Goal: Communication & Community: Answer question/provide support

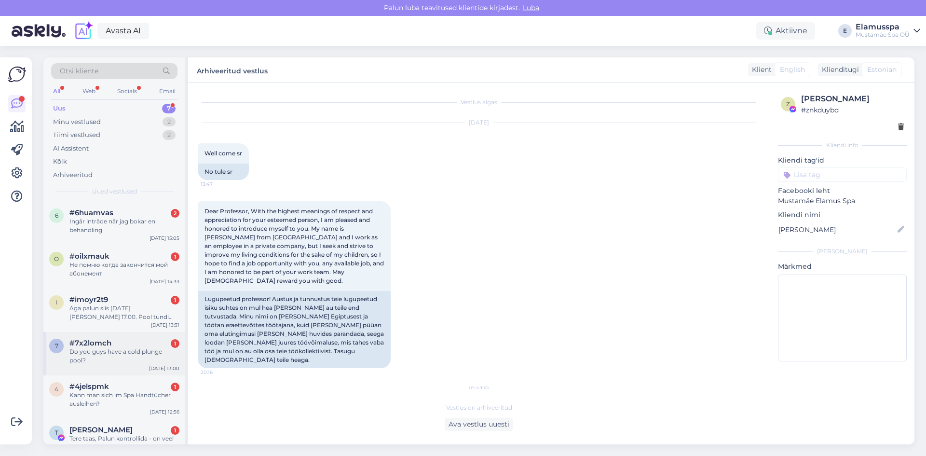
scroll to position [53, 0]
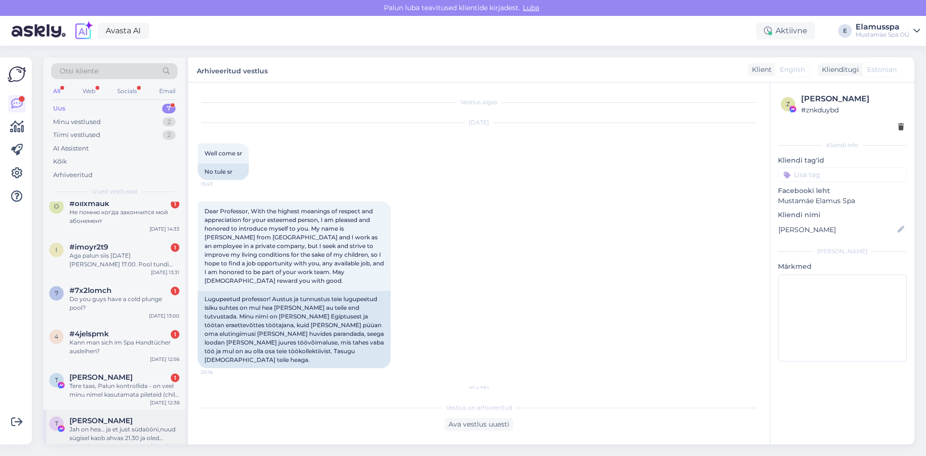
click at [121, 416] on span "[PERSON_NAME]" at bounding box center [100, 420] width 63 height 9
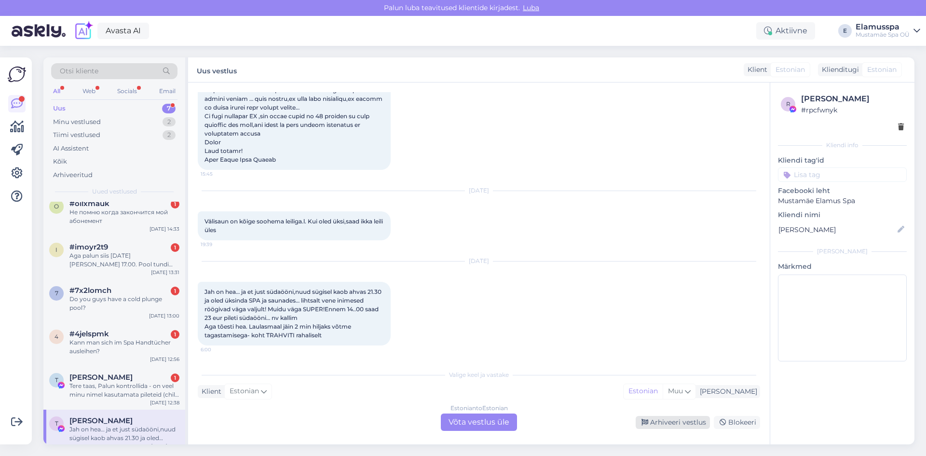
click at [683, 423] on div "Arhiveeri vestlus" at bounding box center [673, 422] width 74 height 13
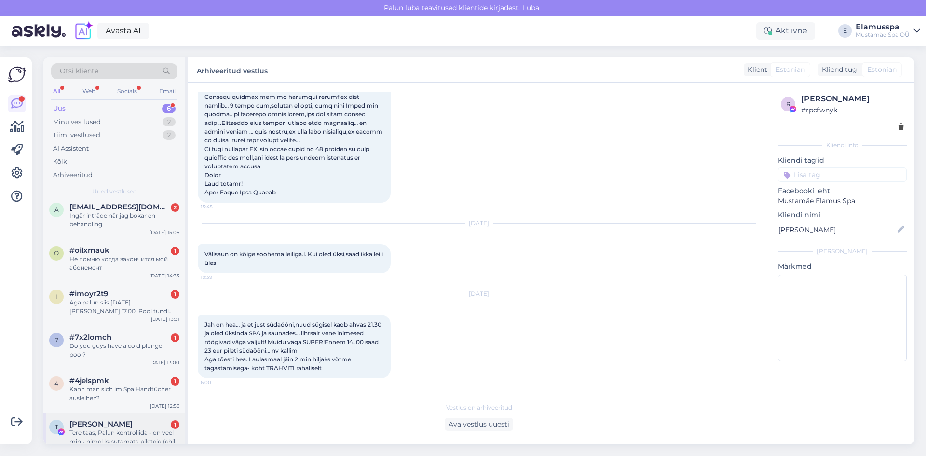
scroll to position [9, 0]
click at [103, 425] on div "Tere taas, Palun kontrollida - on veel minu nimel kasutamata pileteid (chilli v…" at bounding box center [124, 433] width 110 height 17
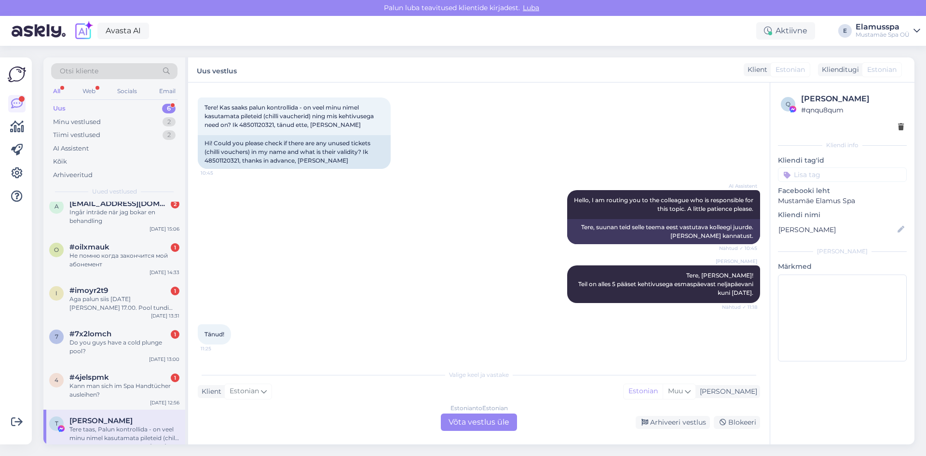
scroll to position [1127, 0]
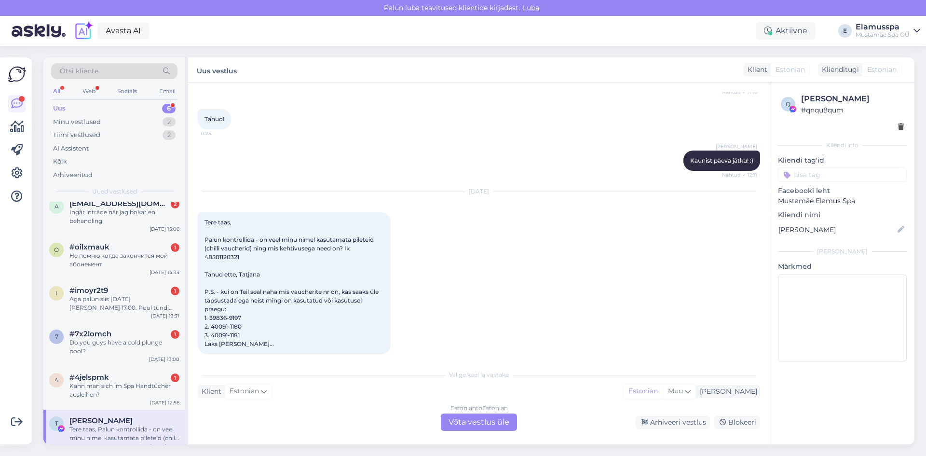
click at [471, 424] on div "Estonian to Estonian Võta vestlus üle" at bounding box center [479, 421] width 76 height 17
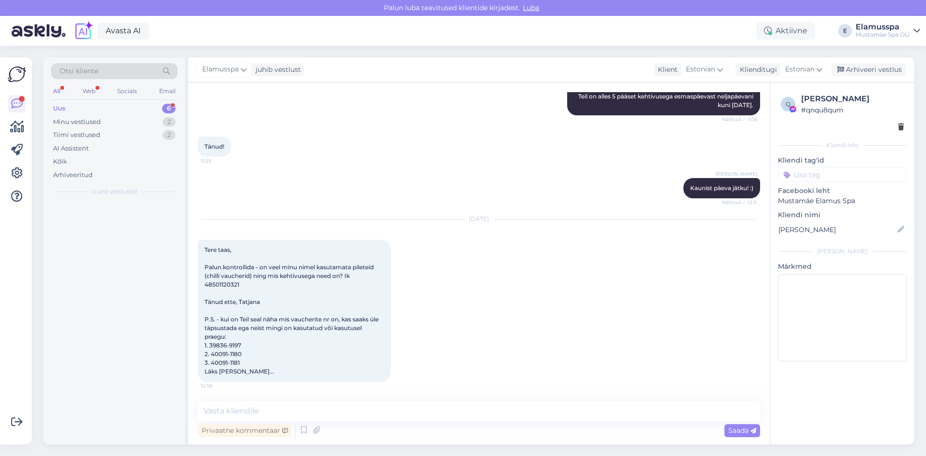
scroll to position [0, 0]
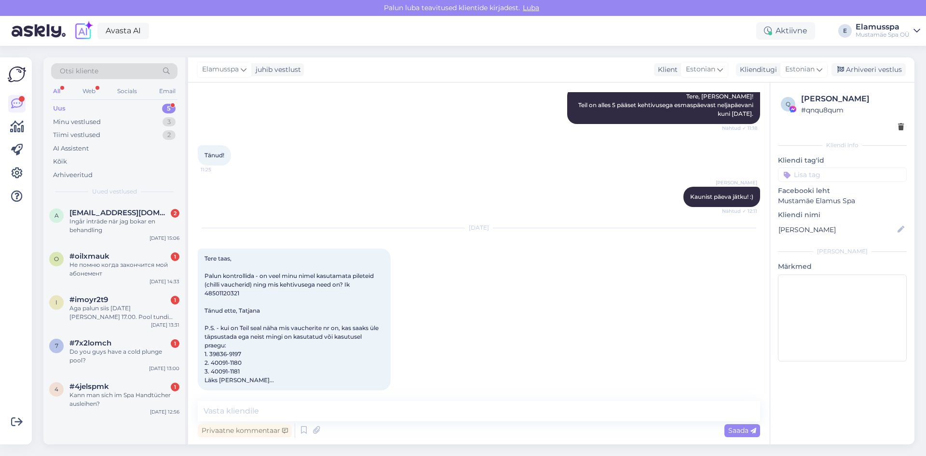
click at [276, 398] on div "Vestlus algas [DATE] VV567ACFJTXY 13:23 VV567ACFJTXY [PERSON_NAME] Tere, Pikend…" at bounding box center [479, 263] width 582 height 362
click at [270, 406] on textarea at bounding box center [479, 411] width 562 height 20
type textarea "T"
drag, startPoint x: 210, startPoint y: 345, endPoint x: 242, endPoint y: 348, distance: 32.4
click at [242, 348] on span "Tere taas, Palun kontrollida - on veel minu nimel kasutamata pileteid (chilli v…" at bounding box center [292, 319] width 176 height 129
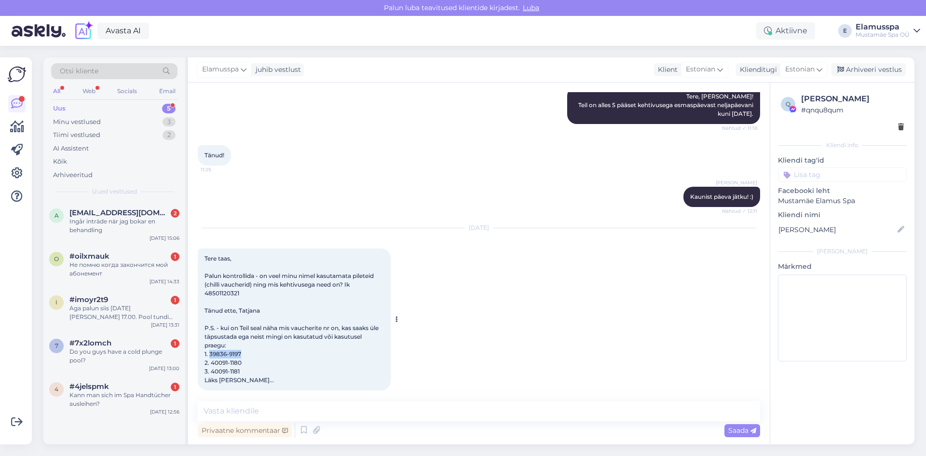
copy span "39836-9197"
click at [322, 406] on textarea at bounding box center [479, 411] width 562 height 20
type textarea "Tere kas te saate palun saata voucherite pin koodid ka"
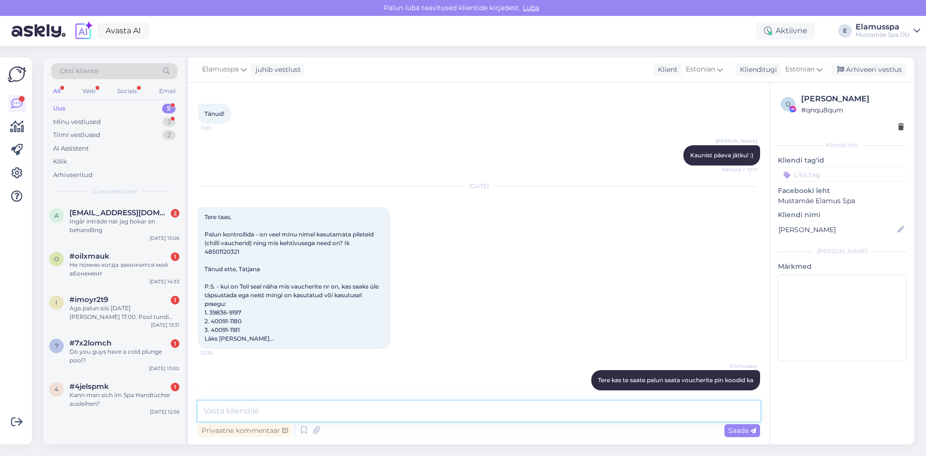
scroll to position [1241, 0]
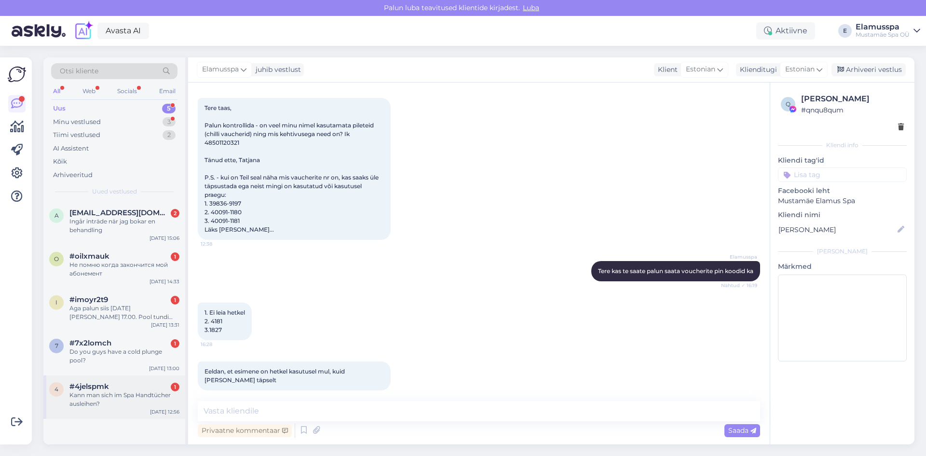
click at [135, 395] on div "Kann man sich im Spa Handtücher ausleihen?" at bounding box center [124, 399] width 110 height 17
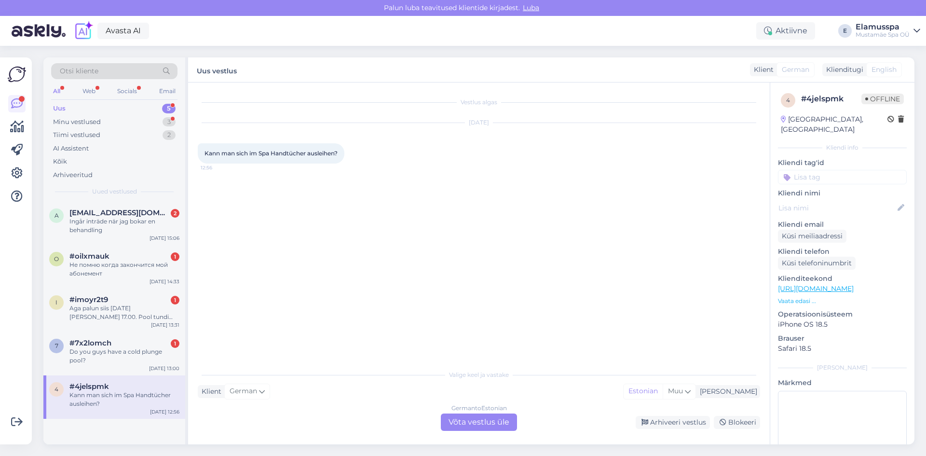
click at [503, 429] on div "German to Estonian Võta vestlus üle" at bounding box center [479, 421] width 76 height 17
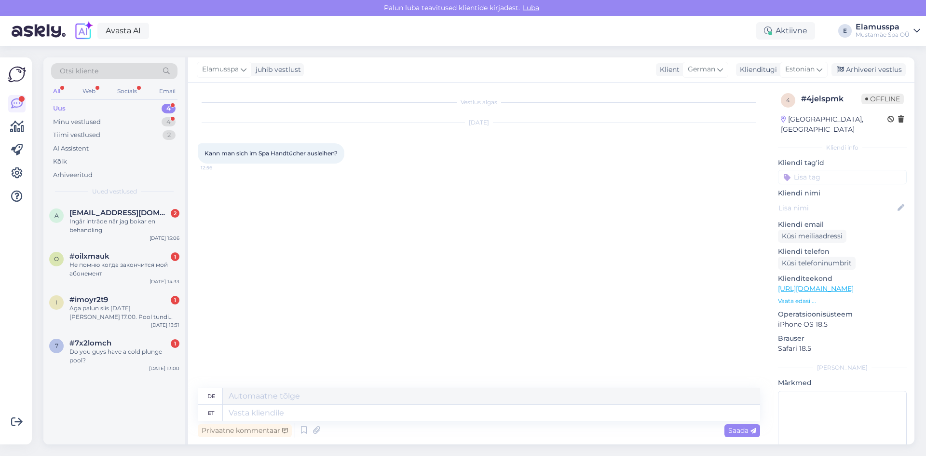
click at [498, 423] on div "Privaatne kommentaar Saada" at bounding box center [479, 430] width 562 height 18
click at [496, 414] on textarea at bounding box center [491, 413] width 537 height 16
type textarea "Hallo"
type textarea "Hallo!"
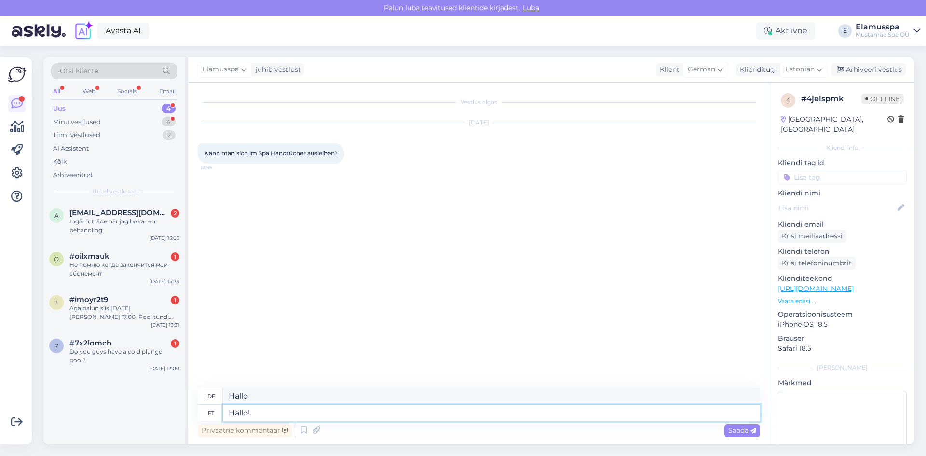
type textarea "Hallo!"
type textarea "Hallo! JA"
type textarea "Hallo! [GEOGRAPHIC_DATA]"
type textarea "Hallo! Ja"
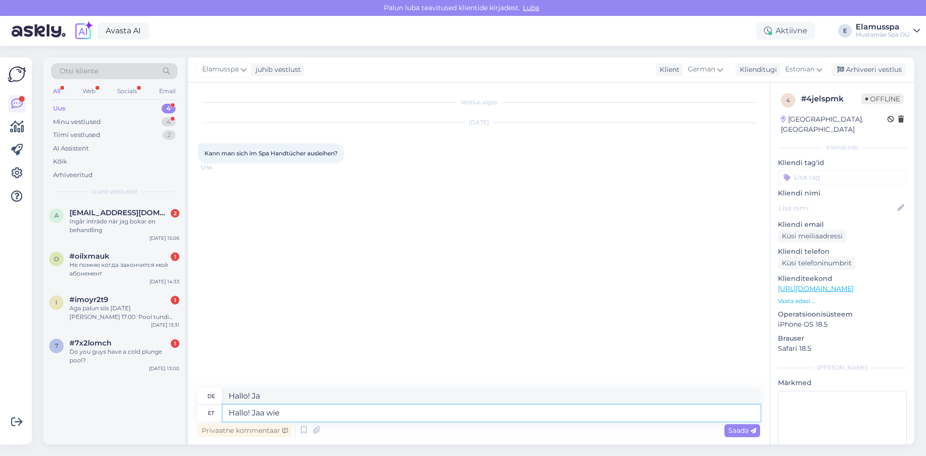
type textarea "Hallo! Jaa wie h"
type textarea "Hallo! Ja, wir sind"
type textarea "Hallo! Jaa wie habe"
type textarea "Hallo! Ja, ich habe"
type textarea "Hallo! Jaa wie haben"
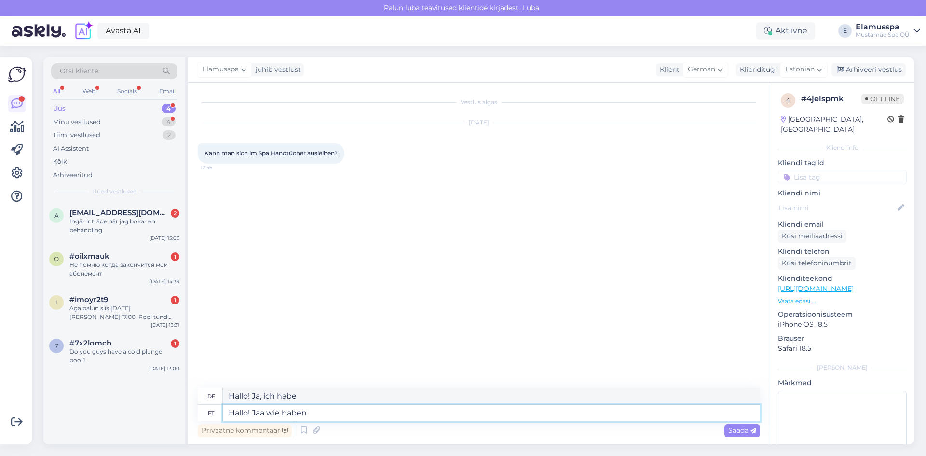
type textarea "Hallo! Ja, wir haben"
type textarea "Hallo! Jaa wie haben Handutücher"
type textarea "Hallo! Jaa wie haben Handtücher"
type textarea "Hallo! Jaa wie h"
type textarea "Hallo! Ja, wir haben"
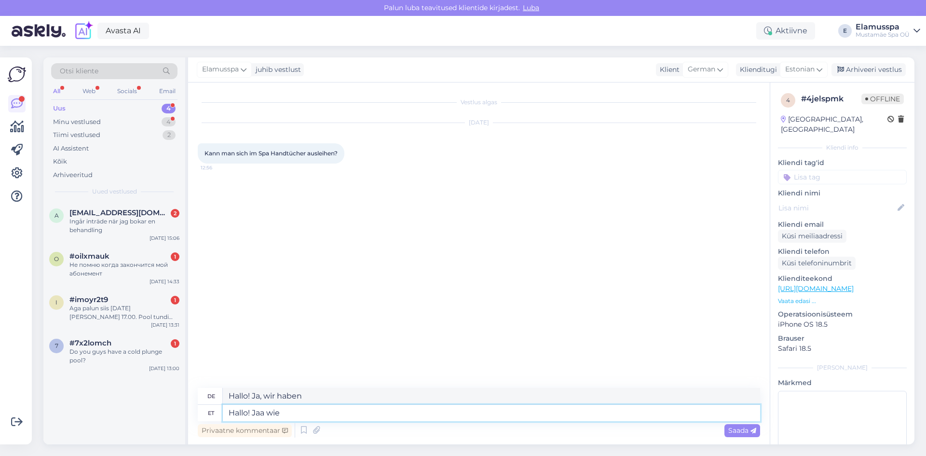
type textarea "Hallo! Jaa wie"
type textarea "Hallo! Ja, wir sind"
type textarea "Hallo! [GEOGRAPHIC_DATA]"
type textarea "Hallo! Ja"
type textarea "Hallo!"
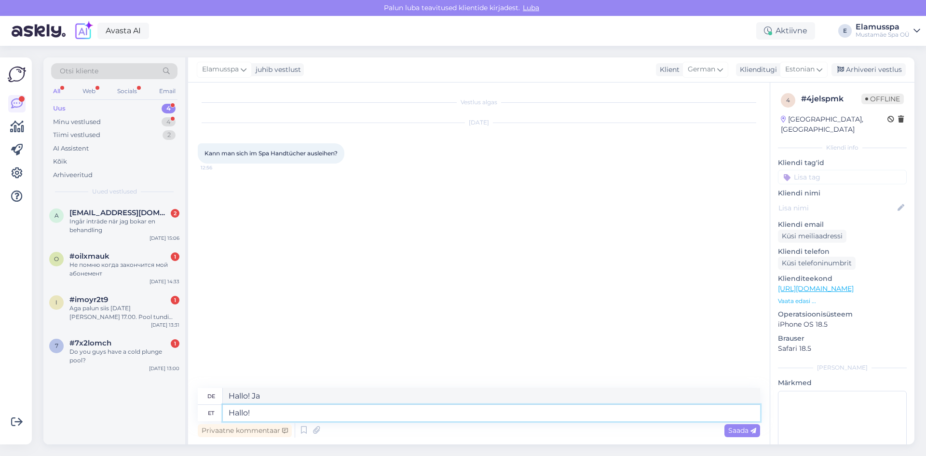
type textarea "Hallo!"
type textarea "Hallo! Wenn m"
type textarea "Hallo! Wenn"
type textarea "Hallo! Wenn man"
type textarea "Hallo! Wenn Sie"
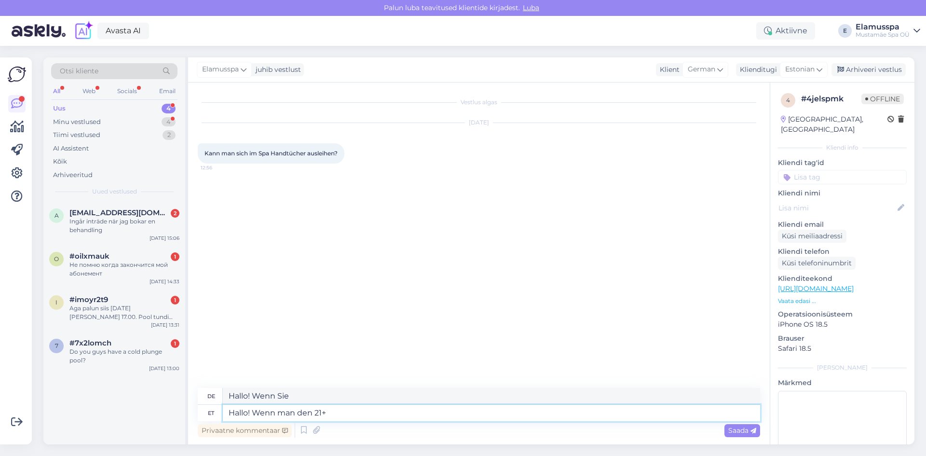
type textarea "Hallo! Wenn man den 21+"
type textarea "Hallo! Wenn Sie 21+ sind"
type textarea "Hallo! Wenn man den 21+ Spa"
type textarea "Hallo! Wenn Sie im 21+ Spa sind"
type textarea "Hallo! Wenn man den 21+ Spa Pilet k"
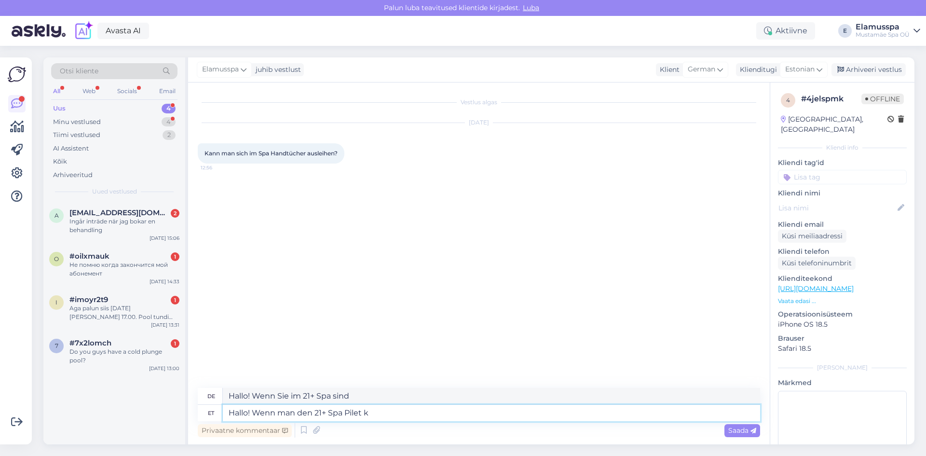
type textarea "Hallo! Wenn man das 21+ Spa-Ticket hat"
type textarea "Hallo! Wenn man den 21+ Spa Pilet kauft"
type textarea "Hallo! Wenn man den 21+ Spa-Ticketverkauf hat"
type textarea "Hallo! Wenn man den 21+ Spa Pilet kauft sind"
type textarea "Hallo! Wenn man das 21+ Spa Ticket kauft"
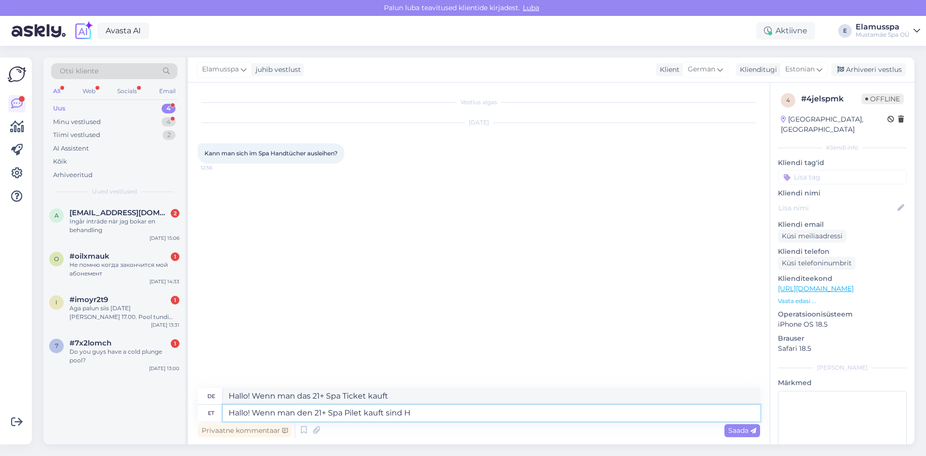
type textarea "Hallo! Wenn man den 21+ Spa Pilet kauft sind Ha"
type textarea "Hallo! Wenn man das 21+ Spa Ticket kauft, sind Ha"
type textarea "Hallo! Wenn man den 21+ Spa Pilet kauft sind"
type textarea "Hallo! Wenn man das 21+ Spa Ticket kauft"
type textarea "Hallo! Wenn man den 21+ Spa Pilet kauft"
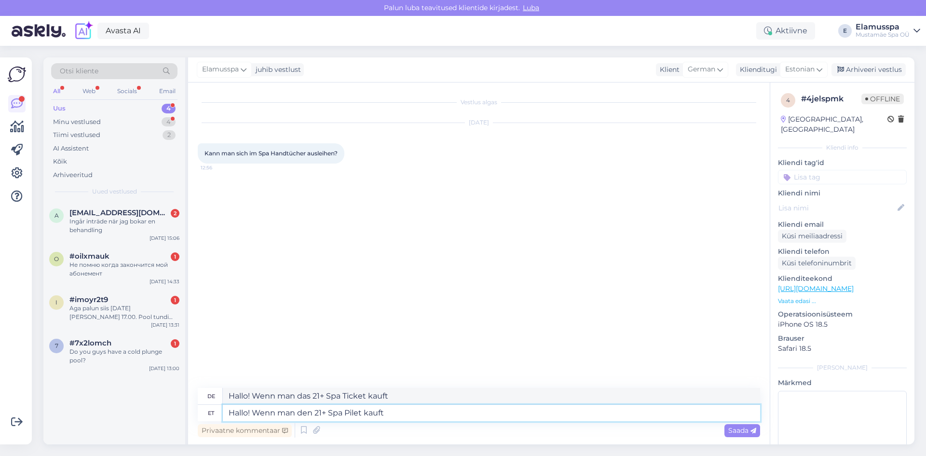
type textarea "Hallo! Wenn man den 21+ Spa-Ticketverkauf hat"
type textarea "Hallo! Wenn man den 21+ Spa Pilet kauft ist"
type textarea "Hallo! Wenn man das 21+ Spa Ticket kauft ist"
type textarea "Hallo! Wenn man den 21+ Spa Pilet kauft ist ein"
type textarea "Hallo! Wenn man das 21+ Spa Ticket kauft, ist eins"
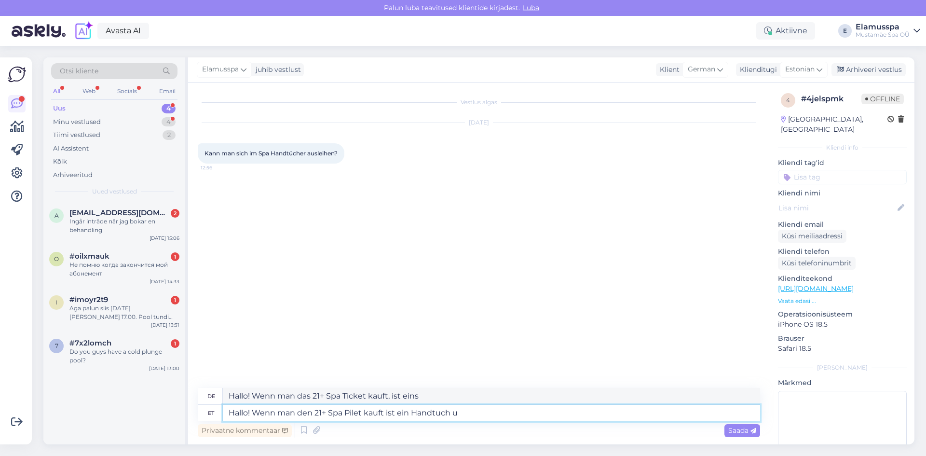
type textarea "Hallo! Wenn man den 21+ Spa Pilet kauft ist ein Handtuch un"
type textarea "Hallo! Wenn man das 21+ Spa Ticket kauft, ist ein Handtuch"
type textarea "Hallo! Wenn man den 21+ Spa Pilet kauft ist ein Handtuch und"
type textarea "Hallo! Wenn man das 21+ Spa Ticket kauft, ist ein Handtuch und"
type textarea "Hallo! Wenn man den 21+ Spa Pilet kauft ist ein Handtuch und Bademantel sc"
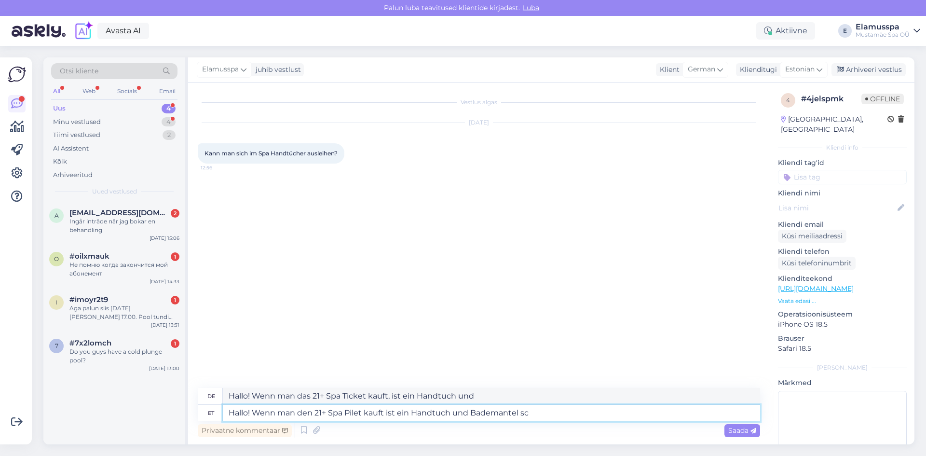
type textarea "Hallo! Wenn man das 21+ Spa Ticket kauft, sind ein Handtuch und ein Bademantel …"
type textarea "Hallo! Wenn man den 21+ Spa Pilet kauft ist ein Handtuch und Bademantel schon in"
type textarea "Hallo! Wenn man das 21+ Spa Ticket kauft, ist schon ein Handtuch und Bademantel…"
type textarea "Hallo! Wenn man den 21+ Spa Pilet kauft ist ein Handtuch und Bademantel schon im"
type textarea "Hallo! Wenn man den 21+ Spa Ticket kauft, ist ein Handtuch und Bademantel schon…"
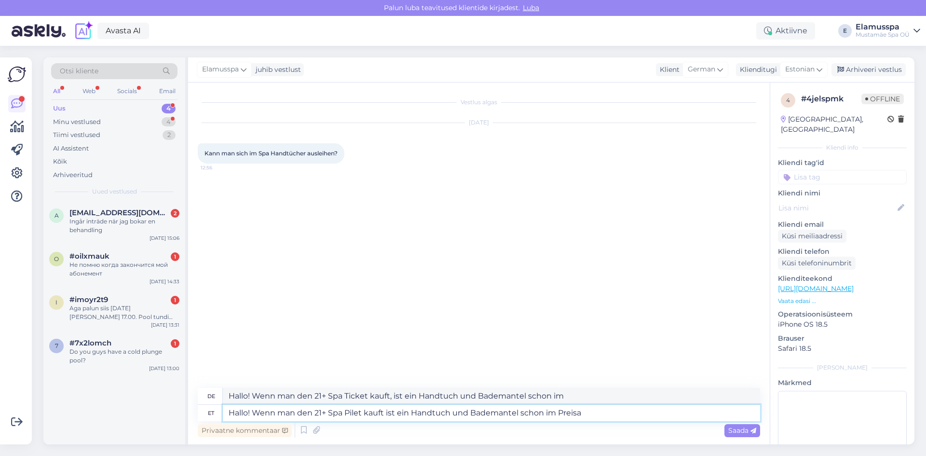
type textarea "Hallo! Wenn man den 21+ Spa Pilet kauft ist ein Handtuch und Bademantel schon i…"
type textarea "Hallo! Wenn man den 21+ Spa Ticket kauft, ist ein Handtuch und Bademantel schon…"
type textarea "Hallo! Wenn man den 21+ Spa Pilet kauft ist ein Handtuch und Bademantel schon i…"
type textarea "Hallo! Wenn man den 21+ Spa Ticket kauft, ist ein Handtuch und Bademantel schon…"
type textarea "Hallo! Wenn man den 21+ Spa Pilet kauft ist ein Handtuch und Bademantel schon i…"
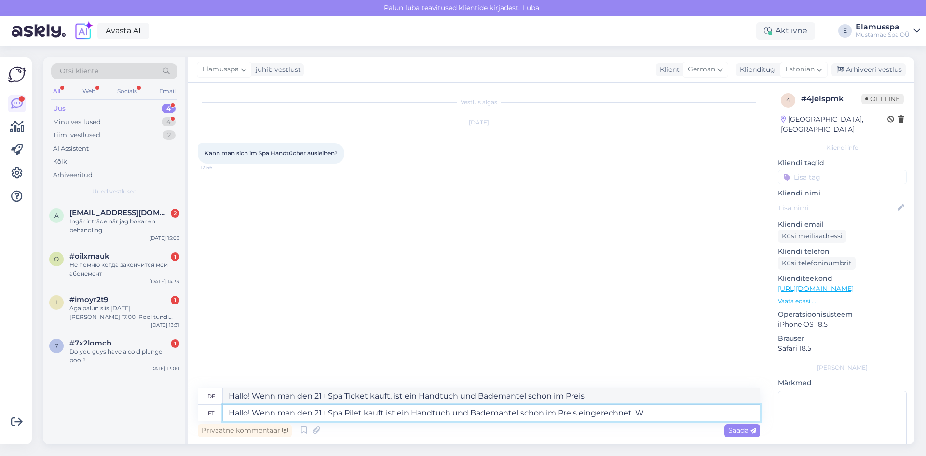
type textarea "Hallo! Wenn man den 21+ Spa Ticket kauft, ist ein Handtuch und Bademantel schon…"
type textarea "Hallo! Wenn man den 21+ Spa Pilet kauft ist ein Handtuch und Bademantel schon i…"
type textarea "Hallo! Wenn man den 21+ Spa Ticket kauft, ist ein Handtuch und Bademantel schon…"
type textarea "Hallo! Wenn man den 21+ Spa Pilet kauft ist ein Handtuch und Bademantel schon i…"
type textarea "Hallo! Wenn man den 21+ Spa Ticket kauft, ist ein Handtuch und Bademantel schon…"
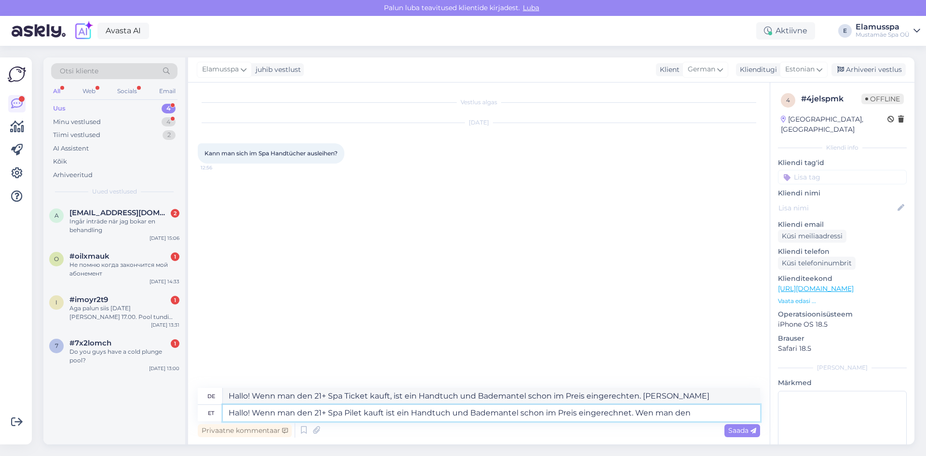
type textarea "Hallo! Wenn man den 21+ Spa Pilet kauft ist ein Handtuch und Bademantel schon i…"
type textarea "Hallo! Wenn man den 21+ Spa Ticket kauft, ist ein Handtuch und Bademantel schon…"
type textarea "Hallo! Wenn man den 21+ Spa Pilet kauft ist ein Handtuch und Bademantel schon i…"
type textarea "Hallo! Wenn man den 21+ Spa Ticket kauft, ist ein Handtuch und Bademantel schon…"
type textarea "Hallo! Wenn man den 21+ Spa Pilet kauft ist ein Handtuch und Bademantel schon i…"
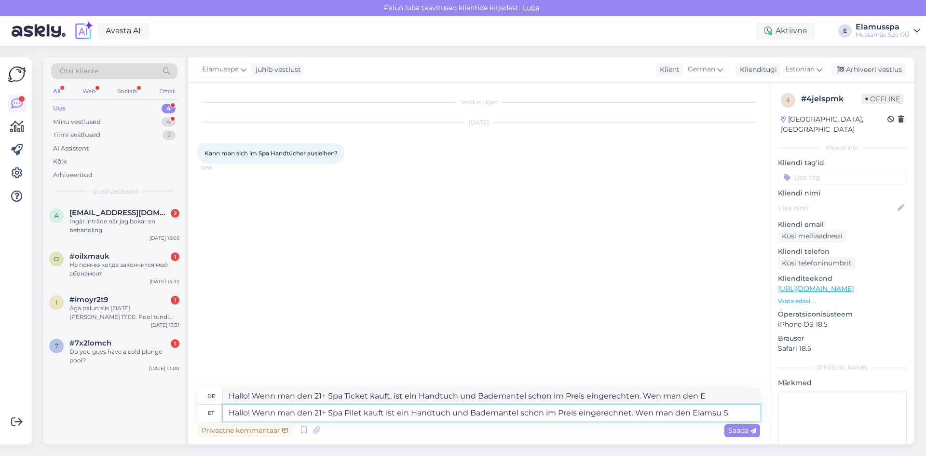
type textarea "Hallo! Wenn man den 21+ Spa Ticket kauft, ist ein Handtuch und Bademantel schon…"
type textarea "Hallo! Wenn man den 21+ Spa Pilet kauft ist ein Handtuch und Bademantel schon i…"
type textarea "Hallo! Wenn man den 21+ Spa Ticket kauft, ist ein Handtuch und Bademantel schon…"
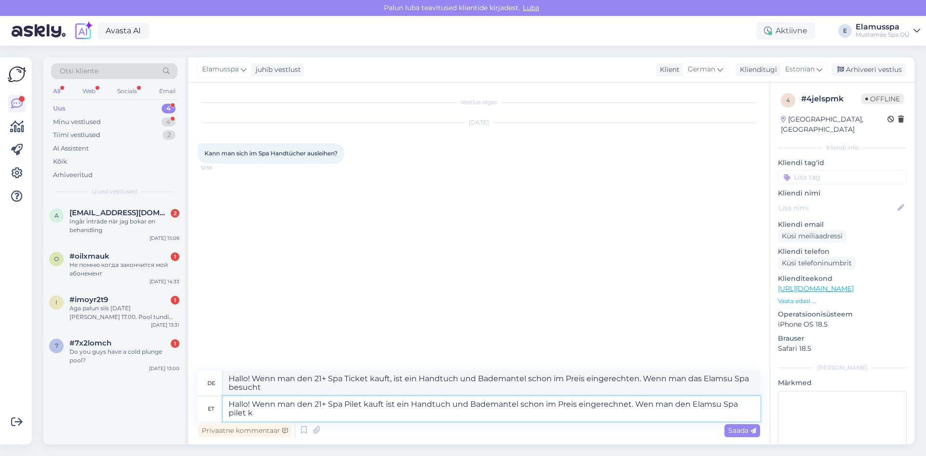
type textarea "Hallo! Wenn man den 21+ Spa Pilet kauft ist ein Handtuch und Bademantel schon i…"
type textarea "Hallo! Wenn man den 21+ Spa Ticket kauft, ist ein Handtuch und Bademantel schon…"
type textarea "Hallo! Wenn man den 21+ Spa Pilet kauft ist ein Handtuch und Bademantel schon i…"
type textarea "Hallo! Wenn man den 21+ Spa Ticket kauft, ist ein Handtuch und Bademantel schon…"
type textarea "Hallo! Wenn man den 21+ Spa Pilet kauft ist ein Handtuch und Bademantel schon i…"
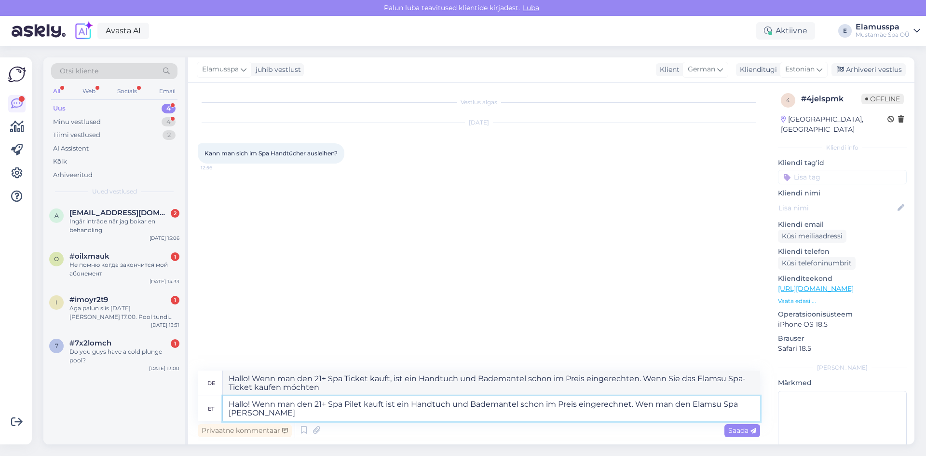
type textarea "Hallo! Wenn man das 21+ Spa Ticket kauft, ist ein Handtuch und Bademantel schon…"
click at [310, 404] on textarea "Hallo! Wenn man den 21+ Spa Pilet kauft ist ein Handtuch und Bademantel schon i…" at bounding box center [491, 408] width 537 height 25
type textarea "Hallo! Wenn man des 21+ Spa Pilet kauft ist ein Handtuch und Bademantel schon i…"
type textarea "Hallo! Wenn man des 21+ Spa Ticket kauft, ist ein Handtuch und Bademantel schon…"
click at [360, 410] on textarea "Hallo! Wenn man des 21+ Spa Pilet kauft ist ein Handtuch und Bademantel schon i…" at bounding box center [491, 408] width 537 height 25
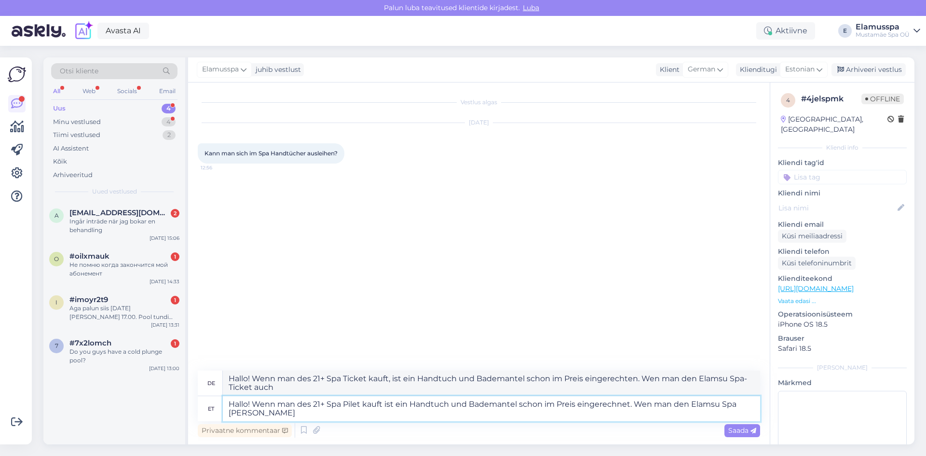
drag, startPoint x: 360, startPoint y: 407, endPoint x: 345, endPoint y: 403, distance: 15.6
click at [345, 403] on textarea "Hallo! Wenn man des 21+ Spa Pilet kauft ist ein Handtuch und Bademantel schon i…" at bounding box center [491, 408] width 537 height 25
click at [387, 410] on textarea "Hallo! Wenn man des 21+ Spa Ticket kauft ist ein Handtuch und Bademantel schon …" at bounding box center [491, 408] width 537 height 25
click at [390, 405] on textarea "Hallo! Wenn man des 21+ Spa Ticket kauft ist ein Handtuch und Bademantel schon …" at bounding box center [491, 408] width 537 height 25
type textarea "Hallo! Wenn man des 21+ Spa Ticket kauft, ist ein Handtuch und Bademantel schon…"
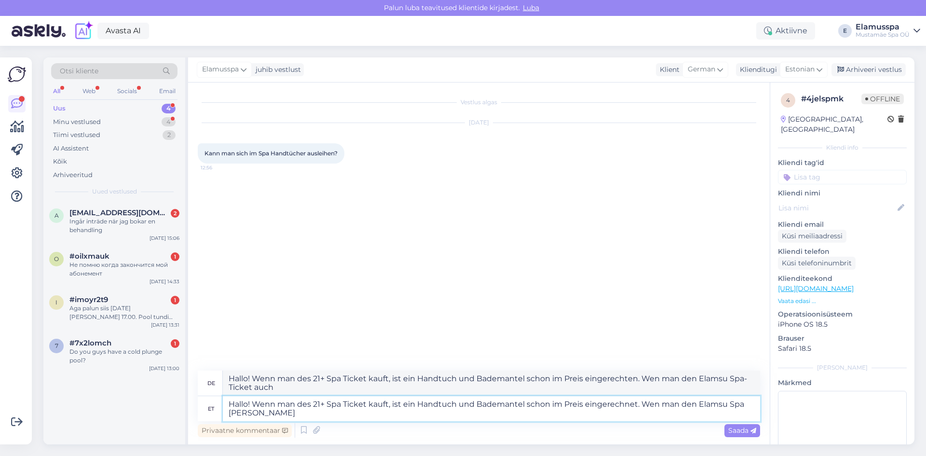
type textarea "Hallo! Wenn man das 21+ Spa Ticket kauft, ist ein Handtuch und Bademantel schon…"
drag, startPoint x: 659, startPoint y: 405, endPoint x: 652, endPoint y: 409, distance: 8.0
click at [659, 407] on textarea "Hallo! Wenn man des 21+ Spa Ticket kauft, ist ein Handtuch und Bademantel schon…" at bounding box center [491, 408] width 537 height 25
type textarea "Hallo! Wenn man des 21+ Spa Ticket kauft, ist ein Handtuch und Bademantel schon…"
type textarea "Hallo! Wenn man das 21+ Spa Ticket kauft, ist ein Handtuch und Bademantel schon…"
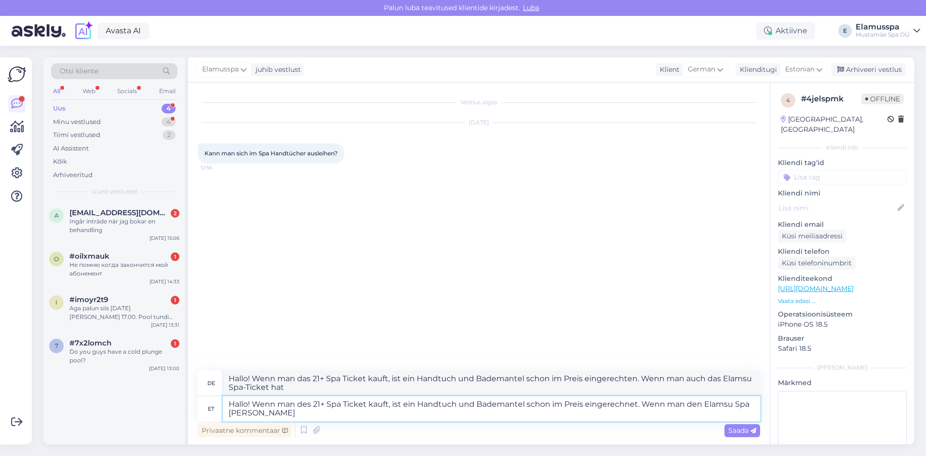
click at [700, 412] on textarea "Hallo! Wenn man des 21+ Spa Ticket kauft, ist ein Handtuch und Bademantel schon…" at bounding box center [491, 408] width 537 height 25
drag, startPoint x: 700, startPoint y: 406, endPoint x: 684, endPoint y: 405, distance: 15.9
click at [684, 405] on textarea "Hallo! Wenn man des 21+ Spa Ticket kauft, ist ein Handtuch und Bademantel schon…" at bounding box center [491, 408] width 537 height 25
type textarea "Hallo! Wenn man des 21+ Spa Ticket kauft, ist ein Handtuch und Bademantel schon…"
drag, startPoint x: 722, startPoint y: 376, endPoint x: 679, endPoint y: 376, distance: 43.9
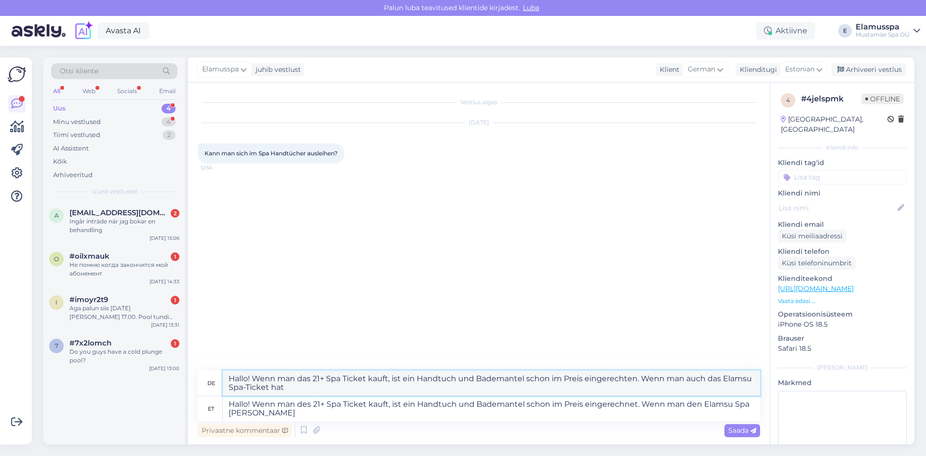
click at [679, 376] on textarea "Hallo! Wenn man das 21+ Spa Ticket kauft, ist ein Handtuch und Bademantel schon…" at bounding box center [491, 382] width 537 height 25
type textarea "Hallo! Wenn man das 21+ Spa Ticket kauft, ist ein Handtuch und Bademantel schon…"
drag, startPoint x: 260, startPoint y: 414, endPoint x: 229, endPoint y: 411, distance: 31.0
click at [229, 411] on textarea "Hallo! Wenn man des 21+ Spa Ticket kauft, ist ein Handtuch und Bademantel schon…" at bounding box center [491, 408] width 537 height 25
type textarea "Hallo! Wenn man des 21+ Spa Ticket kauft, ist ein Handtuch und Bademantel schon…"
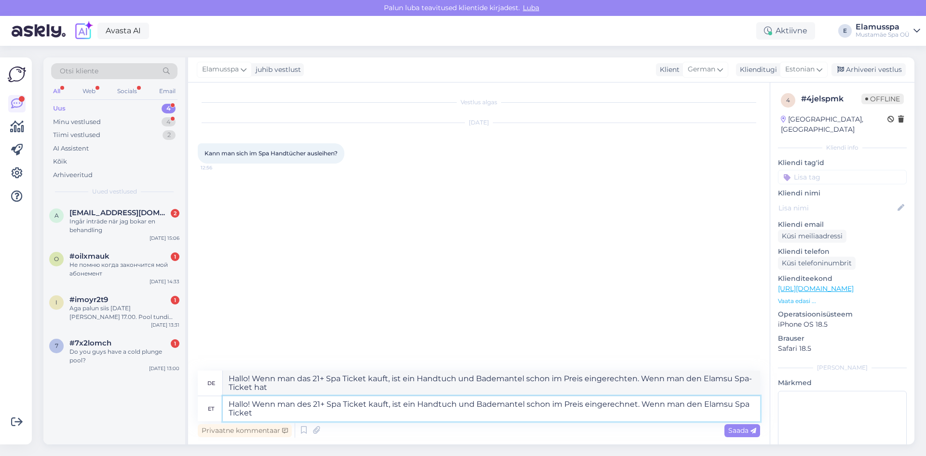
type textarea "Hallo! Wenn man das 21+ Spa Ticket kauft, ist ein Handtuch und Bademantel schon…"
type textarea "Hallo! Wenn man des 21+ Spa Ticket kauft, ist ein Handtuch und Bademantel schon…"
type textarea "Hallo! Wenn man das 21+ Spa Ticket kauft, ist ein Handtuch und Bademantel schon…"
type textarea "Hallo! Wenn man des 21+ Spa Ticket kauft, ist ein Handtuch und Bademantel schon…"
type textarea "Hallo! Wenn man das 21+ Spa Ticket kauft, ist ein Handtuch und Bademantel schon…"
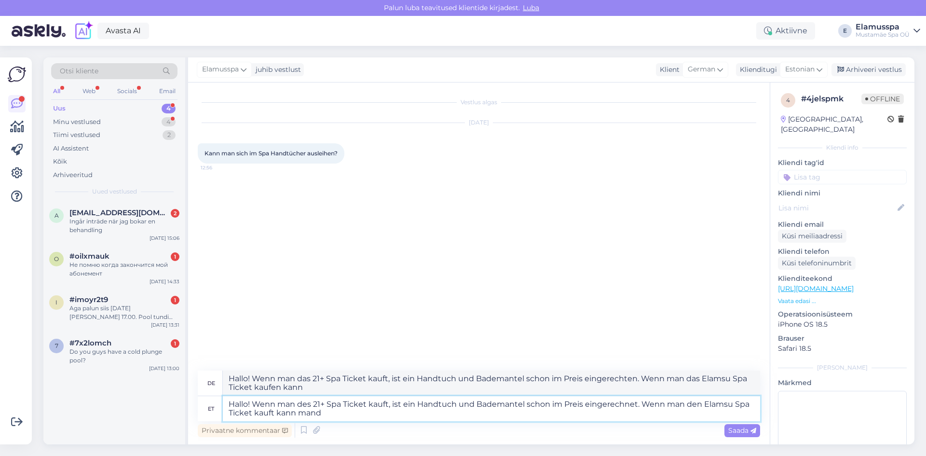
type textarea "Hallo! Wenn man des 21+ Spa Ticket kauft, ist ein Handtuch und Bademantel schon…"
type textarea "Hallo! Wenn man das 21+ Spa Ticket kauft, ist ein Handtuch und Bademantel schon…"
type textarea "Hallo! Wenn man des 21+ Spa Ticket kauft, ist ein Handtuch und Bademantel schon…"
type textarea "Hallo! Wenn man das 21+ Spa Ticket kauft, ist ein Handtuch und Bademantel schon…"
type textarea "Hallo! Wenn man des 21+ Spa Ticket kauft, ist ein Handtuch und Bademantel schon…"
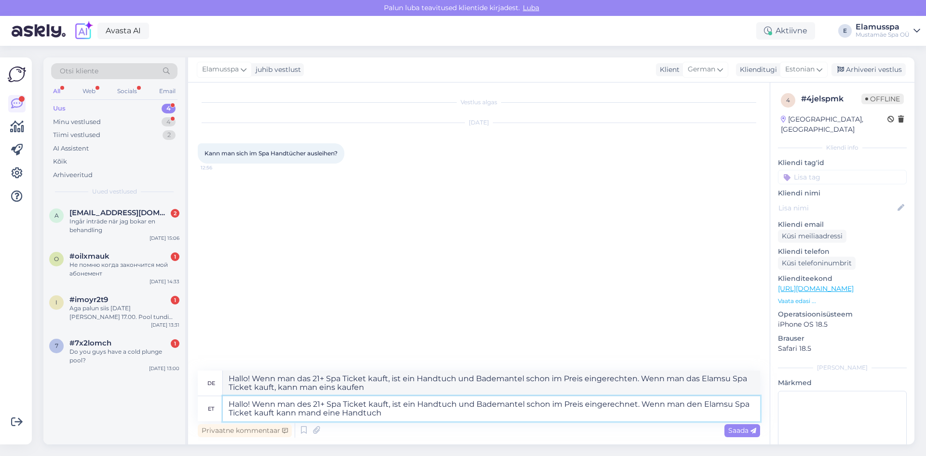
type textarea "Hallo! Wenn man das 21+ Spa Ticket kauft, ist ein Handtuch und Bademantel schon…"
type textarea "Hallo! Wenn man des 21+ Spa Ticket kauft, ist ein Handtuch und Bademantel schon…"
type textarea "Hallo! Wenn man das 21+ Spa Ticket kauft, ist ein Handtuch und Bademantel schon…"
type textarea "Hallo! Wenn man des 21+ Spa Ticket kauft, ist ein Handtuch und Bademantel schon…"
type textarea "Hallo! Wenn man das 21+ Spa Ticket kauft, ist ein Handtuch und Bademantel schon…"
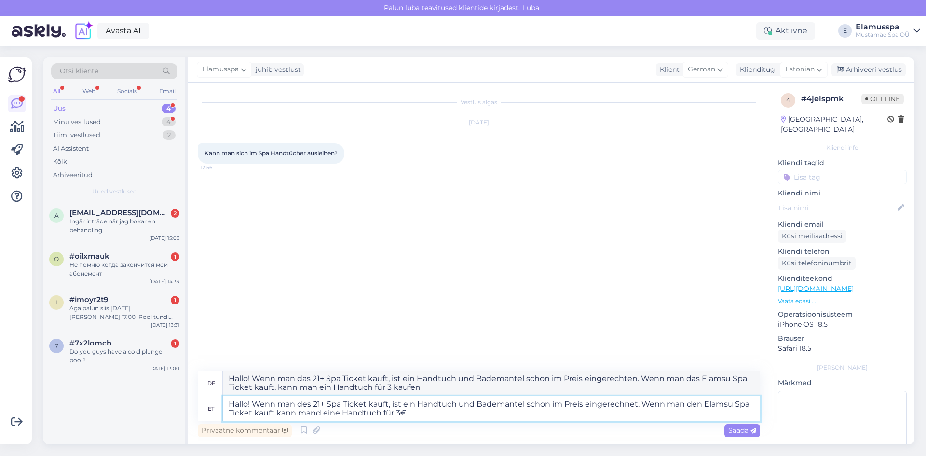
type textarea "Hallo! Wenn man des 21+ Spa Ticket kauft, ist ein Handtuch und Bademantel schon…"
type textarea "Hallo! Wenn man das 21+ Spa Ticket kauft, ist ein Handtuch und Bademantel schon…"
type textarea "Hallo! Wenn man des 21+ Spa Ticket kauft, ist ein Handtuch und Bademantel schon…"
type textarea "Hallo! Wenn man das 21+ Spa Ticket kauft, ist ein Handtuch und Bademantel schon…"
click at [322, 415] on textarea "Hallo! Wenn man des 21+ Spa Ticket kauft, ist ein Handtuch und Bademantel schon…" at bounding box center [491, 408] width 537 height 25
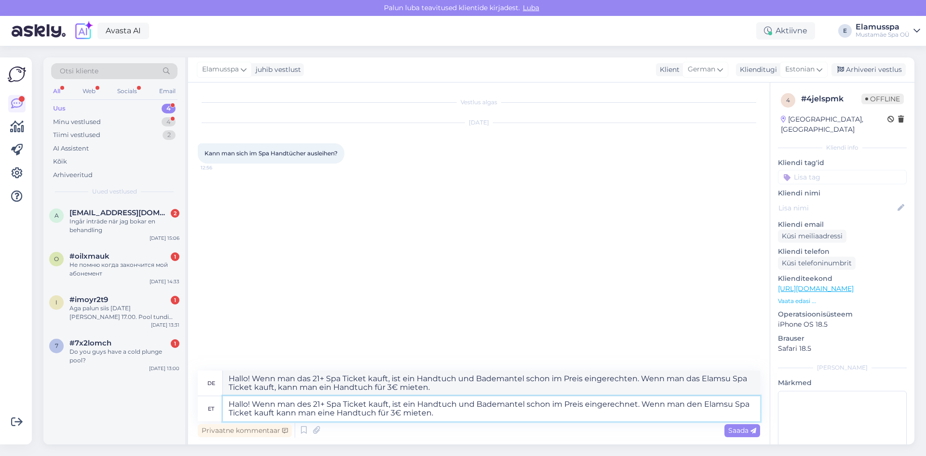
click at [332, 414] on textarea "Hallo! Wenn man des 21+ Spa Ticket kauft, ist ein Handtuch und Bademantel schon…" at bounding box center [491, 408] width 537 height 25
click at [423, 419] on textarea "Hallo! Wenn man des 21+ Spa Ticket kauft, ist ein Handtuch und Bademantel schon…" at bounding box center [491, 408] width 537 height 25
click at [729, 407] on textarea "Hallo! Wenn man des 21+ Spa Ticket kauft, ist ein Handtuch und Bademantel schon…" at bounding box center [491, 408] width 537 height 25
type textarea "Hallo! Wenn man des 21+ Spa Ticket kauft, ist ein Handtuch und Bademantel schon…"
type textarea "Hallo! Wenn man das 21+ Spa Ticket kauft, ist ein Handtuch und Bademantel schon…"
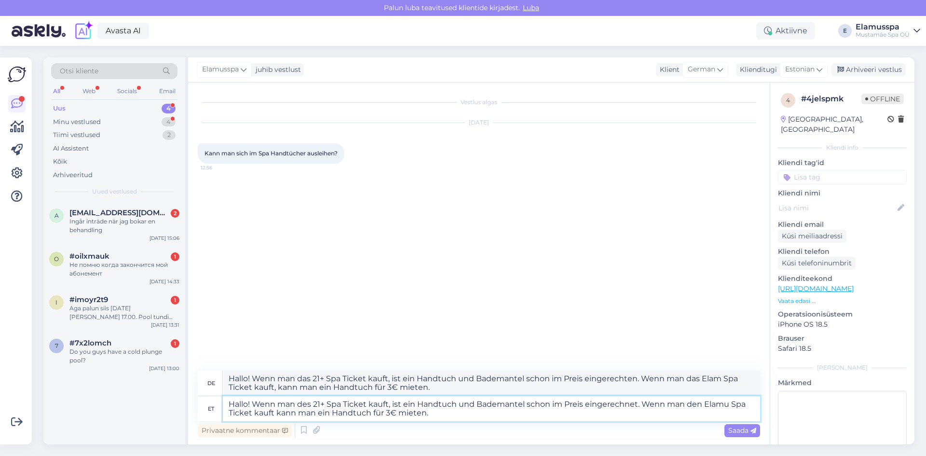
type textarea "Hallo! Wenn man des 21+ Spa Ticket kauft, ist ein Handtuch und Bademantel schon…"
type textarea "Hallo! Wenn man das 21+ Spa Ticket kauft, ist ein Handtuch und Bademantel schon…"
type textarea "Hallo! Wenn man des 21+ Spa Ticket kauft, ist ein Handtuch und Bademantel schon…"
type textarea "Hallo! Wenn man das 21+ Spa Ticket kauft, ist ein Handtuch und Bademantel schon…"
click at [310, 407] on textarea "Hallo! Wenn man des 21+ Spa Ticket kauft, ist ein Handtuch und Bademantel schon…" at bounding box center [491, 408] width 537 height 25
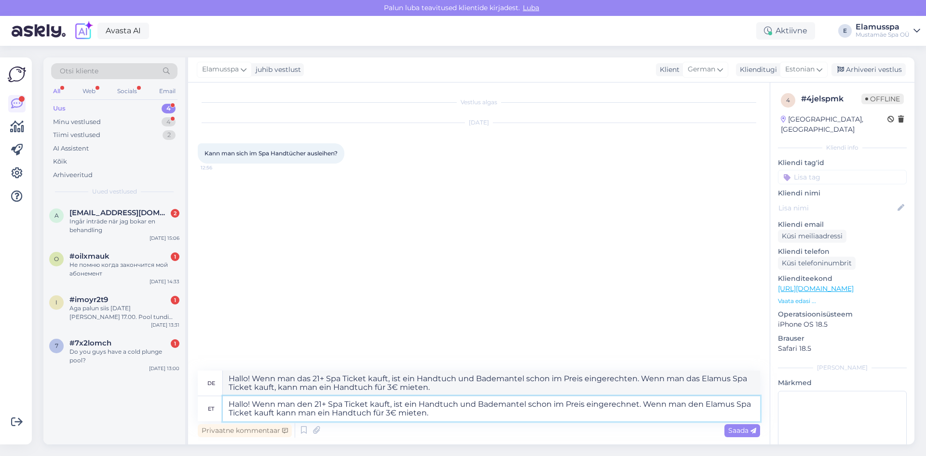
drag, startPoint x: 277, startPoint y: 416, endPoint x: 272, endPoint y: 415, distance: 4.8
click at [276, 416] on textarea "Hallo! Wenn man den 21+ Spa Ticket kauft, ist ein Handtuch und Bademantel schon…" at bounding box center [491, 408] width 537 height 25
drag, startPoint x: 226, startPoint y: 399, endPoint x: 450, endPoint y: 431, distance: 226.6
click at [450, 431] on div "de [PERSON_NAME]! Wenn man das 21+ Spa Ticket kauft, ist ein Handtuch und Badem…" at bounding box center [479, 404] width 562 height 69
click at [463, 412] on textarea "Hallo! Wenn man den 21+ Spa Ticket kauft, ist ein Handtuch und Bademantel schon…" at bounding box center [491, 408] width 537 height 25
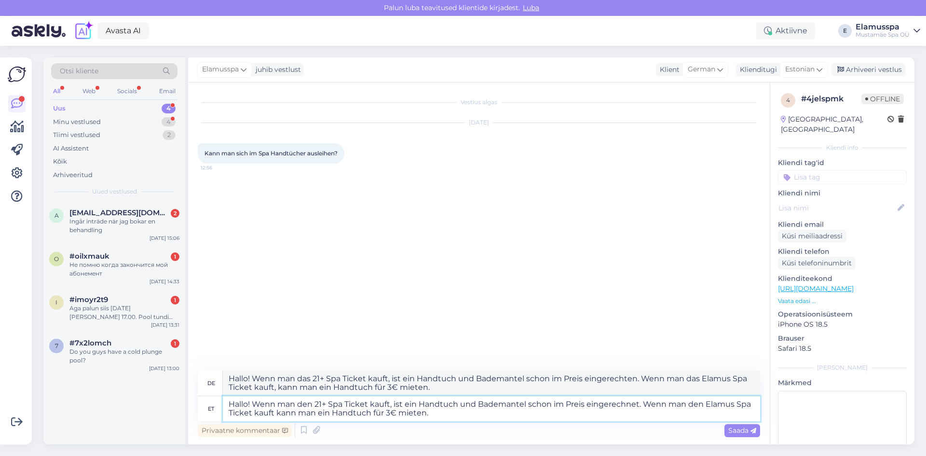
drag, startPoint x: 700, startPoint y: 404, endPoint x: 642, endPoint y: 402, distance: 58.4
click at [642, 402] on textarea "Hallo! Wenn man den 21+ Spa Ticket kauft, ist ein Handtuch und Bademantel schon…" at bounding box center [491, 408] width 537 height 25
type textarea "Hallo! Wenn man den 21+ Spa Ticket kauft, ist ein Handtuch und Bademantel schon…"
type textarea "Hallo! Wenn man das 21+ Spa Ticket kauft, ist ein Handtuch und Bademantel schon…"
type textarea "Hallo! Wenn man den 21+ Spa Ticket kauft, ist ein Handtuch und Bademantel schon…"
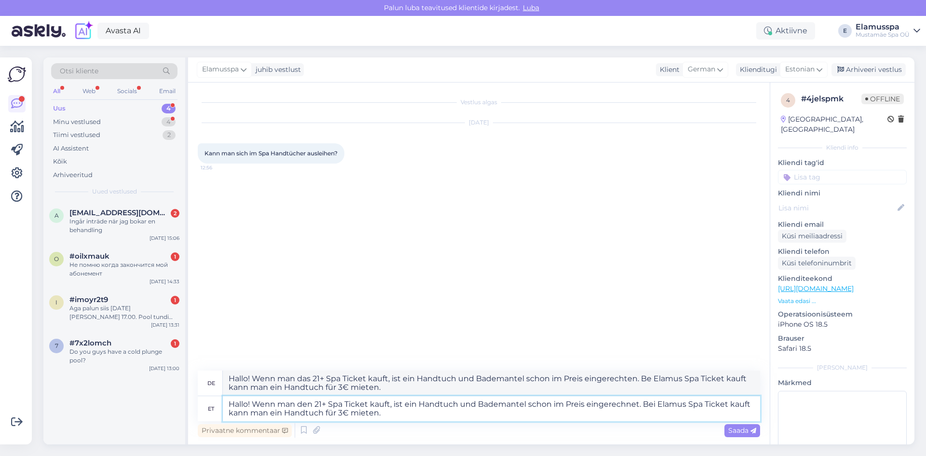
type textarea "Hallo! Wenn man das 21+ Spa Ticket kauft, ist ein Handtuch und Bademantel schon…"
type textarea "Hallo! Wenn man den 21+ Spa Ticket kauft, ist ein Handtuch und Bademantel schon…"
type textarea "Hallo! Wenn man das 21+ Spa Ticket kauft, ist ein Handtuch und Bademantel schon…"
type textarea "Hallo! Wenn man den 21+ Spa Ticket kauft, ist ein Handtuch und Bademantel schon…"
type textarea "Hallo! Wenn man das 21+ Spa Ticket kauft, ist ein Handtuch und Bademantel schon…"
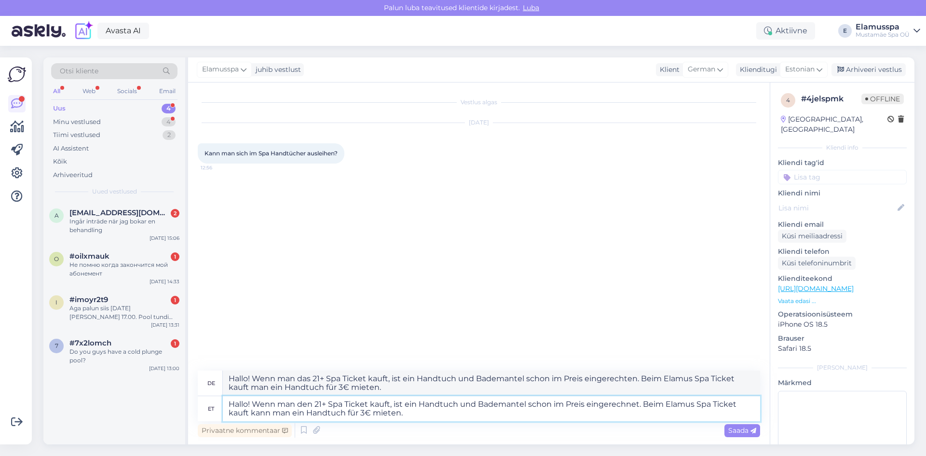
click at [308, 397] on textarea "Hallo! Wenn man den 21+ Spa Ticket kauft, ist ein Handtuch und Bademantel schon…" at bounding box center [491, 408] width 537 height 25
click at [442, 410] on textarea "Hallo! Wenn man des 21+ Spa Ticket kauft, ist ein Handtuch und Bademantel schon…" at bounding box center [491, 408] width 537 height 25
click at [566, 413] on textarea "Hallo! Wenn man des 21+ Spa Ticket kauft, ist ein Handtuch und Bademantel schon…" at bounding box center [491, 408] width 537 height 25
drag, startPoint x: 636, startPoint y: 404, endPoint x: 528, endPoint y: 405, distance: 108.0
click at [528, 405] on textarea "Hallo! Wenn man des 21+ Spa Ticket kauft, ist ein Handtuch und Bademantel schon…" at bounding box center [491, 408] width 537 height 25
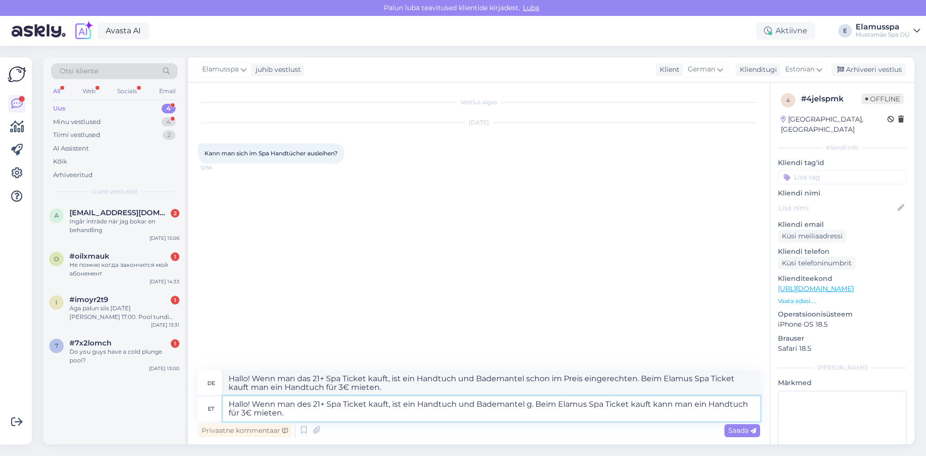
type textarea "Hallo! Wenn man des 21+ Spa Ticket kauft, ist ein Handtuch und Bademantel ga. B…"
type textarea "Hallo! Wenn man das 21+ Spa Ticket kauft, ist ein Handtuch und Bademantel dabei…"
type textarea "Hallo! Wenn man des 21+ Spa Ticket kauft, ist ein Handtuch und Bademantel g. Be…"
type textarea "Hallo! Wenn man das 21+ Spa Ticket kauft, ist ein Handtuch und Bademantel g. Be…"
type textarea "Hallo! Wenn man des 21+ Spa Ticket kauft, ist ein Handtuch und Bademantel grat.…"
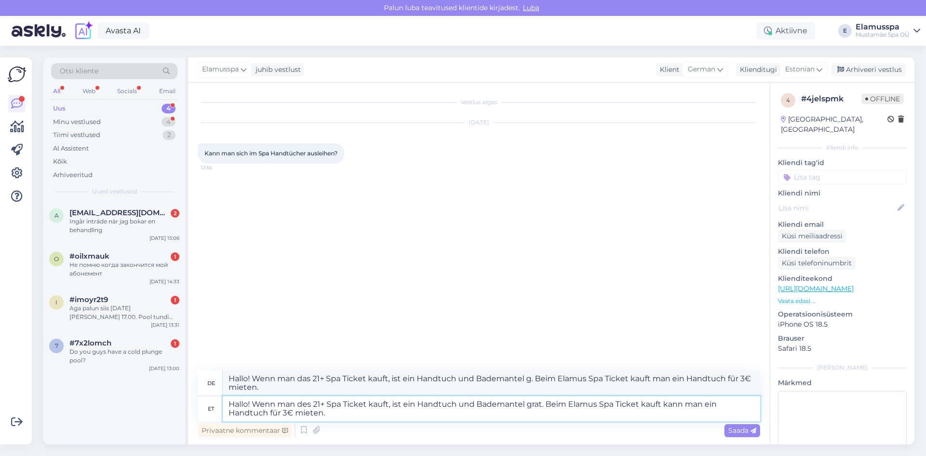
type textarea "Hallo! Wenn man das 21+ Spa Ticket kauft, ist ein Handtuch und Bademantel gr. B…"
type textarea "Hallo! Wenn man des 21+ Spa Ticket kauft, ist ein Handtuch und Bademantel grati…"
type textarea "Hallo! Wenn man das 21+ Spa Ticket kauft, ist ein Handtuch und Bademantel gra. …"
type textarea "Hallo! Wenn man des 21+ Spa Ticket kauft, ist ein Handtuch und Bademantel grati…"
type textarea "Hallo! Wenn man das 21+ Spa Ticket kauft, ist ein Handtuch und Bademantel grati…"
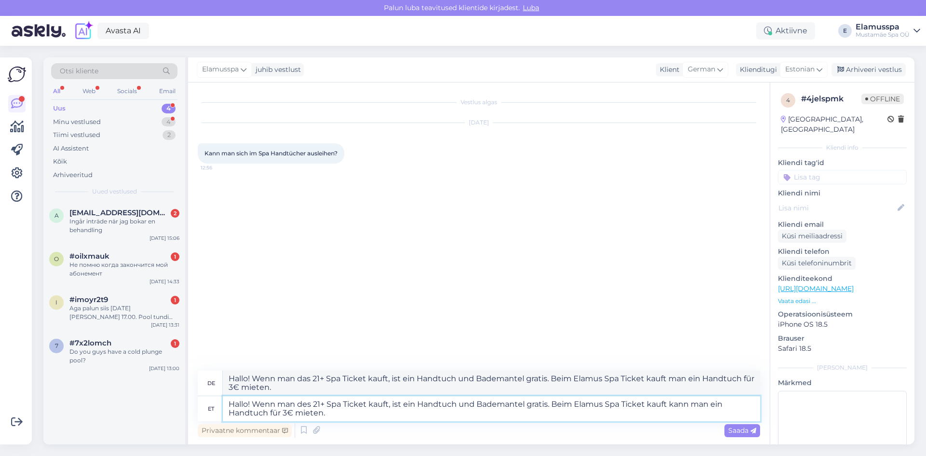
click at [572, 417] on textarea "Hallo! Wenn man des 21+ Spa Ticket kauft, ist ein Handtuch und Bademantel grati…" at bounding box center [491, 408] width 537 height 25
click at [668, 404] on textarea "Hallo! Wenn man des 21+ Spa Ticket kauft, ist ein Handtuch und Bademantel grati…" at bounding box center [491, 408] width 537 height 25
drag, startPoint x: 669, startPoint y: 406, endPoint x: 645, endPoint y: 404, distance: 23.7
click at [645, 404] on textarea "Hallo! Wenn man des 21+ Spa Ticket kauft, ist ein Handtuch und Bademantel grati…" at bounding box center [491, 408] width 537 height 25
type textarea "Hallo! Wenn man des 21+ Spa Ticket kauft, ist ein Handtuch und Bademantel grati…"
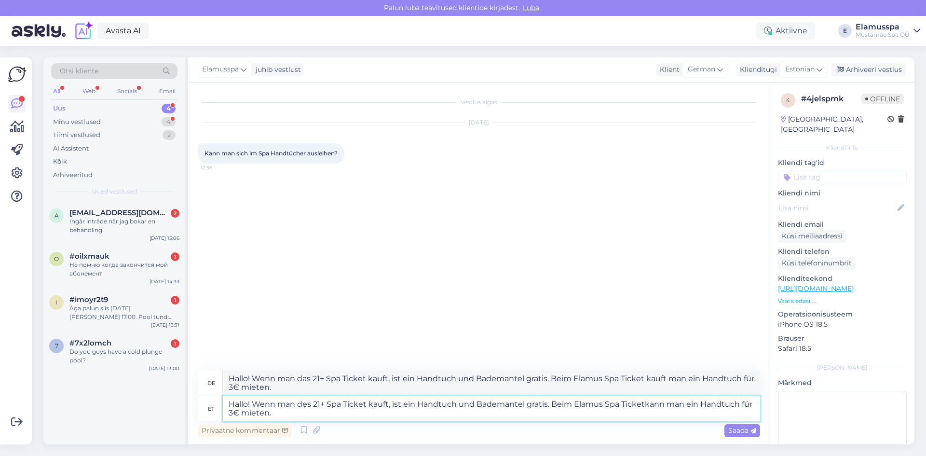
type textarea "Hallo! Wenn man das 21+ Spa Ticket kauft, ist ein Handtuch und Bademantel grati…"
type textarea "Hallo! Wenn man des 21+ Spa Ticket kauft, ist ein Handtuch und Bademantel grati…"
type textarea "Hallo! Wenn man das 21+ Spa Ticket kauft, ist ein Handtuch und Bademantel grati…"
click at [743, 407] on textarea "Hallo! Wenn man des 21+ Spa Ticket kauft, ist ein Handtuch und Bademantel grati…" at bounding box center [491, 408] width 537 height 25
type textarea "Hallo! Wenn man des 21+ Spa Ticket kauft, ist ein Handtuch und Bademantel grati…"
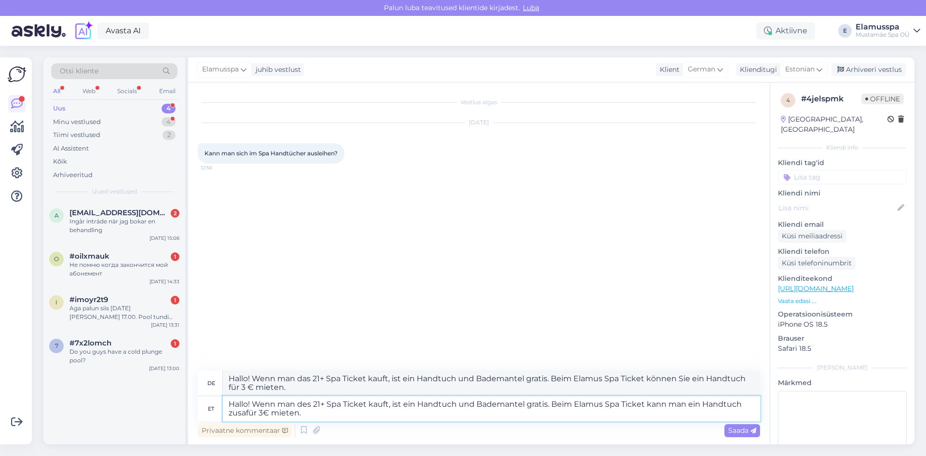
type textarea "Hallo! Wenn man das 21+ Spa Ticket kauft, ist ein Handtuch und Bademantel grati…"
type textarea "Hallo! Wenn man des 21+ Spa Ticket kauft, ist ein Handtuch und Bademantel grati…"
type textarea "Hallo! Wenn man das 21+ Spa Ticket kauft, ist ein Handtuch und Bademantel grati…"
type textarea "Hallo! Wenn man des 21+ Spa Ticket kauft, ist ein Handtuch und Bademantel grati…"
type textarea "Hallo! Wenn man das 21+ Spa Ticket kauft, ist ein Handtuch und Bademantel grati…"
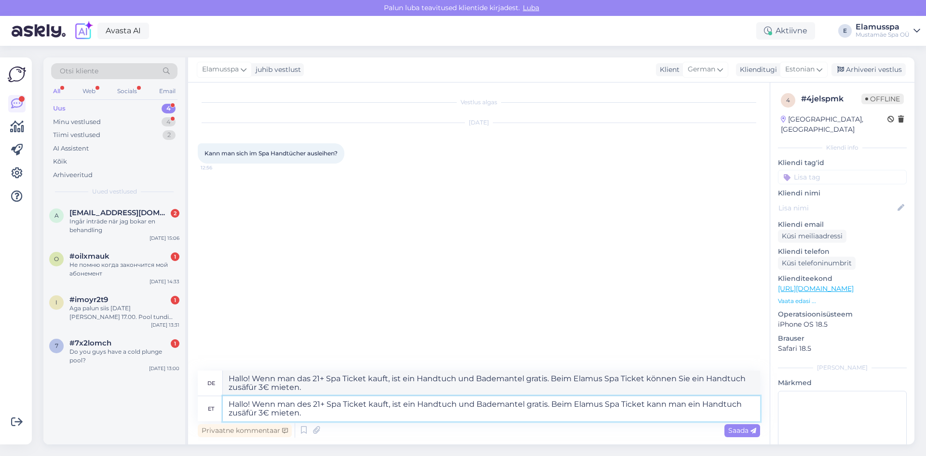
type textarea "Hallo! Wenn man des 21+ Spa Ticket kauft, ist ein Handtuch und Bademantel grati…"
type textarea "Hallo! Wenn man das 21+ Spa Ticket kauft, ist ein Handtuch und Bademantel grati…"
type textarea "Hallo! Wenn man des 21+ Spa Ticket kauft, ist ein Handtuch und Bademantel grati…"
type textarea "Hallo! Wenn man das 21+ Spa Ticket kauft, ist ein Handtuch und Bademantel grati…"
type textarea "Hallo! Wenn man des 21+ Spa Ticket kauft, ist ein Handtuch und Bademantel grati…"
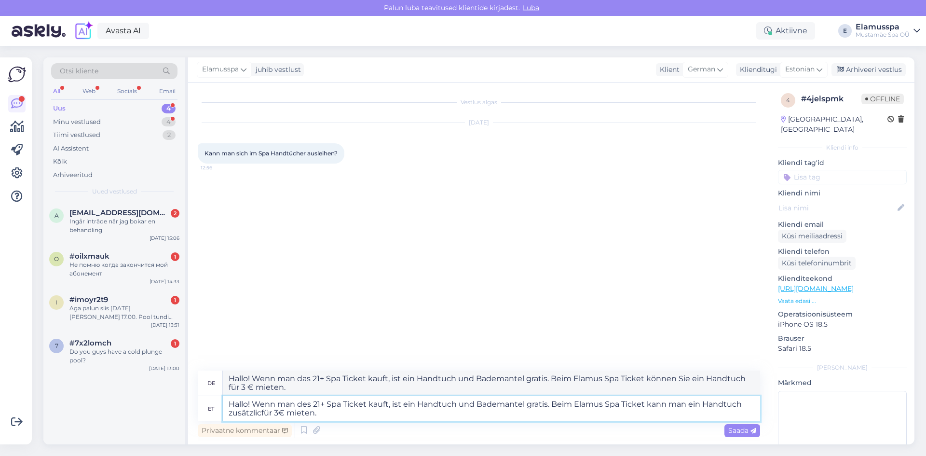
type textarea "Hallo! Wenn man das 21+ Spa Ticket kauft, ist ein Handtuch und Bademantel grati…"
type textarea "Hallo! Wenn man des 21+ Spa Ticket kauft, ist ein Handtuch und Bademantel grati…"
type textarea "Hallo! Wenn man das 21+ Spa Ticket kauft, ist ein Handtuch und Bademantel grati…"
type textarea "Hallo! Wenn man des 21+ Spa Ticket kauft, ist ein Handtuch und Bademantel grati…"
type textarea "Hallo! Wenn man das 21+ Spa Ticket kauft, ist ein Handtuch und Bademantel grati…"
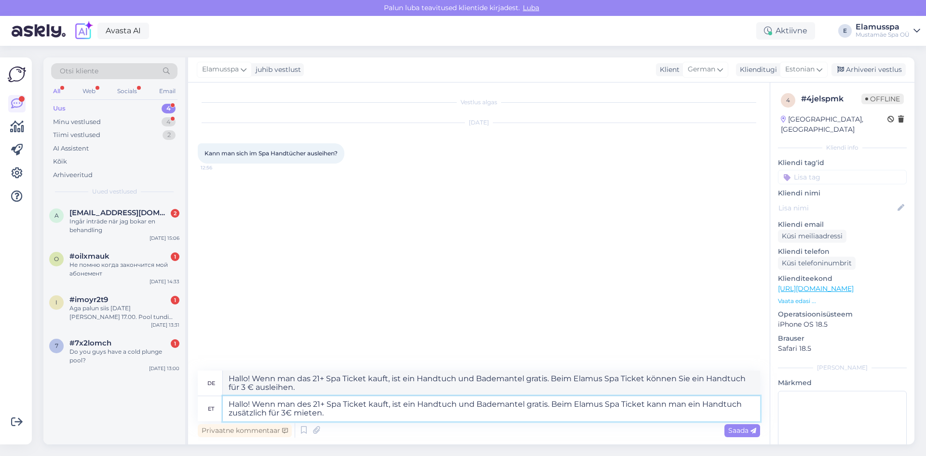
drag, startPoint x: 267, startPoint y: 411, endPoint x: 251, endPoint y: 411, distance: 15.4
click at [251, 411] on textarea "Hallo! Wenn man des 21+ Spa Ticket kauft, ist ein Handtuch und Bademantel grati…" at bounding box center [491, 408] width 537 height 25
type textarea "Hallo! Wenn man des 21+ Spa Ticket kauft, ist ein Handtuch und Bademantel grati…"
type textarea "Hallo! Wenn man das 21+ Spa Ticket kauft, ist ein Handtuch und Bademantel grati…"
type textarea "Hallo! Wenn man des 21+ Spa Ticket kauft, ist ein Handtuch und Bademantel grati…"
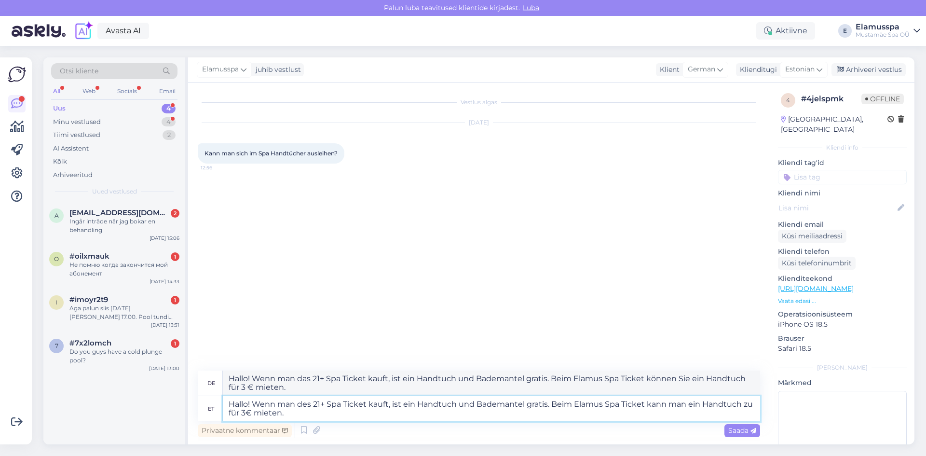
type textarea "Hallo! Wenn man das 21+ Spa Ticket kauft, ist ein Handtuch und Bademantel grati…"
type textarea "Hallo! Wenn man des 21+ Spa Ticket kauft, ist ein Handtuch und Bademantel grati…"
type textarea "Hallo! Wenn man das 21+ Spa Ticket kauft, ist ein Handtuch und Bademantel grati…"
click at [275, 416] on textarea "Hallo! Wenn man des 21+ Spa Ticket kauft, ist ein Handtuch und Bademantel grati…" at bounding box center [491, 408] width 537 height 25
click at [233, 410] on textarea "Hallo! Wenn man des 21+ Spa Ticket kauft, ist ein Handtuch und Bademantel grati…" at bounding box center [491, 408] width 537 height 25
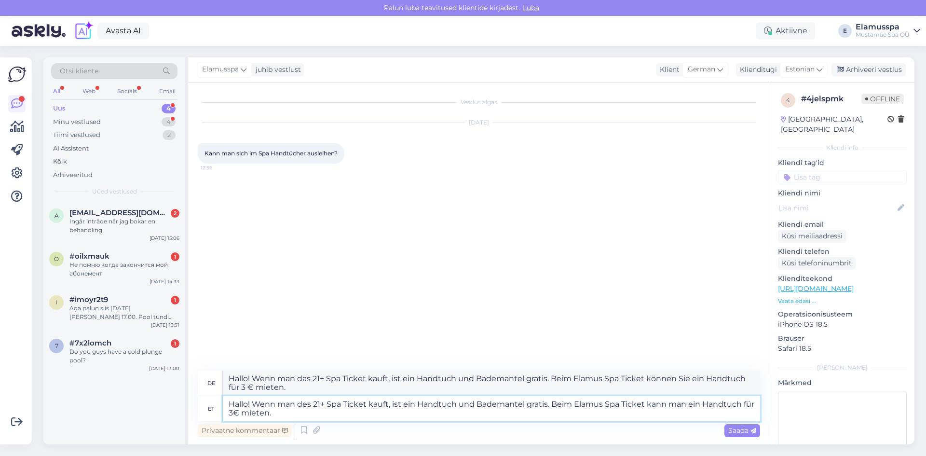
click at [272, 416] on textarea "Hallo! Wenn man des 21+ Spa Ticket kauft, ist ein Handtuch und Bademantel grati…" at bounding box center [491, 408] width 537 height 25
drag, startPoint x: 684, startPoint y: 404, endPoint x: 646, endPoint y: 405, distance: 38.6
click at [646, 405] on textarea "Hallo! Wenn man des 21+ Spa Ticket kauft, ist ein Handtuch und Bademantel grati…" at bounding box center [491, 408] width 537 height 25
type textarea "Hallo! Wenn man des 21+ Spa Ticket kauft, ist ein Handtuch und Bademantel grati…"
type textarea "Hallo! Wenn man das 21+ Spa Ticket kauft, ist ein Handtuch und Bademantel grati…"
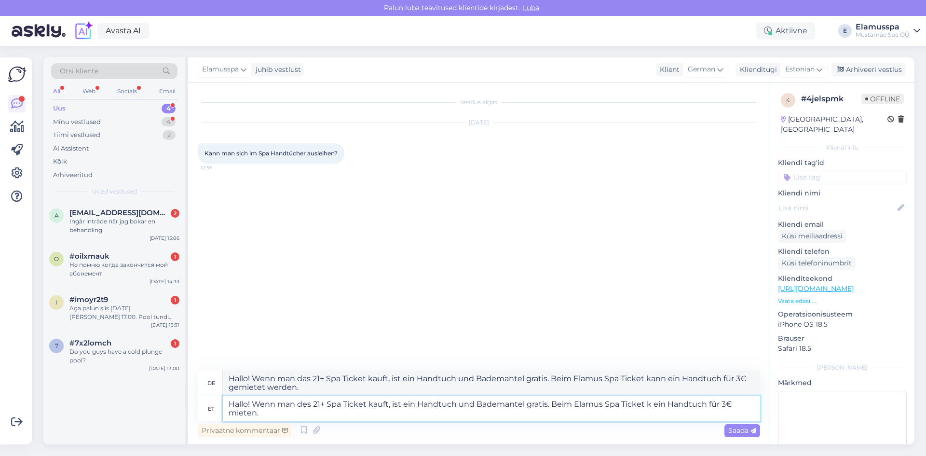
type textarea "Hallo! Wenn man des 21+ Spa Ticket kauft, ist ein Handtuch und Bademantel grati…"
type textarea "Hallo! Wenn man das 21+ Spa Ticket kauft, ist ein Handtuch und Bademantel grati…"
type textarea "Hallo! Wenn man des 21+ Spa Ticket kauft, ist ein Handtuch und Bademantel grati…"
type textarea "Hallo! Wenn man das 21+ Spa Ticket kauft, ist ein Handtuch und Bademantel grati…"
type textarea "Hallo! Wenn man des 21+ Spa Ticket kauft, ist ein Handtuch und Bademantel grati…"
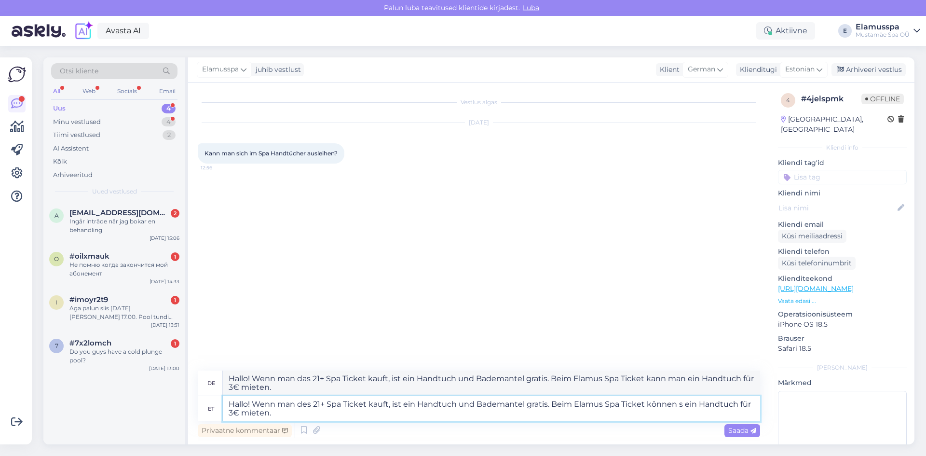
type textarea "Hallo! Wenn man das 21+ Spa Ticket kauft, ist ein Handtuch und Bademantel grati…"
type textarea "Hallo! Wenn man des 21+ Spa Ticket kauft, ist ein Handtuch und Bademantel grati…"
type textarea "Hallo! Wenn man das 21+ Spa Ticket kauft, ist ein Handtuch und Bademantel grati…"
type textarea "Hallo! Wenn man des 21+ Spa Ticket kauft, ist ein Handtuch und Bademantel grati…"
type textarea "Hallo! Wenn man das 21+ Spa Ticket kauft, ist ein Handtuch und Bademantel grati…"
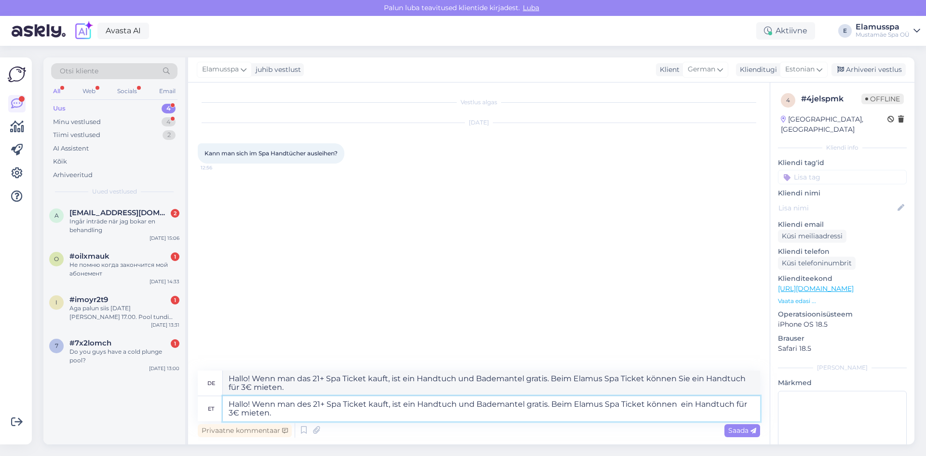
type textarea "Hallo! Wenn man des 21+ Spa Ticket kauft, ist ein Handtuch und Bademantel grati…"
type textarea "Hallo! Wenn man das 21+ Spa Ticket kauft, ist ein Handtuch und Bademantel grati…"
type textarea "Hallo! Wenn man des 21+ Spa Ticket kauft, ist ein Handtuch und Bademantel grati…"
type textarea "Hallo! Wenn man das 21+ Spa Ticket kauft, ist ein Handtuch und Bademantel grati…"
click at [643, 418] on textarea "Hallo! Wenn man des 21+ Spa Ticket kauft, ist ein Handtuch und Bademantel grati…" at bounding box center [491, 408] width 537 height 25
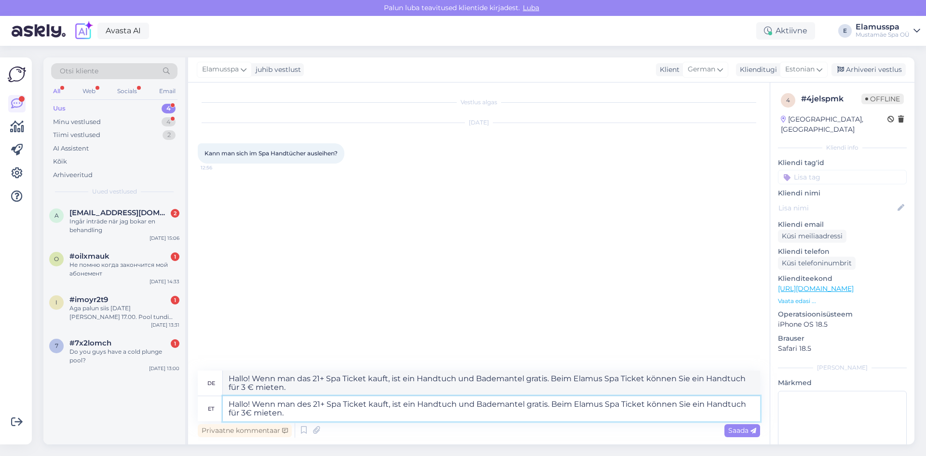
drag, startPoint x: 310, startPoint y: 404, endPoint x: 253, endPoint y: 408, distance: 57.0
click at [253, 408] on textarea "Hallo! Wenn man des 21+ Spa Ticket kauft, ist ein Handtuch und Bademantel grati…" at bounding box center [491, 408] width 537 height 25
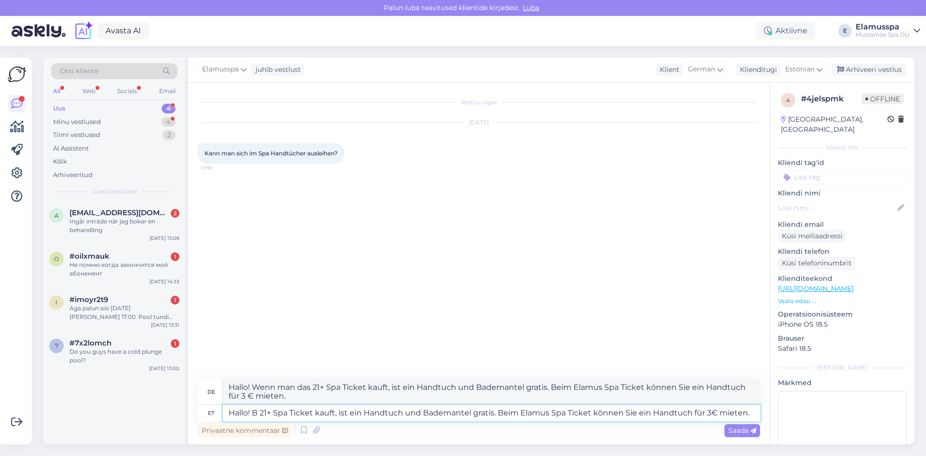
type textarea "Hallo! Be 21+ Spa Ticket kauft, ist ein Handtuch und Bademantel gratis. Beim El…"
type textarea "Hallo! B 21+ Spa Ticket kauft, ist ein Handtuch und Bademantel gratis. Beim Ela…"
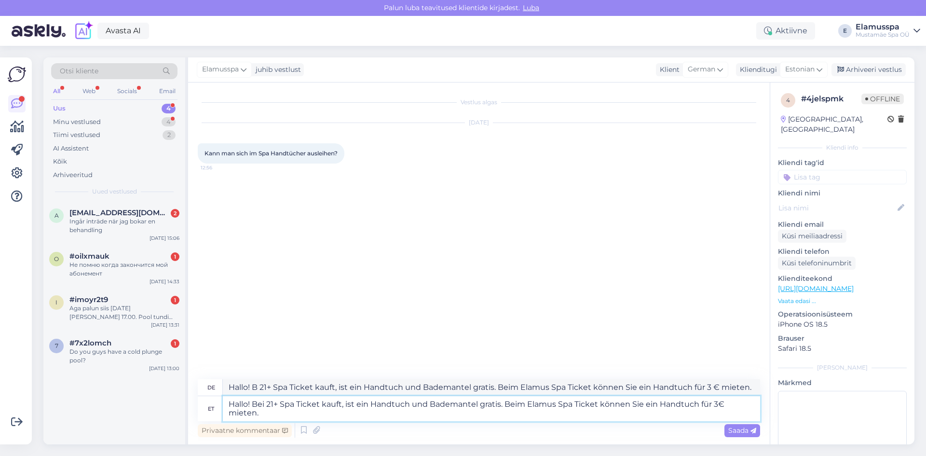
type textarea "Hallo! Beim 21+ Spa Ticket kauft, ist ein Handtuch und Bademantel gratis. Beim …"
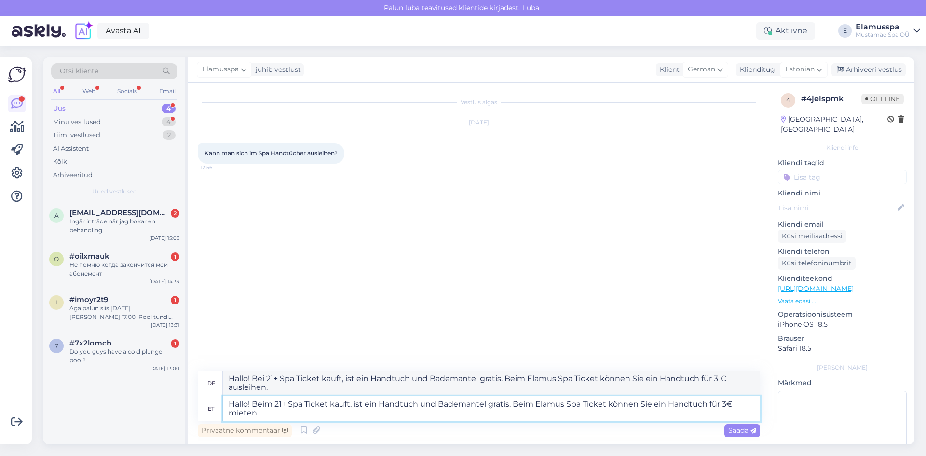
type textarea "Hallo! Beim Kauf eines Spa-Tickets ab 21 Jahren sind ein Handtuch und ein Badem…"
drag, startPoint x: 352, startPoint y: 404, endPoint x: 332, endPoint y: 404, distance: 19.8
click at [332, 404] on textarea "Hallo! Beim 21+ Spa Ticket kauft, ist ein Handtuch und Bademantel gratis. Beim …" at bounding box center [491, 408] width 537 height 25
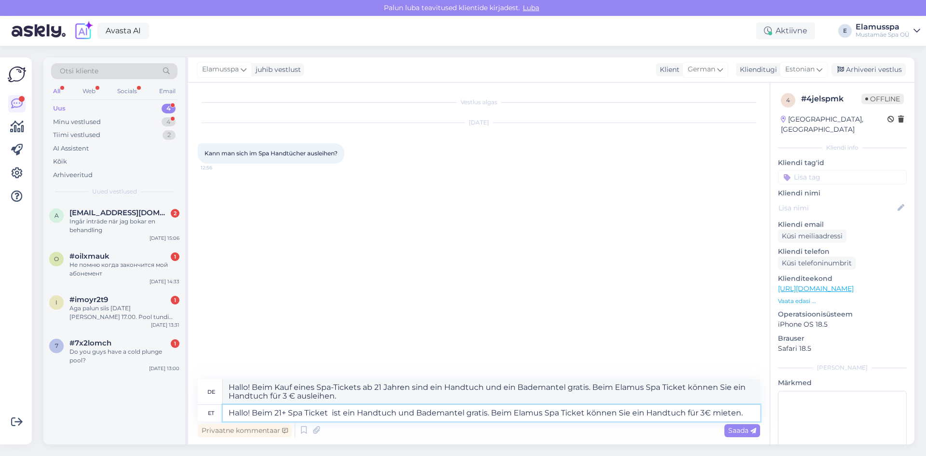
type textarea "Hallo! Beim 21+ Spa Ticket ist ein Handtuch und Bademantel gratis. Beim Elamus …"
type textarea "Hallo! Mit dem 21+ Spa Ticket erhältst du ein kostenloses Handtuch und einen Ba…"
type textarea "Hallo! Beim 21+ Spa Ticket, ist ein Handtuch und Bademantel gratis. Beim Elamus…"
type textarea "Hallo! Beim Spa-Ticket ab 21 Jahren sind ein Handtuch und ein Bademantel gratis…"
click at [463, 412] on textarea "Hallo! Beim 21+ Spa Ticket, ist ein Handtuch und Bademantel gratis. Beim Elamus…" at bounding box center [491, 413] width 537 height 16
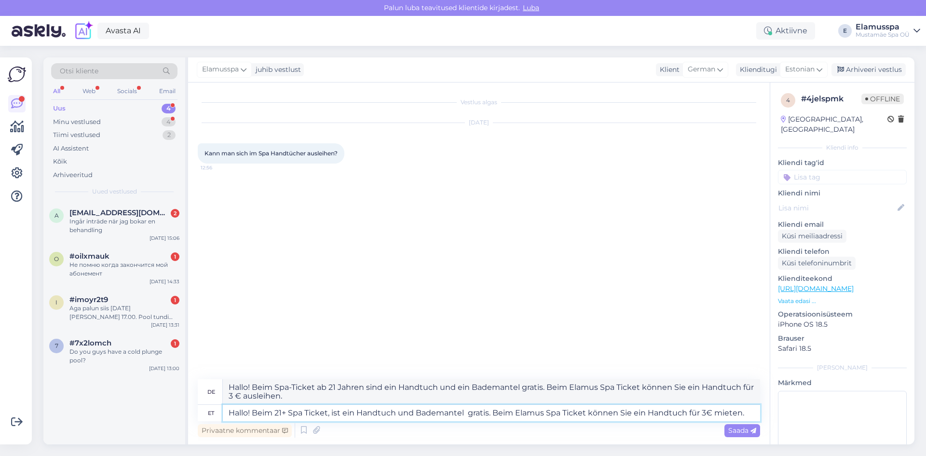
type textarea "Hallo! Beim 21+ Spa Ticket, ist ein Handtuch und Bademantel s gratis. Beim Elam…"
type textarea "Hallo! Beim Spa-Ticket ab 21 Jahren sind ein Handtuch und ein Bademantel gratis…"
type textarea "Hallo! Beim 21+ Spa Ticket, ist ein Handtuch und Bademantel sh gratis. Beim Ela…"
type textarea "Hallo! Beim Spa-Ticket ab 21 Jahren sind ein Handtuch und ein Bademantel gratis…"
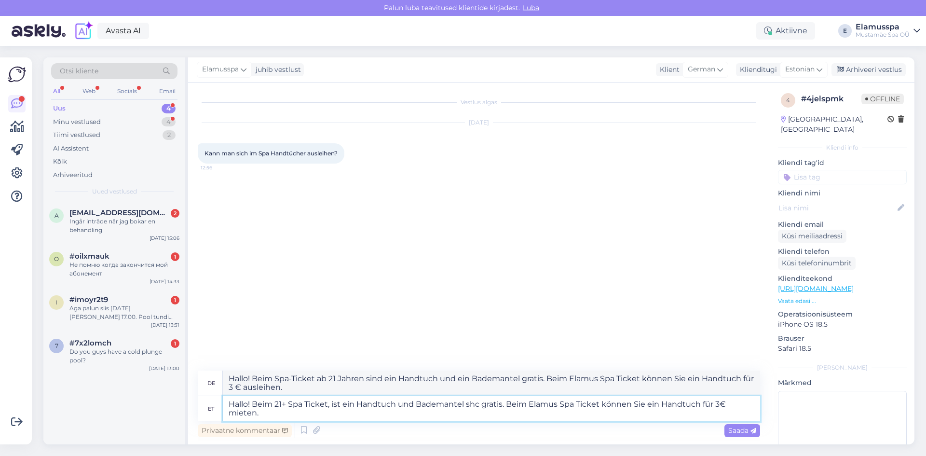
type textarea "Hallo! Beim 21+ Spa Ticket, ist ein Handtuch und Bademantel shco gratis. Beim E…"
type textarea "Hallo! Beim 21+ Spa Ticket ist ein Handtuch und Bademantel inkl. gratis. Beim E…"
type textarea "Hallo! Beim 21+ Spa Ticket, ist ein Handtuch und Bademantel shcom gratis. Beim …"
type textarea "Hallo! Beim 21+ Spa Ticket ist ein Handtuch und Bademantel gratis dabei. Beim E…"
type textarea "Hallo! Beim 21+ Spa Ticket, ist ein Handtuch und Bademantel shco gratis. Beim E…"
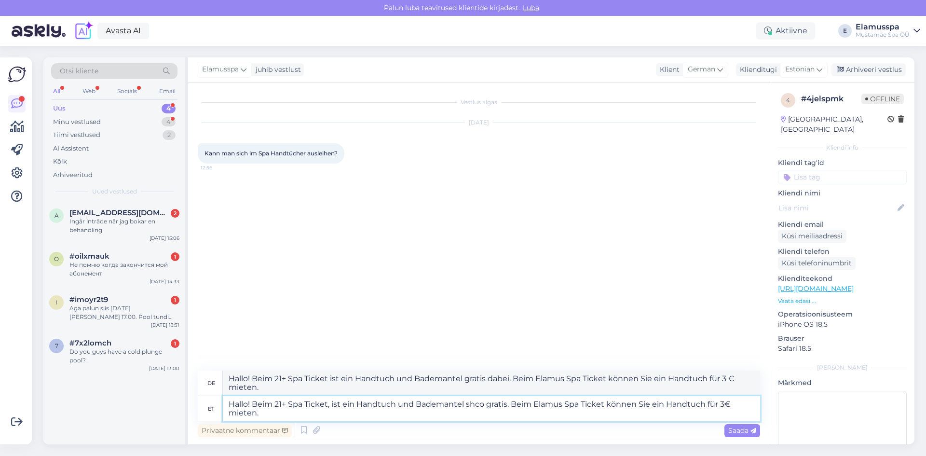
type textarea "Hallo! Beim 21+ Spa Ticket ist ein Handtuch und Bademantel gratis dabei. Beim E…"
type textarea "Hallo! Beim 21+ Spa Ticket, ist ein Handtuch und Bademantel shcon gratis. Beim …"
type textarea "Hallo! Beim Spa-Ticket ab 21 Jahren sind ein Handtuch und ein Bademantel kosten…"
type textarea "Hallo! Beim 21+ Spa Ticket, ist ein Handtuch und Bademantel shcon gratis da. Be…"
click at [474, 418] on textarea "Hallo! Beim 21+ Spa Ticket, ist ein Handtuch und Bademantel shcon gratis dabei.…" at bounding box center [491, 408] width 537 height 25
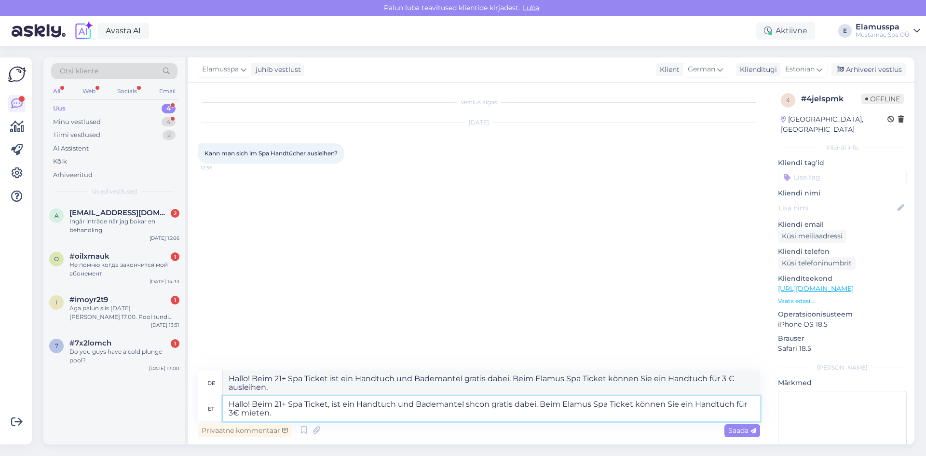
click at [489, 405] on textarea "Hallo! Beim 21+ Spa Ticket, ist ein Handtuch und Bademantel shcon gratis dabei.…" at bounding box center [491, 408] width 537 height 25
click at [463, 407] on textarea "Hallo! Beim 21+ Spa Ticket, ist ein Handtuch und Bademantelschon gratis dabei. …" at bounding box center [491, 408] width 537 height 25
click at [471, 412] on textarea "Hallo! Beim 21+ Spa Ticket, ist ein Handtuch und Bademantel schon gratis dabei.…" at bounding box center [491, 408] width 537 height 25
click at [675, 419] on textarea "Hallo! Beim 21+ Spa Ticket, ist ein Handtuch und Bademantel schon gratis dabei.…" at bounding box center [491, 408] width 537 height 25
click at [586, 416] on textarea "Hallo! Beim 21+ Spa Ticket, ist ein Handtuch und Bademantel schon gratis dabei.…" at bounding box center [491, 408] width 537 height 25
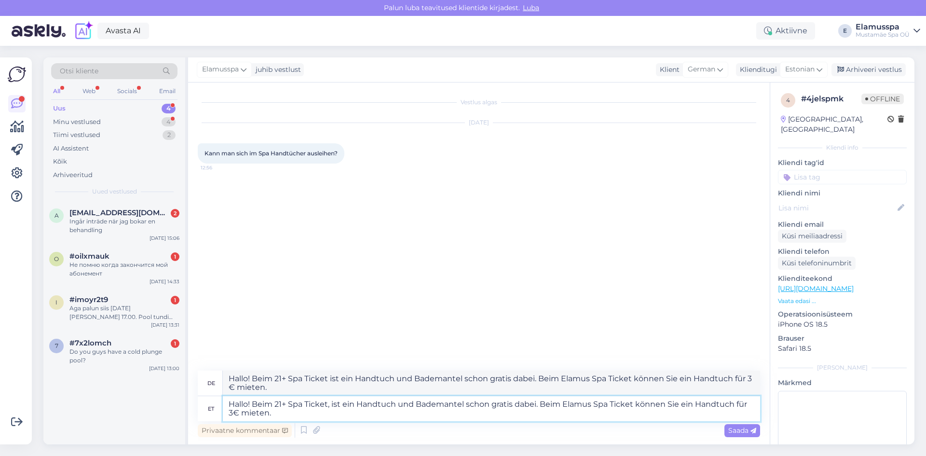
click at [242, 414] on textarea "Hallo! Beim 21+ Spa Ticket, ist ein Handtuch und Bademantel schon gratis dabei.…" at bounding box center [491, 408] width 537 height 25
drag, startPoint x: 561, startPoint y: 403, endPoint x: 542, endPoint y: 407, distance: 20.1
click at [542, 407] on textarea "Hallo! Beim 21+ Spa Ticket, ist ein Handtuch und Bademantel schon gratis dabei.…" at bounding box center [491, 408] width 537 height 25
click at [554, 418] on textarea "Hallo! Beim 21+ Spa Ticket, ist ein Handtuch und Bademantel schon gratis dabei.…" at bounding box center [491, 408] width 537 height 25
drag, startPoint x: 602, startPoint y: 406, endPoint x: 577, endPoint y: 403, distance: 25.3
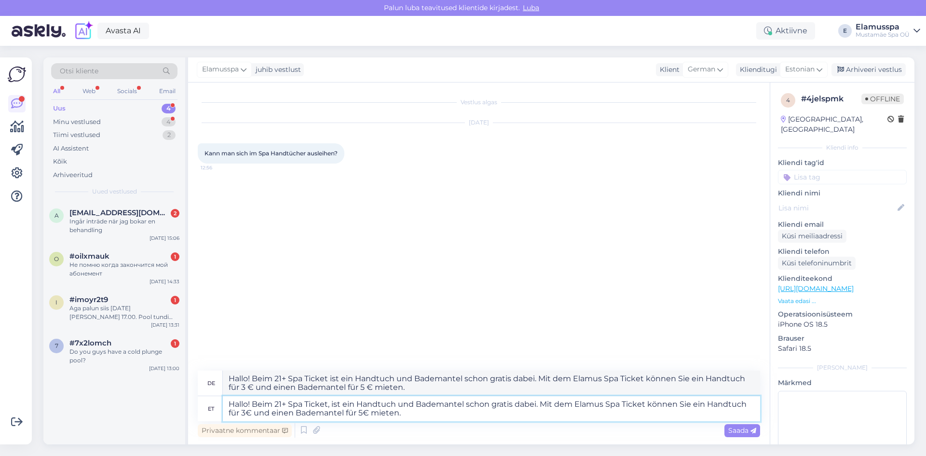
click at [577, 403] on textarea "Hallo! Beim 21+ Spa Ticket, ist ein Handtuch und Bademantel schon gratis dabei.…" at bounding box center [491, 408] width 537 height 25
click at [574, 404] on textarea "Hallo! Beim 21+ Spa Ticket, ist ein Handtuch und Bademantel schon gratis dabei.…" at bounding box center [491, 408] width 537 height 25
click at [624, 406] on textarea "Hallo! Beim 21+ Spa Ticket, ist ein Handtuch und Bademantel schon gratis dabei.…" at bounding box center [491, 408] width 537 height 25
click at [575, 404] on textarea "Hallo! Beim 21+ Spa Ticket, ist ein Handtuch und Bademantel schon gratis dabei.…" at bounding box center [491, 408] width 537 height 25
click at [572, 403] on textarea "Hallo! Beim 21+ Spa Ticket, ist ein Handtuch und Bademantel schon gratis dabei.…" at bounding box center [491, 408] width 537 height 25
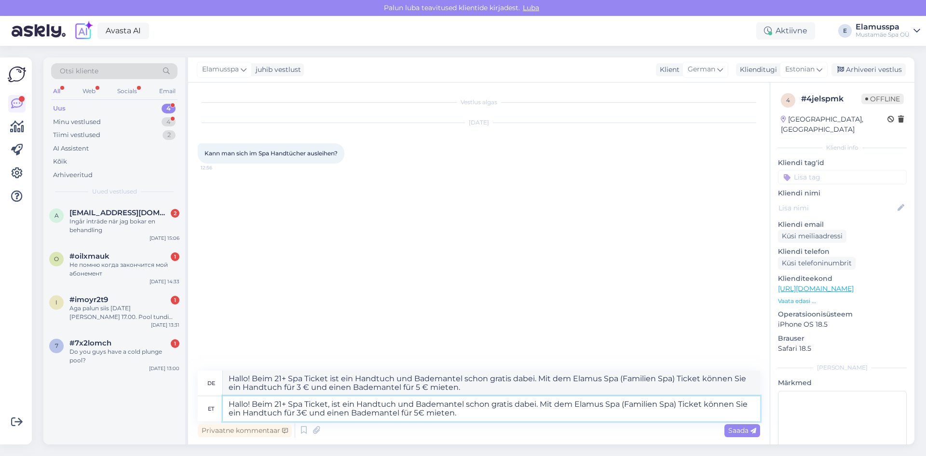
click at [582, 416] on textarea "Hallo! Beim 21+ Spa Ticket, ist ein Handtuch und Bademantel schon gratis dabei.…" at bounding box center [491, 408] width 537 height 25
click at [620, 419] on textarea "Hallo! Beim 21+ Spa Ticket, ist ein Handtuch und Bademantel schon gratis dabei.…" at bounding box center [491, 408] width 537 height 25
click at [734, 430] on span "Saada" at bounding box center [742, 430] width 28 height 9
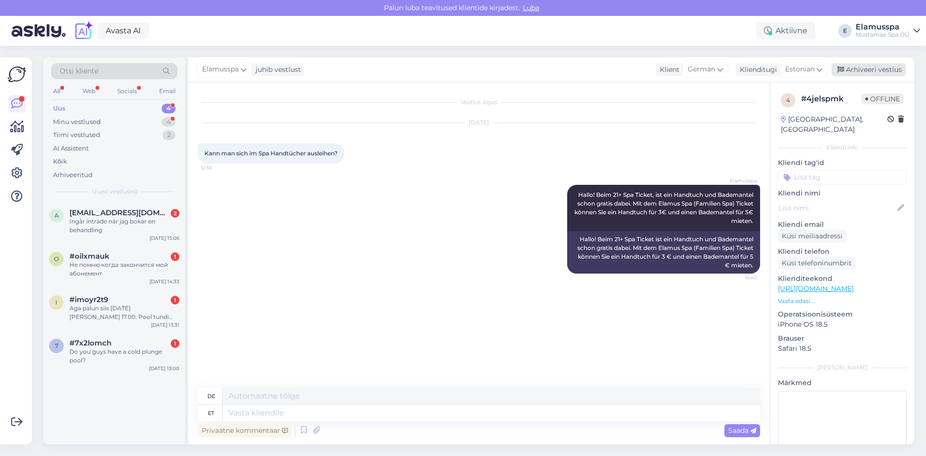
click at [844, 71] on icon at bounding box center [840, 70] width 7 height 7
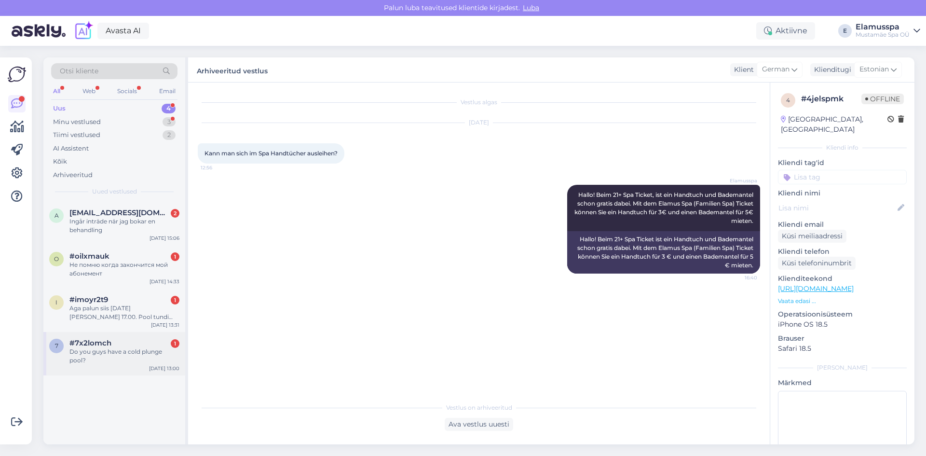
click at [139, 353] on div "Do you guys have a cold plunge pool?" at bounding box center [124, 355] width 110 height 17
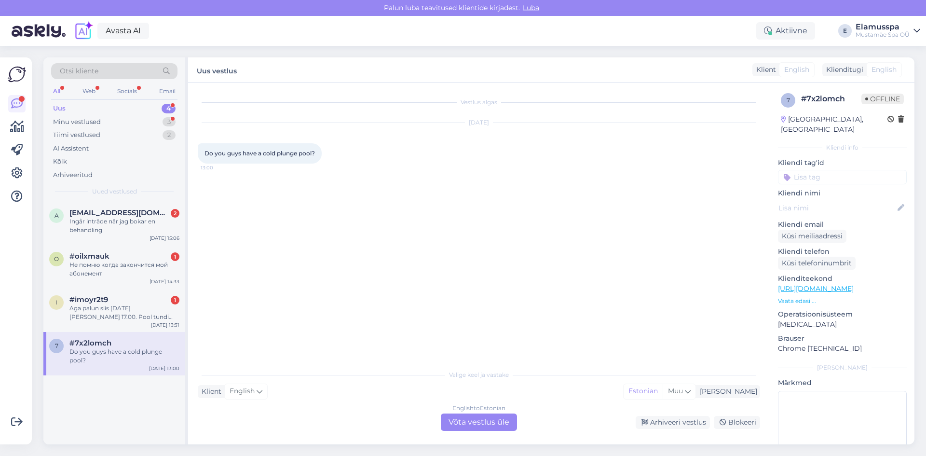
click at [465, 426] on div "English to Estonian Võta vestlus üle" at bounding box center [479, 421] width 76 height 17
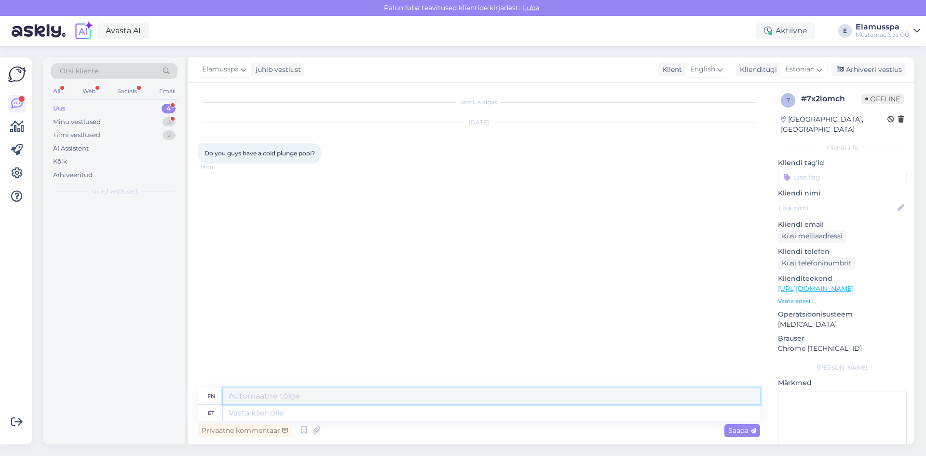
click at [465, 402] on textarea at bounding box center [491, 396] width 537 height 16
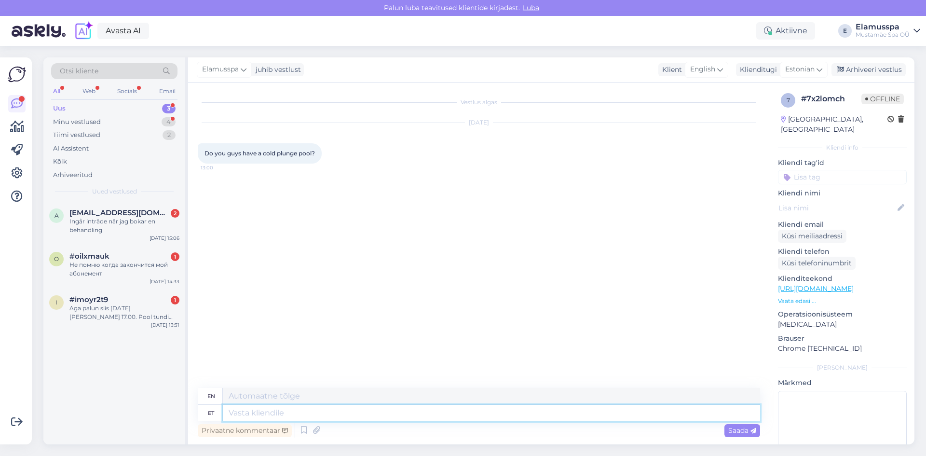
click at [473, 415] on textarea at bounding box center [491, 413] width 537 height 16
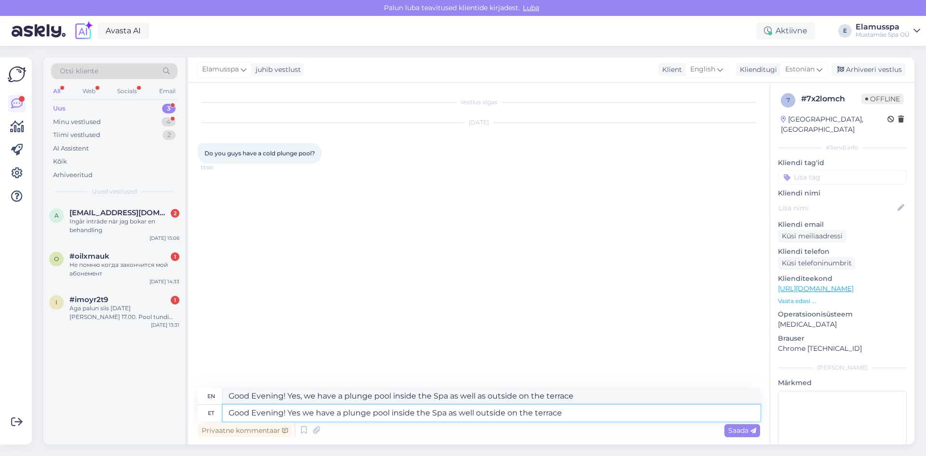
click at [590, 417] on textarea "Good Evening! Yes we have a plunge pool inside the Spa as well outside on the t…" at bounding box center [491, 413] width 537 height 16
click at [495, 392] on textarea "Good Evening! Yes, we have a plunge pool inside the Spa as well as outside on t…" at bounding box center [491, 396] width 537 height 16
click at [570, 413] on textarea "Good Evening! Yes we have a plunge pool inside the Spa as well outside on the t…" at bounding box center [491, 413] width 537 height 16
drag, startPoint x: 300, startPoint y: 412, endPoint x: 319, endPoint y: 439, distance: 33.5
click at [299, 412] on textarea "Good Evening! Yes we have a plunge pool inside the Spa as well outside on the t…" at bounding box center [491, 413] width 537 height 16
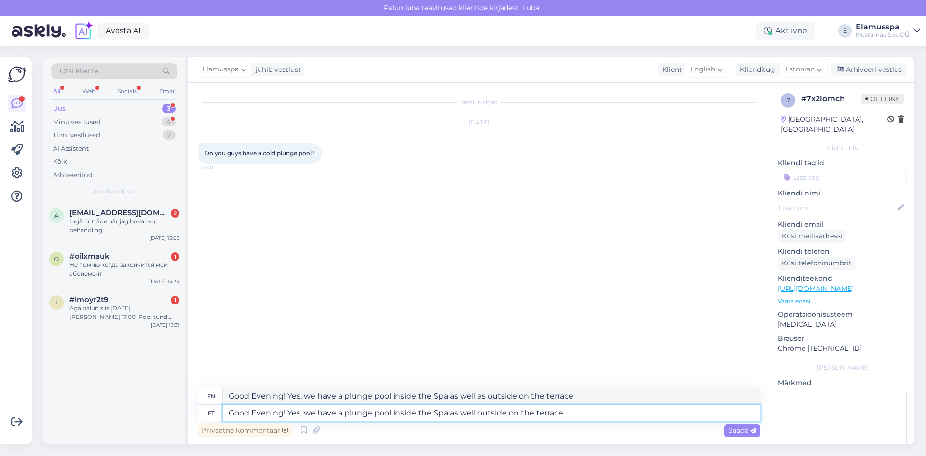
click at [475, 416] on textarea "Good Evening! Yes, we have a plunge pool inside the Spa as well outside on the …" at bounding box center [491, 413] width 537 height 16
click at [599, 417] on textarea "Good Evening! Yes, we have a plunge pool inside the Spa as well as one outside …" at bounding box center [491, 413] width 537 height 16
click at [747, 433] on span "Saada" at bounding box center [742, 430] width 28 height 9
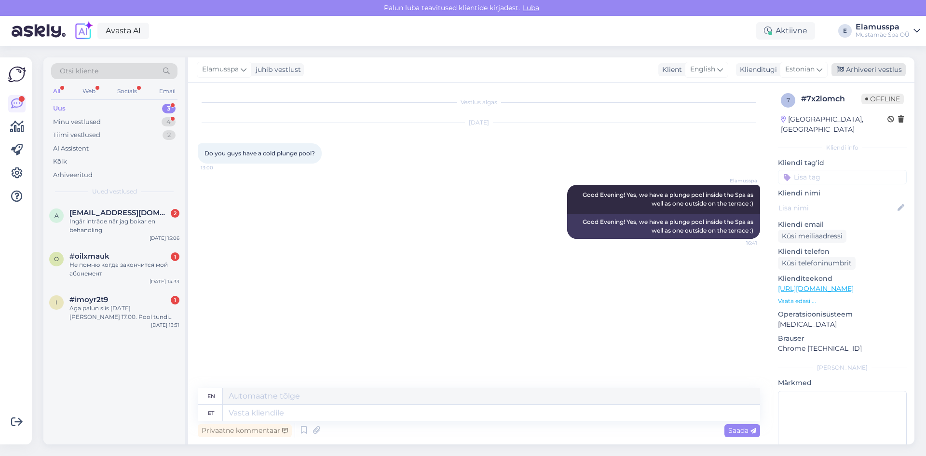
click at [852, 73] on div "Arhiveeri vestlus" at bounding box center [868, 69] width 74 height 13
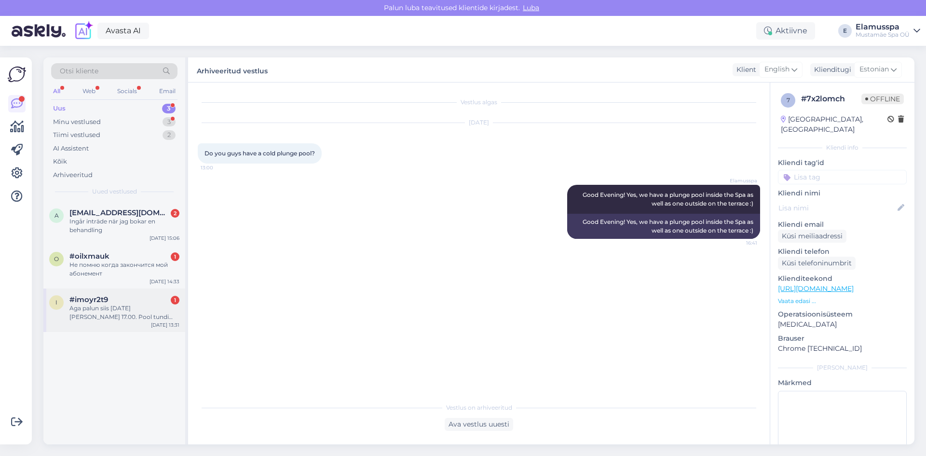
click at [119, 304] on div "Aga palun siis [DATE][PERSON_NAME] 17.00. Pool tundi massasi 2 inimest." at bounding box center [124, 312] width 110 height 17
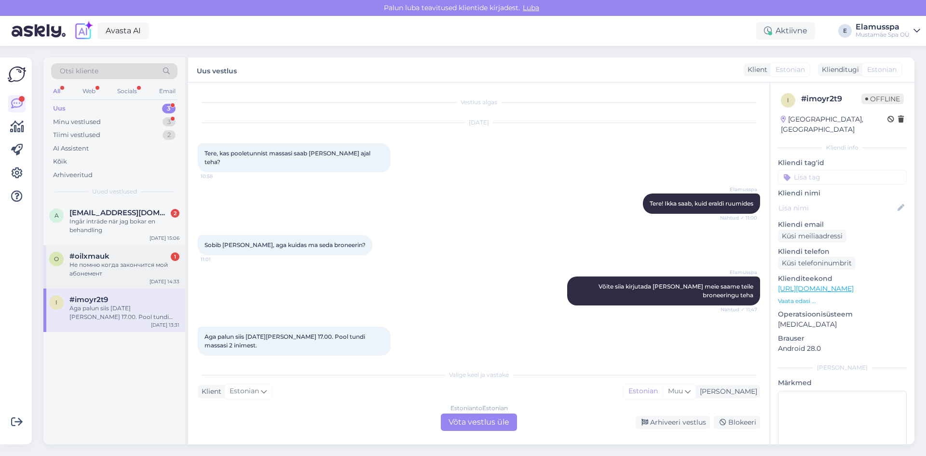
click at [115, 266] on div "Не помню когда закончится мой абонемент" at bounding box center [124, 268] width 110 height 17
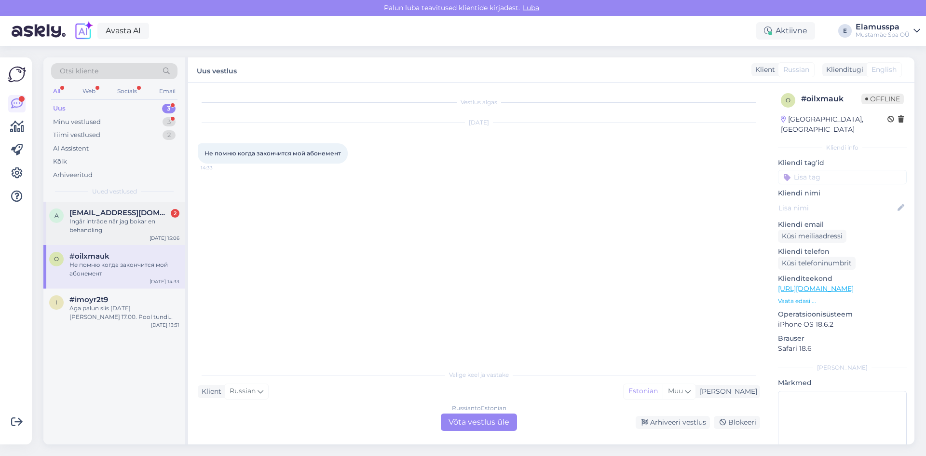
click at [168, 215] on span "[EMAIL_ADDRESS][DOMAIN_NAME]" at bounding box center [119, 212] width 100 height 9
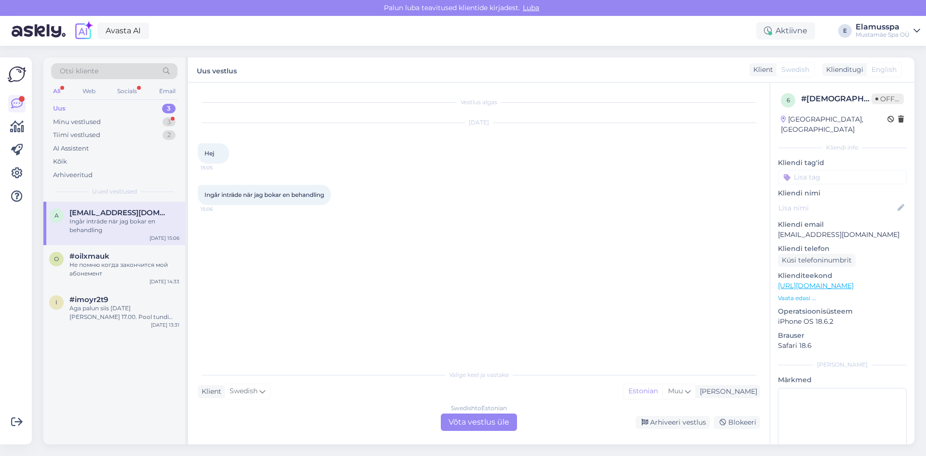
click at [494, 423] on div "Swedish to Estonian Võta vestlus üle" at bounding box center [479, 421] width 76 height 17
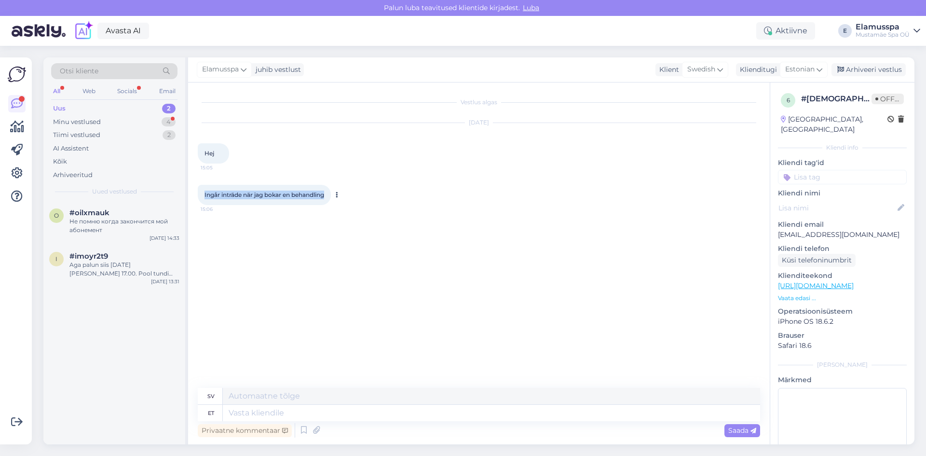
drag, startPoint x: 203, startPoint y: 194, endPoint x: 332, endPoint y: 204, distance: 129.1
click at [331, 204] on div "Ingår inträde när jag bokar en behandling 15:06" at bounding box center [264, 195] width 133 height 20
copy span "Ingår inträde när jag bokar en behandling"
click at [376, 411] on textarea at bounding box center [491, 413] width 537 height 16
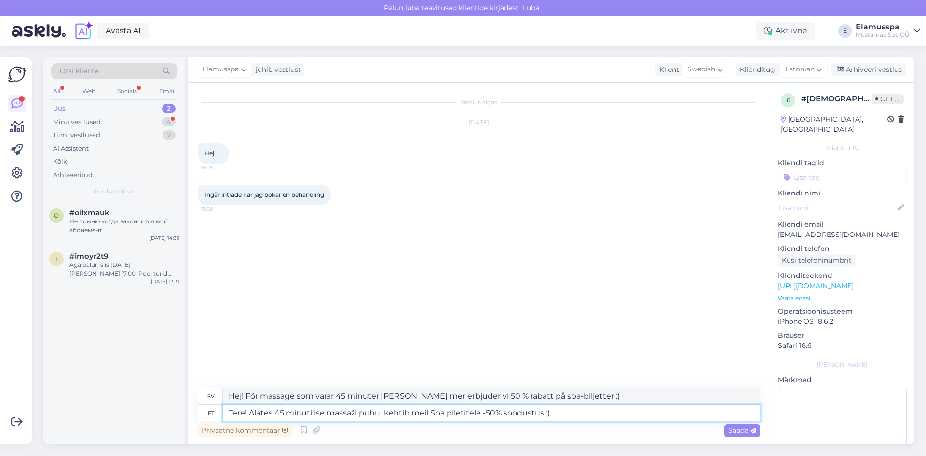
click at [358, 415] on textarea "Tere! Alates 45 minutilise massaži puhul kehtib meil Spa piletitele -50% soodus…" at bounding box center [491, 413] width 537 height 16
click at [615, 422] on div "Privaatne kommentaar Saada" at bounding box center [479, 430] width 562 height 18
click at [621, 416] on textarea "Tere! Alates 45 minutilise massaži broneerimise puhul kehtib meil Spa piletitel…" at bounding box center [491, 413] width 537 height 16
click at [727, 430] on div "Saada" at bounding box center [742, 430] width 36 height 13
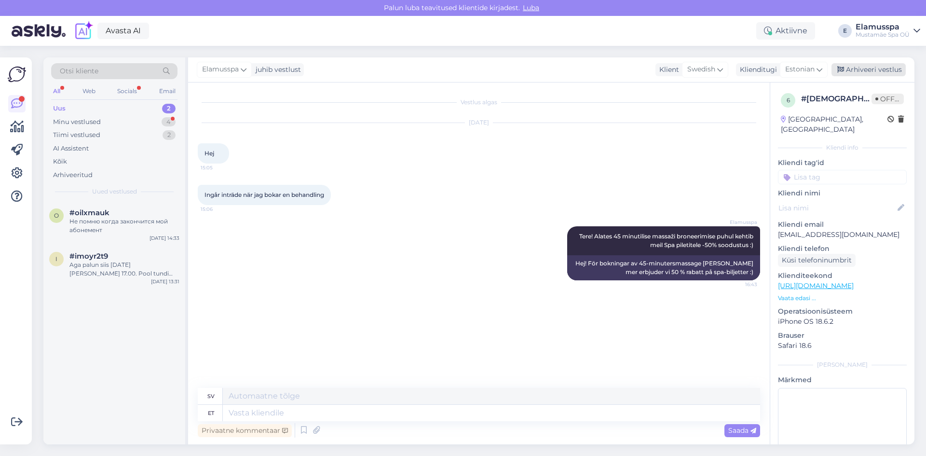
click at [865, 67] on div "Arhiveeri vestlus" at bounding box center [868, 69] width 74 height 13
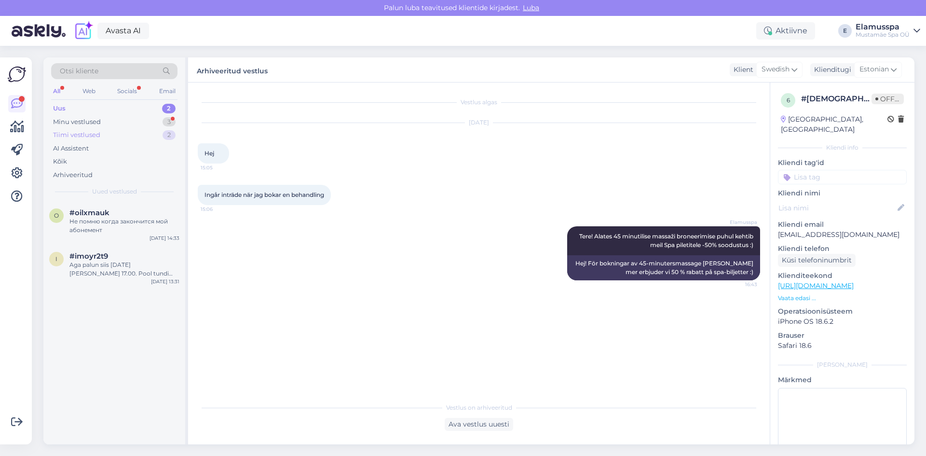
click at [155, 128] on div "Tiimi vestlused 2" at bounding box center [114, 135] width 126 height 14
click at [154, 119] on div "Minu vestlused 3" at bounding box center [114, 122] width 126 height 14
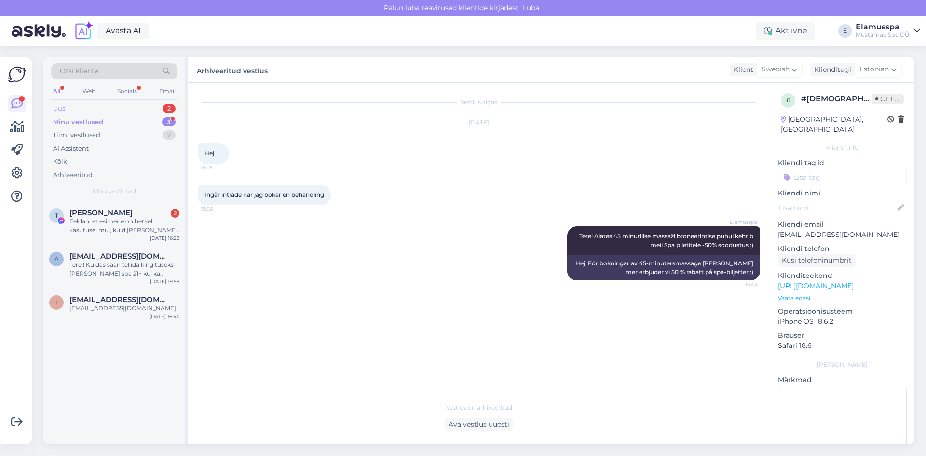
click at [137, 113] on div "Uus 2" at bounding box center [114, 109] width 126 height 14
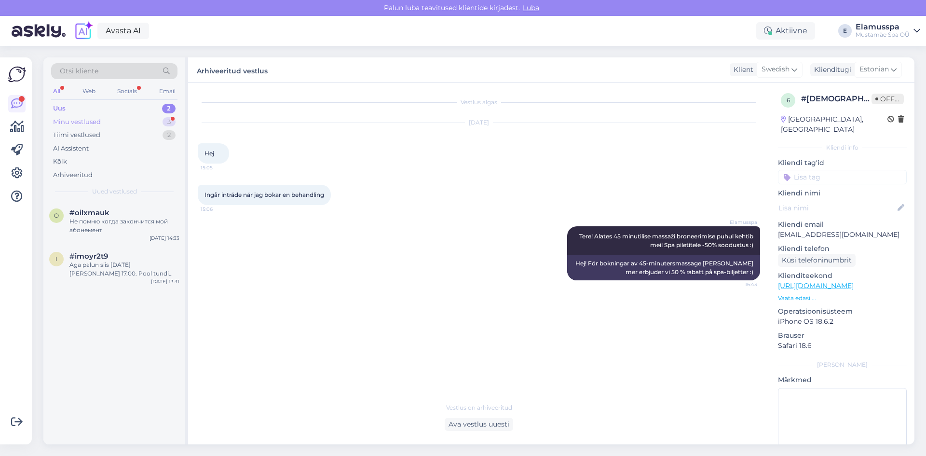
click at [151, 122] on div "Minu vestlused 3" at bounding box center [114, 122] width 126 height 14
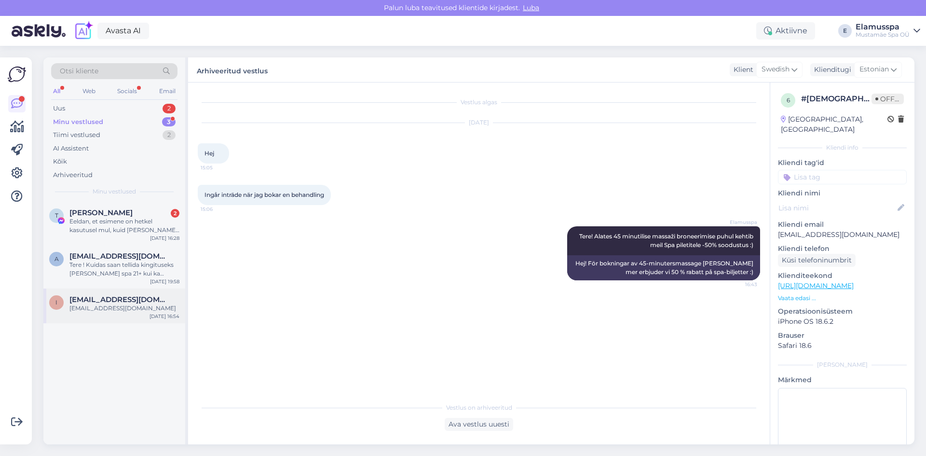
click at [155, 318] on div "[DATE] 16:54" at bounding box center [165, 316] width 30 height 7
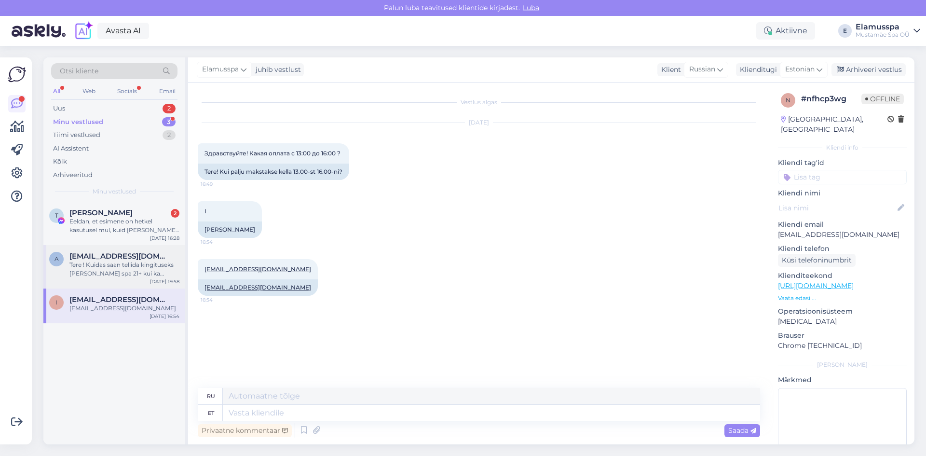
click at [128, 268] on div "Tere ! Kuidas saan tellida kingituseks [PERSON_NAME] spa 21+ kui ka mingisuguse…" at bounding box center [124, 268] width 110 height 17
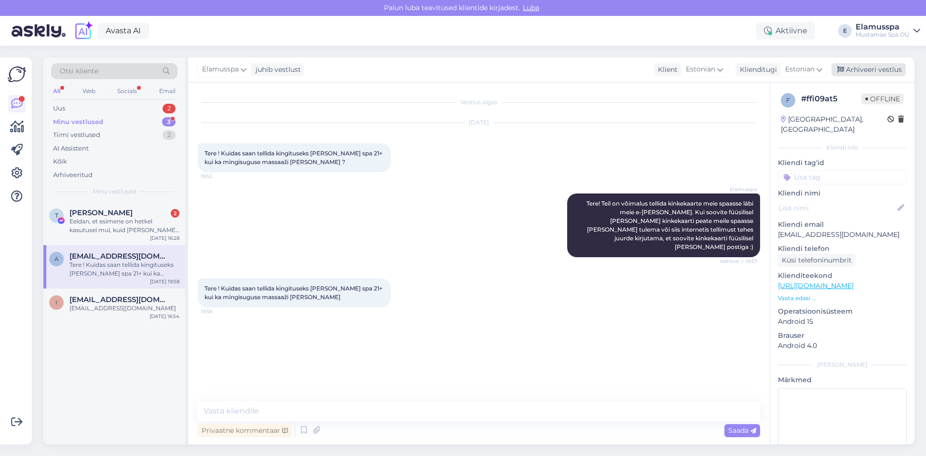
click at [872, 71] on div "Arhiveeri vestlus" at bounding box center [868, 69] width 74 height 13
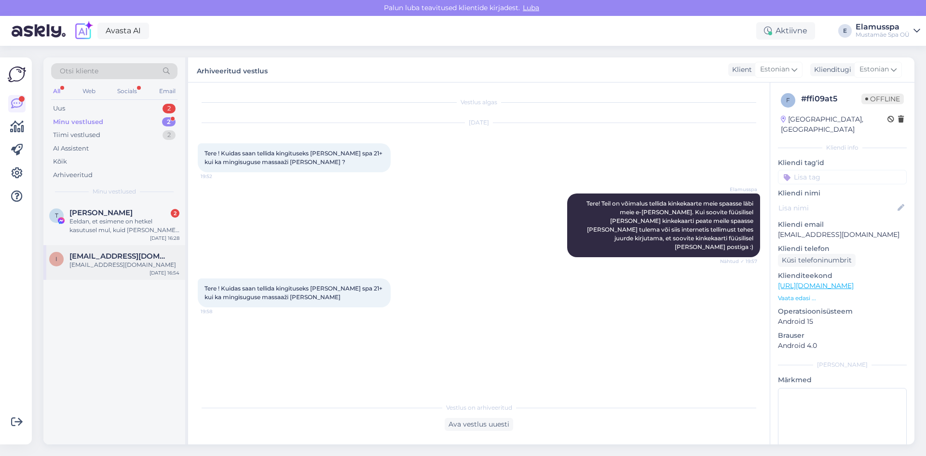
click at [73, 270] on div "i [EMAIL_ADDRESS][DOMAIN_NAME] [EMAIL_ADDRESS][DOMAIN_NAME] [DATE] 16:54" at bounding box center [114, 262] width 142 height 35
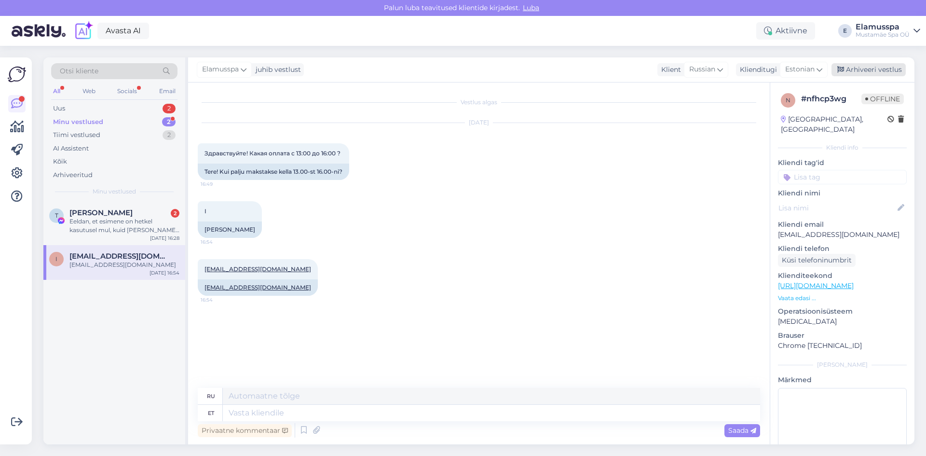
click at [851, 74] on div "Arhiveeri vestlus" at bounding box center [868, 69] width 74 height 13
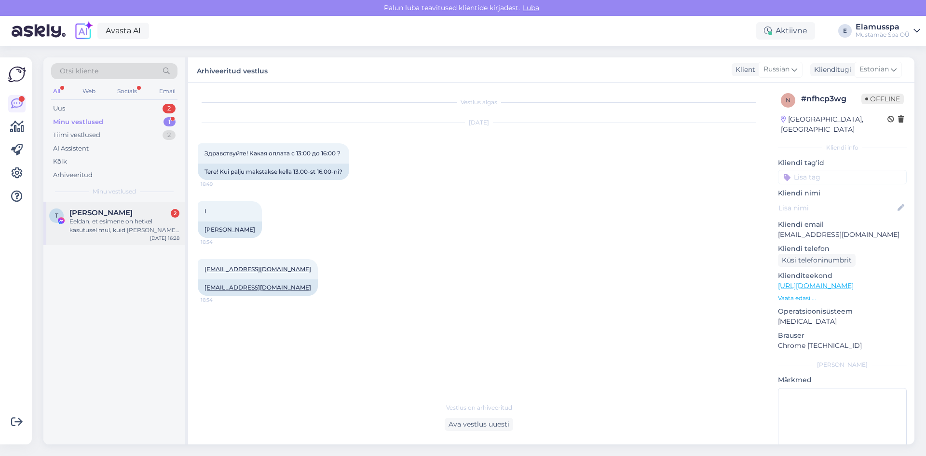
click at [95, 234] on div "T [PERSON_NAME] 2 Eeldan, et esimene on hetkel kasutusel mul, kuid [PERSON_NAME…" at bounding box center [114, 223] width 142 height 43
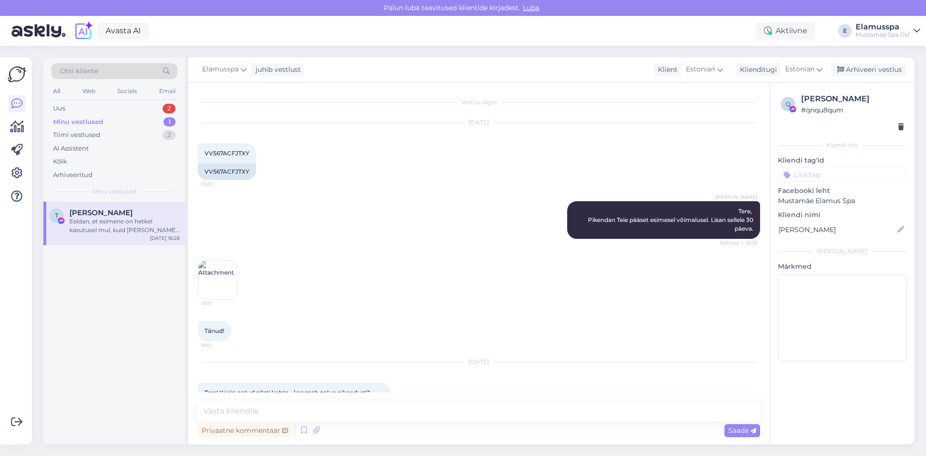
scroll to position [1241, 0]
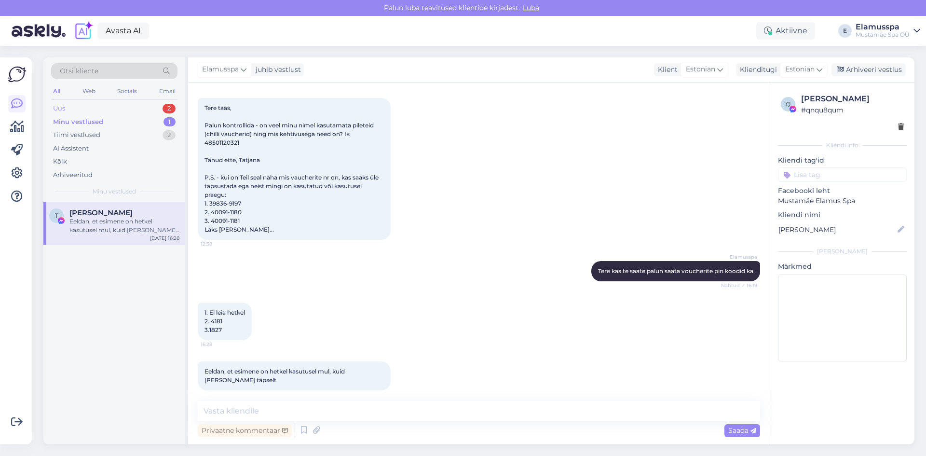
click at [169, 110] on div "2" at bounding box center [169, 109] width 13 height 10
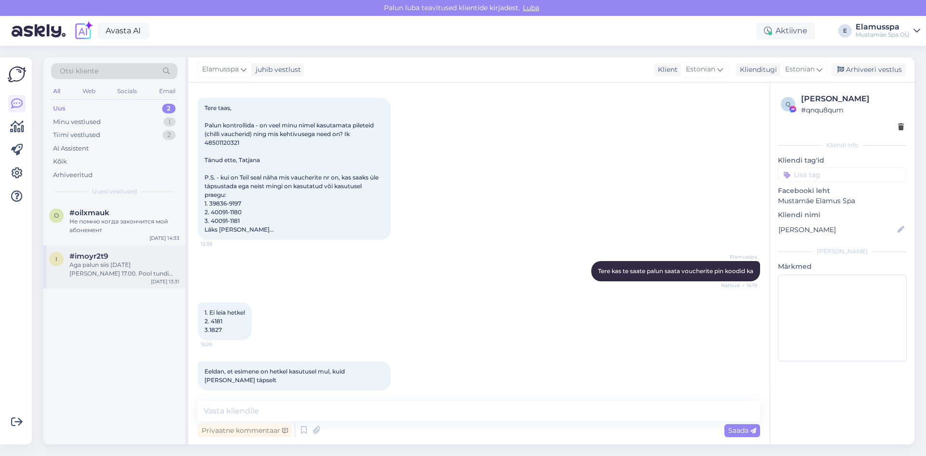
click at [136, 275] on div "Aga palun siis [DATE][PERSON_NAME] 17.00. Pool tundi massasi 2 inimest." at bounding box center [124, 268] width 110 height 17
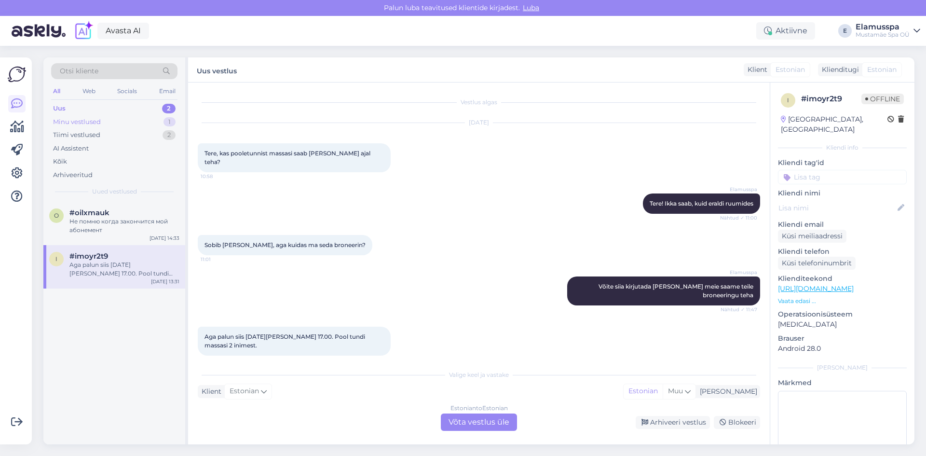
click at [140, 124] on div "Minu vestlused 1" at bounding box center [114, 122] width 126 height 14
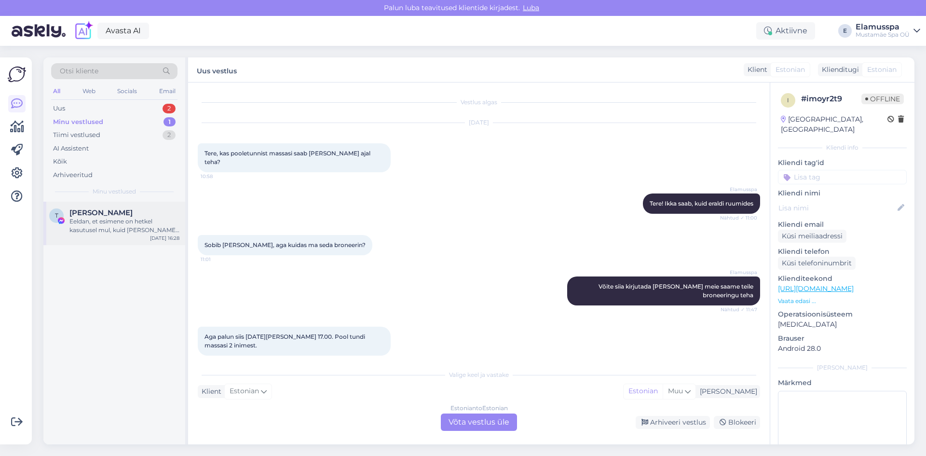
click at [128, 205] on div "T [PERSON_NAME] Eeldan, et esimene on hetkel kasutusel mul, kuid [PERSON_NAME] …" at bounding box center [114, 223] width 142 height 43
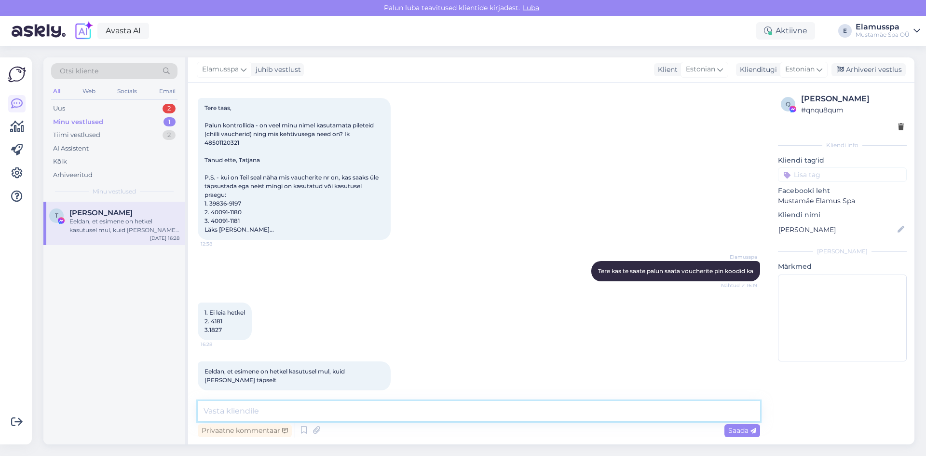
click at [442, 420] on textarea at bounding box center [479, 411] width 562 height 20
click at [318, 413] on textarea "Kahjuks esimest voucherit ma [PERSON_NAME] PIN-koodita kontrollida" at bounding box center [479, 411] width 562 height 20
click at [441, 418] on textarea "Kahjuks esimest voucherit me [PERSON_NAME] PIN-koodita kontrollida" at bounding box center [479, 411] width 562 height 20
click at [513, 412] on textarea "Kahjuks esimest voucherit me [PERSON_NAME] PIN-koodita kontrollida ei saa. Tein…" at bounding box center [479, 411] width 562 height 20
click at [691, 413] on textarea "Kahjuks esimest voucherit me [PERSON_NAME] PIN-koodita kontrollida ei saa. Tein…" at bounding box center [479, 411] width 562 height 20
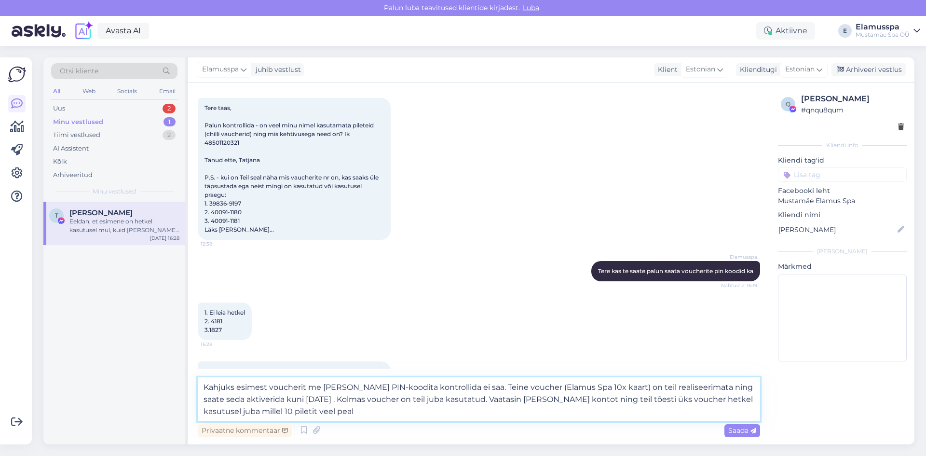
click at [522, 412] on textarea "Kahjuks esimest voucherit me [PERSON_NAME] PIN-koodita kontrollida ei saa. Tein…" at bounding box center [479, 399] width 562 height 44
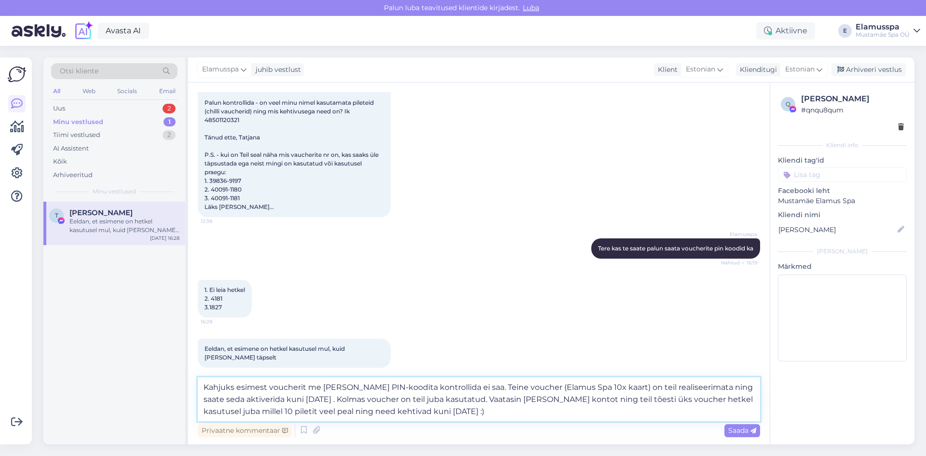
scroll to position [1265, 0]
click at [226, 399] on textarea "Kahjuks esimest voucherit me [PERSON_NAME] PIN-koodita kontrollida ei saa. Tein…" at bounding box center [479, 399] width 562 height 44
click at [700, 387] on textarea "Kahjuks esimest voucherit me [PERSON_NAME] PIN-koodita kontrollida ei saa. Tein…" at bounding box center [479, 399] width 562 height 44
click at [598, 400] on textarea "Kahjuks esimest voucherit me [PERSON_NAME] PIN-koodita kontrollida ei saa. Tein…" at bounding box center [479, 399] width 562 height 44
click at [617, 415] on textarea "Kahjuks esimest voucherit me [PERSON_NAME] PIN-koodita kontrollida ei saa. Tein…" at bounding box center [479, 399] width 562 height 44
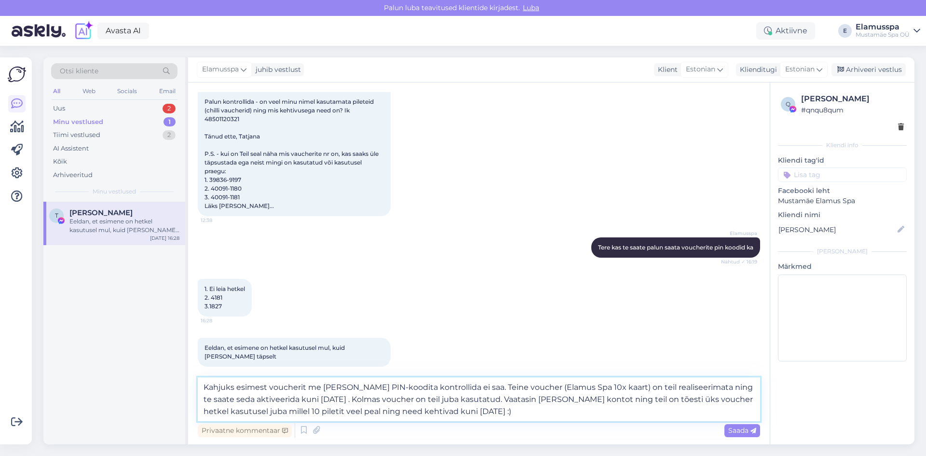
click at [708, 398] on textarea "Kahjuks esimest voucherit me [PERSON_NAME] PIN-koodita kontrollida ei saa. Tein…" at bounding box center [479, 399] width 562 height 44
drag, startPoint x: 259, startPoint y: 413, endPoint x: 243, endPoint y: 411, distance: 16.5
click at [243, 411] on textarea "Kahjuks esimest voucherit me [PERSON_NAME] PIN-koodita kontrollida ei saa. Tein…" at bounding box center [479, 399] width 562 height 44
drag, startPoint x: 377, startPoint y: 412, endPoint x: 358, endPoint y: 414, distance: 19.4
click at [358, 414] on textarea "Kahjuks esimest voucherit me [PERSON_NAME] PIN-koodita kontrollida ei saa. Tein…" at bounding box center [479, 399] width 562 height 44
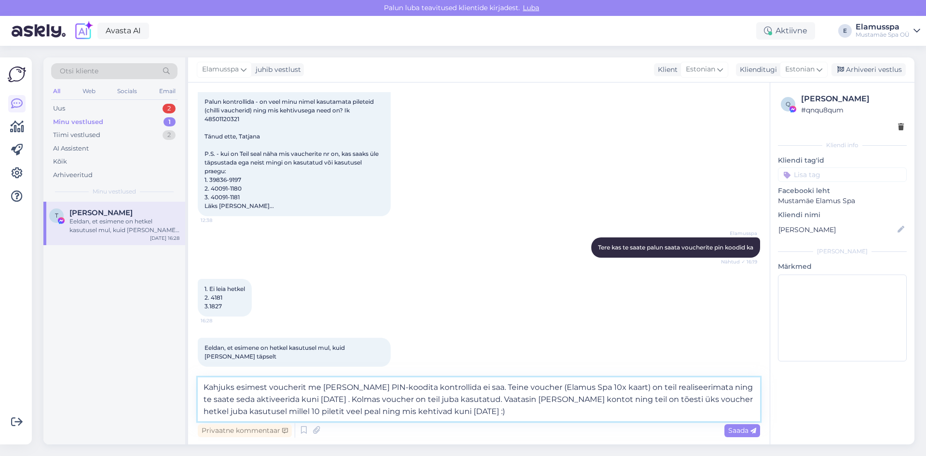
click at [473, 409] on textarea "Kahjuks esimest voucherit me [PERSON_NAME] PIN-koodita kontrollida ei saa. Tein…" at bounding box center [479, 399] width 562 height 44
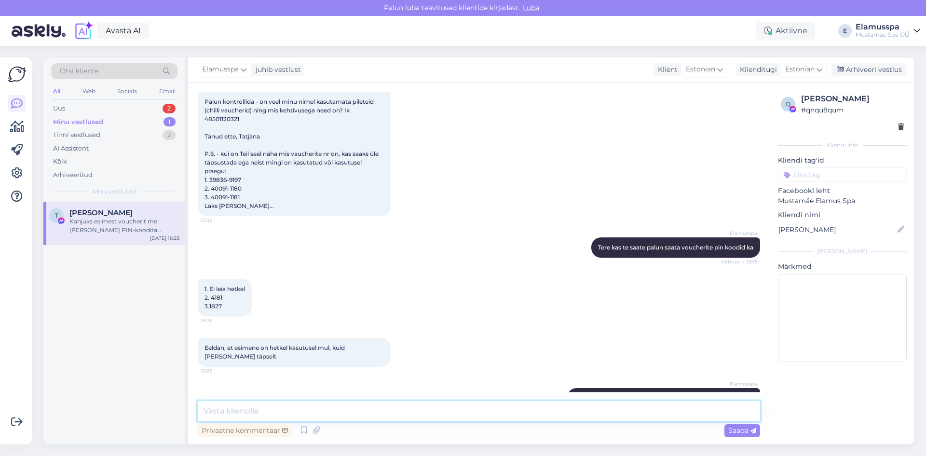
scroll to position [1326, 0]
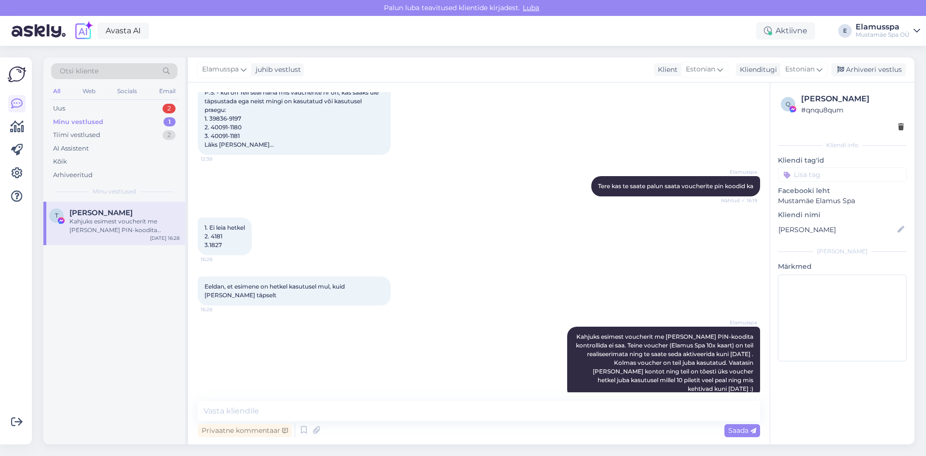
click at [862, 59] on div "Elamusspa juhib vestlust Klient Estonian Klienditugi Estonian Arhiveeri vestlus" at bounding box center [551, 69] width 726 height 25
click at [862, 69] on div "Arhiveeri vestlus" at bounding box center [868, 69] width 74 height 13
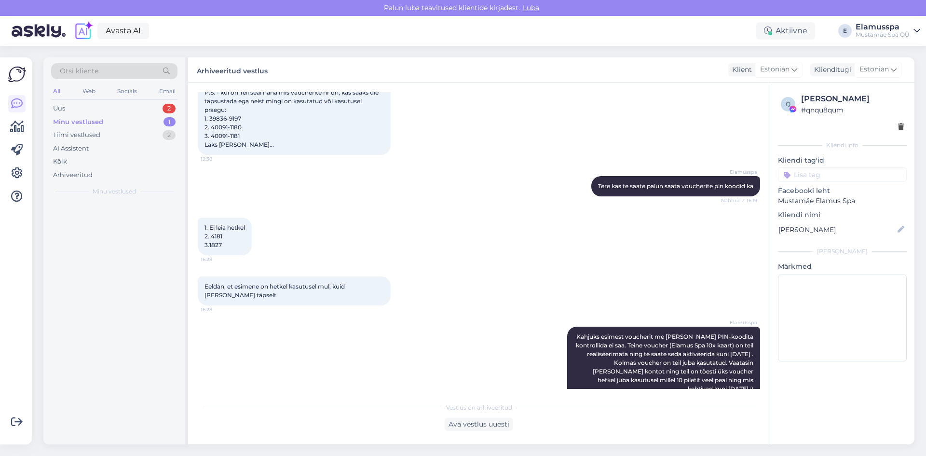
scroll to position [1330, 0]
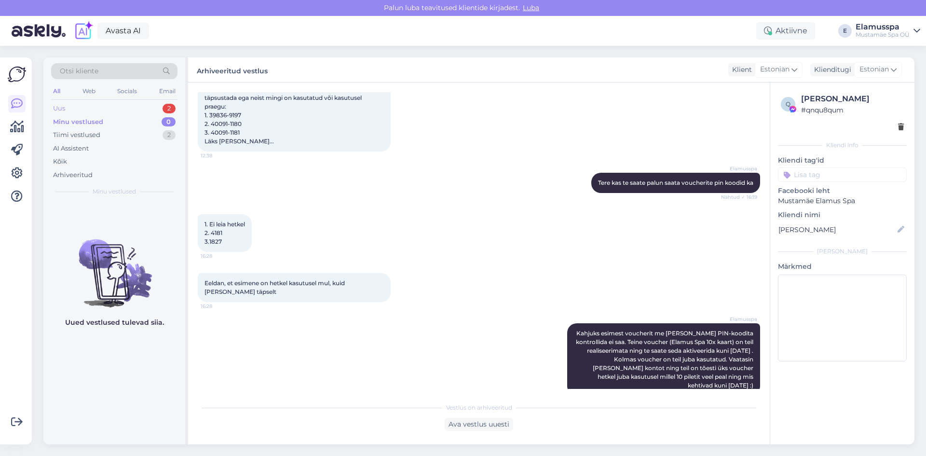
click at [118, 105] on div "Uus 2" at bounding box center [114, 109] width 126 height 14
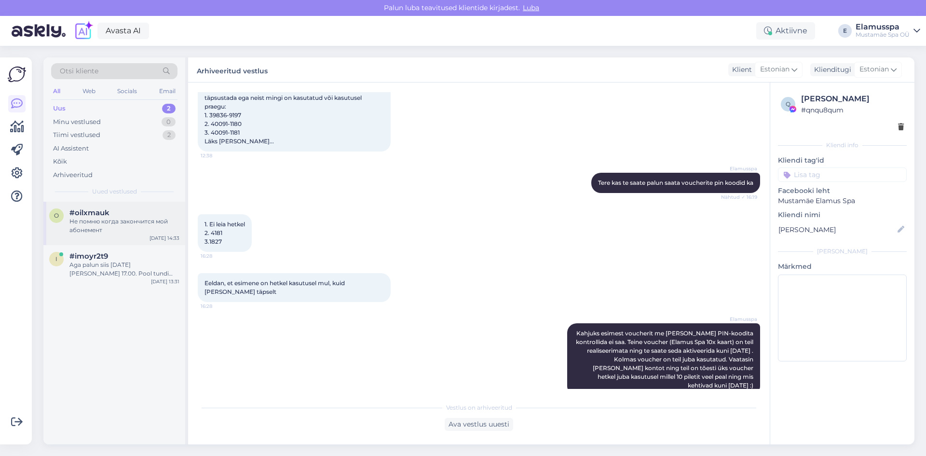
click at [153, 232] on div "Не помню когда закончится мой абонемент" at bounding box center [124, 225] width 110 height 17
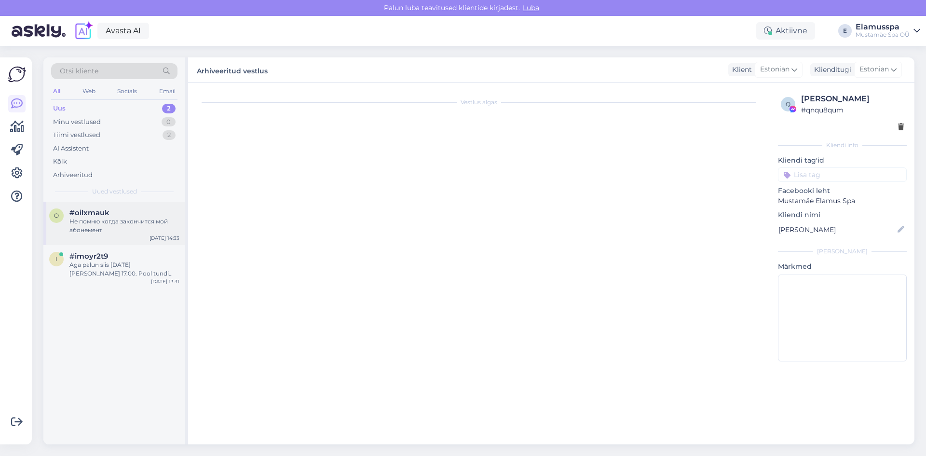
scroll to position [0, 0]
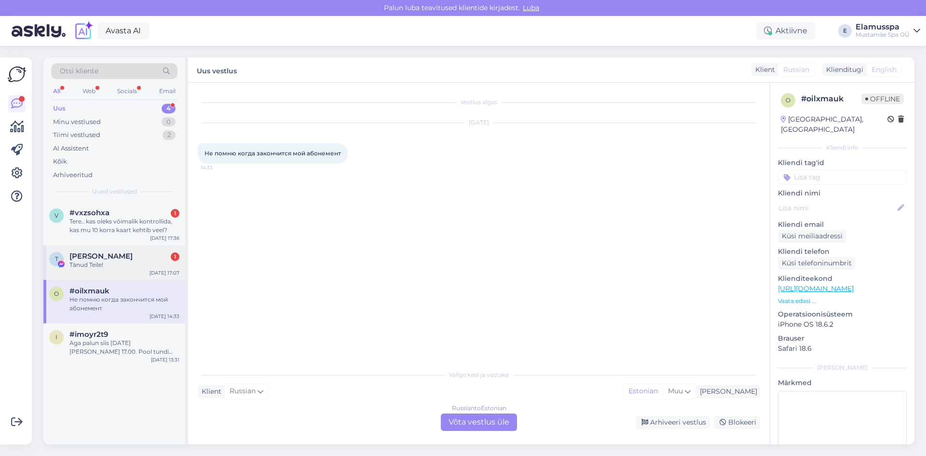
click at [82, 260] on span "[PERSON_NAME]" at bounding box center [100, 256] width 63 height 9
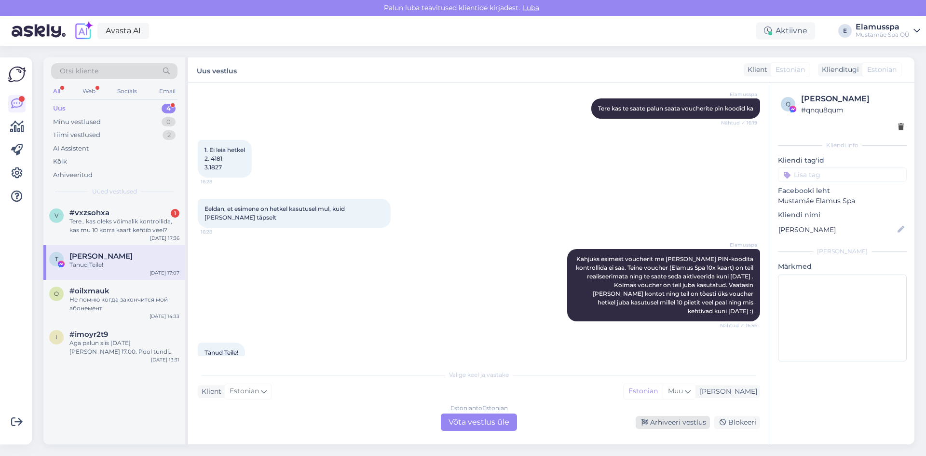
click at [658, 419] on div "Arhiveeri vestlus" at bounding box center [673, 422] width 74 height 13
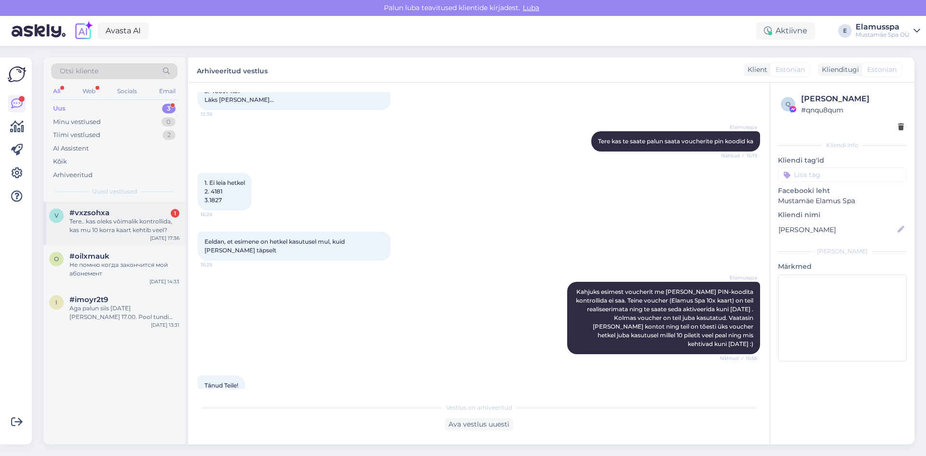
click at [122, 239] on div "v #vxzsohxa 1 Tere.. kas oleks võimalik kontrollida, kas mu 10 korra kaart keht…" at bounding box center [114, 223] width 142 height 43
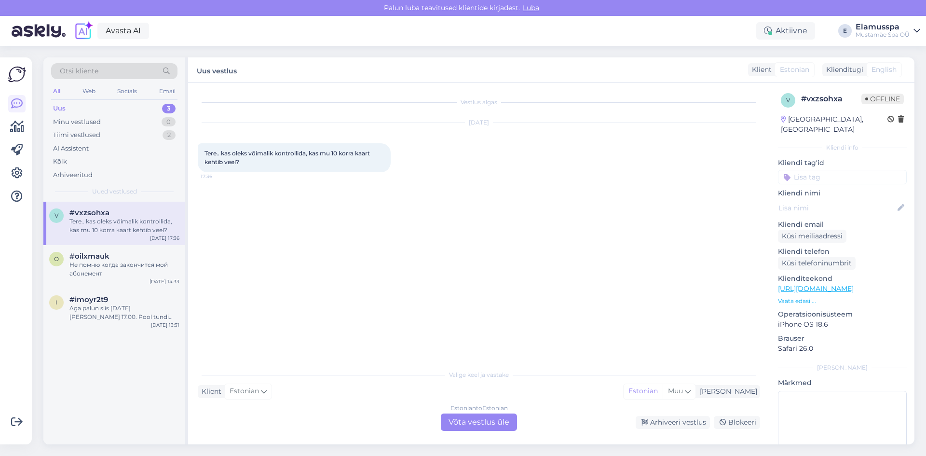
click at [477, 421] on div "Estonian to Estonian Võta vestlus üle" at bounding box center [479, 421] width 76 height 17
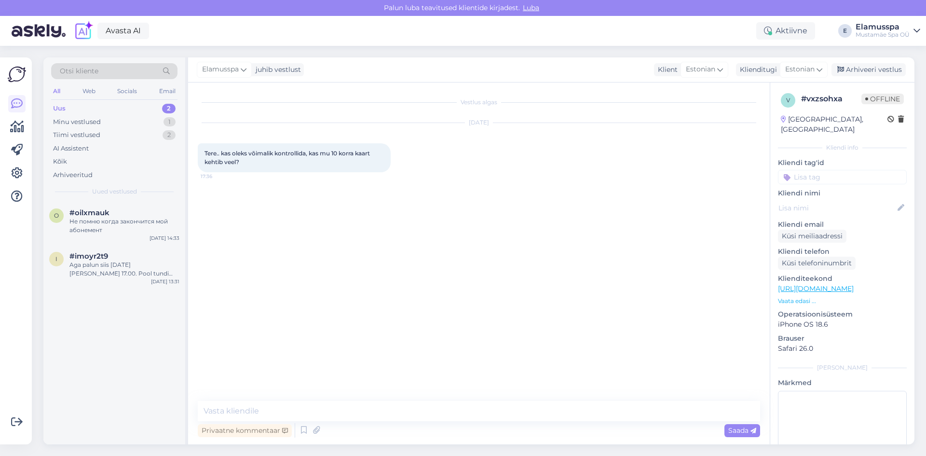
drag, startPoint x: 449, startPoint y: 399, endPoint x: 451, endPoint y: 408, distance: 8.5
click at [449, 402] on div "Vestlus algas [DATE] Tere.. kas oleks võimalik kontrollida, kas mu 10 korra kaa…" at bounding box center [479, 263] width 582 height 362
click at [451, 408] on textarea at bounding box center [479, 411] width 562 height 20
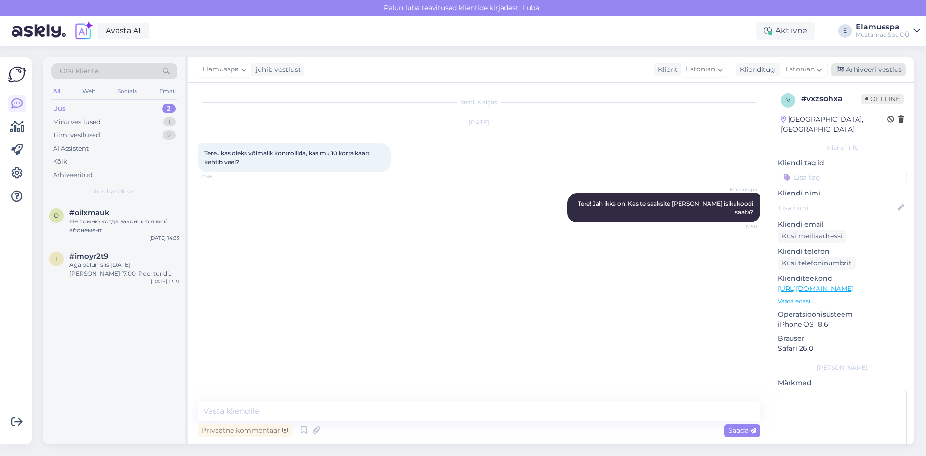
click at [874, 70] on div "Arhiveeri vestlus" at bounding box center [868, 69] width 74 height 13
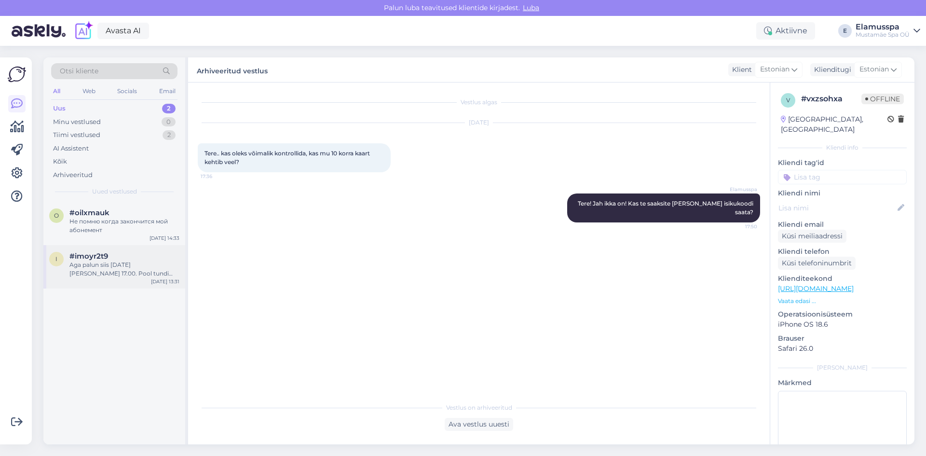
click at [147, 280] on div "i #imoyr2t9 Aga palun siis [DATE][PERSON_NAME] 17.00. Pool tundi massasi 2 inim…" at bounding box center [114, 266] width 142 height 43
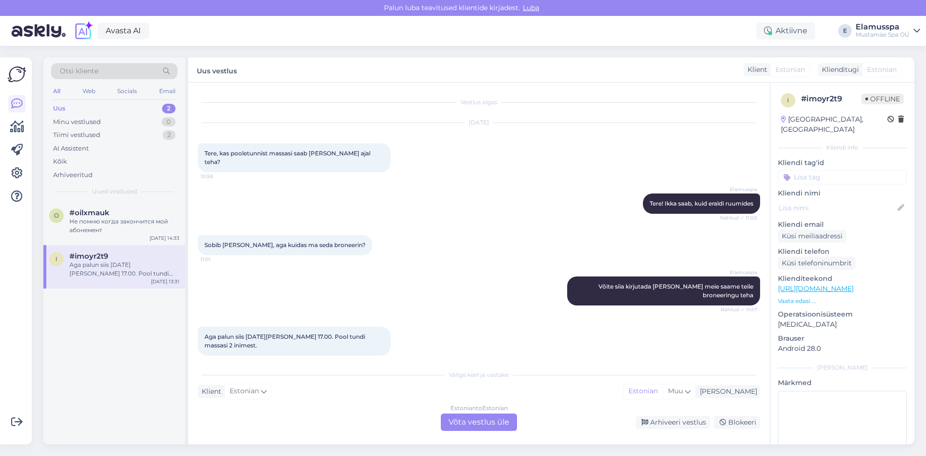
click at [468, 422] on div "Estonian to Estonian Võta vestlus üle" at bounding box center [479, 421] width 76 height 17
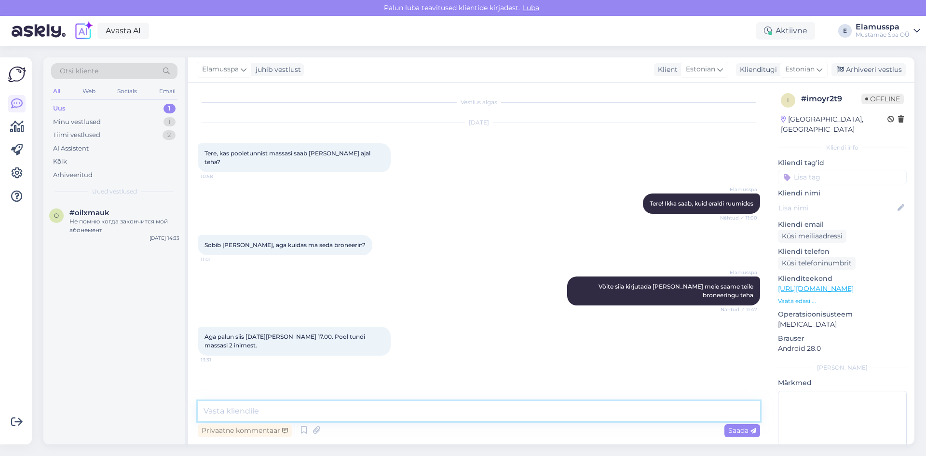
click at [307, 418] on textarea at bounding box center [479, 411] width 562 height 20
click at [475, 411] on textarea at bounding box center [479, 411] width 562 height 20
click at [209, 410] on textarea "Kas ma saaks [PERSON_NAME] eesnime ning telefoni numbri?" at bounding box center [479, 411] width 562 height 20
click at [639, 405] on textarea "Broneerin teile siis 2 klassikalist massaaži 30 minutit. Kas ma saaks [PERSON_N…" at bounding box center [479, 411] width 562 height 20
drag, startPoint x: 534, startPoint y: 411, endPoint x: 498, endPoint y: 412, distance: 35.7
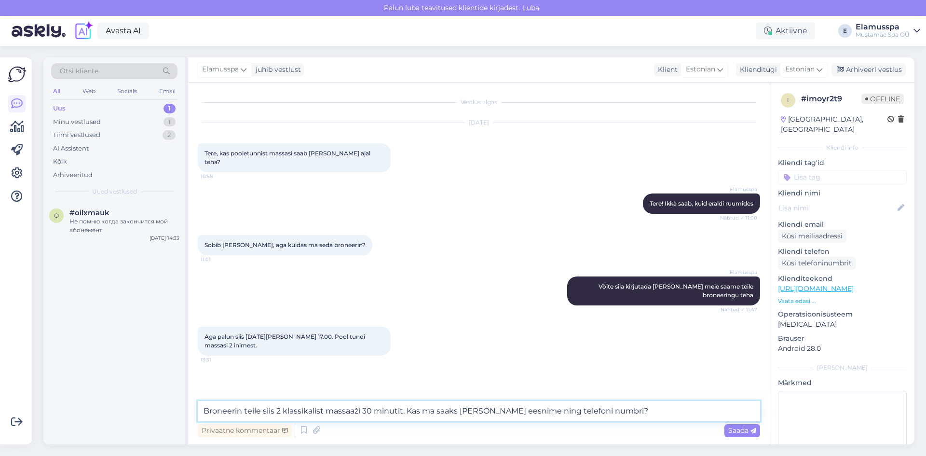
click at [498, 412] on textarea "Broneerin teile siis 2 klassikalist massaaži 30 minutit. Kas ma saaks [PERSON_N…" at bounding box center [479, 411] width 562 height 20
click at [615, 409] on textarea "Broneerin teile siis 2 klassikalist massaaži 30 minutit. Kas ma saaks [PERSON_N…" at bounding box center [479, 411] width 562 height 20
click at [636, 418] on textarea "Broneerin teile siis 2 klassikalist massaaži 30 minutit. Kas ma saaks [PERSON_N…" at bounding box center [479, 411] width 562 height 20
click at [747, 433] on span "Saada" at bounding box center [742, 430] width 28 height 9
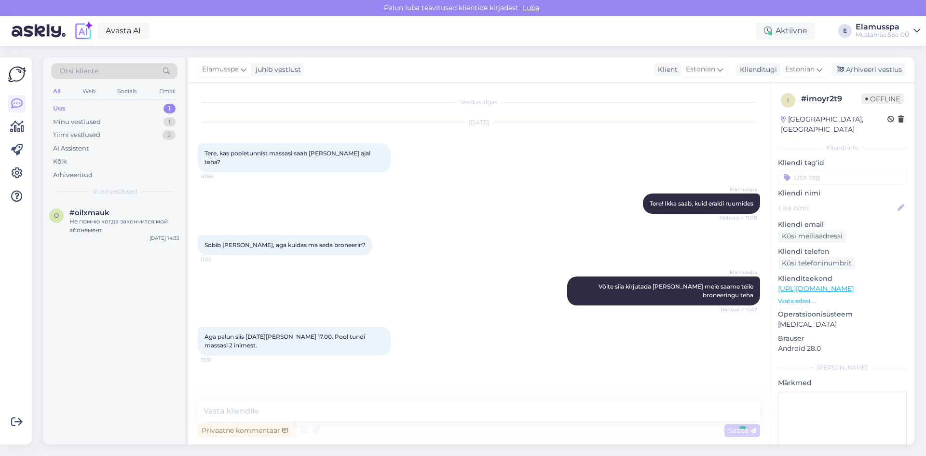
scroll to position [7, 0]
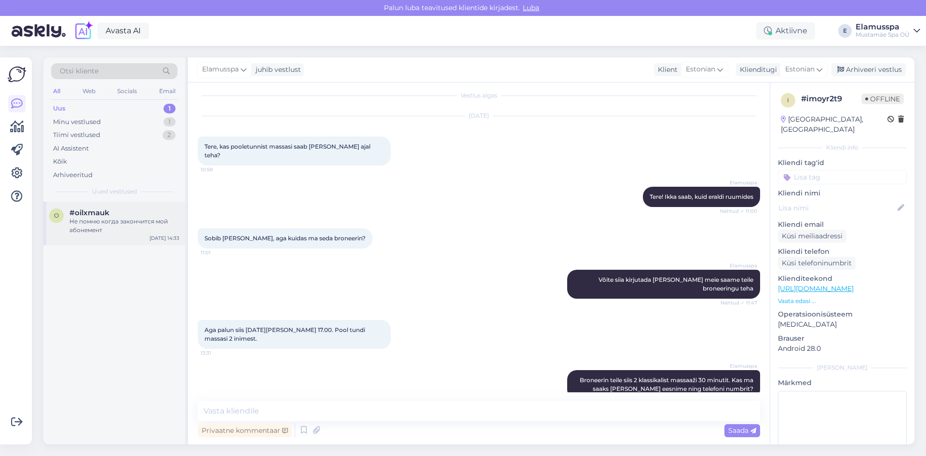
click at [150, 217] on div "Не помню когда закончится мой абонемент" at bounding box center [124, 225] width 110 height 17
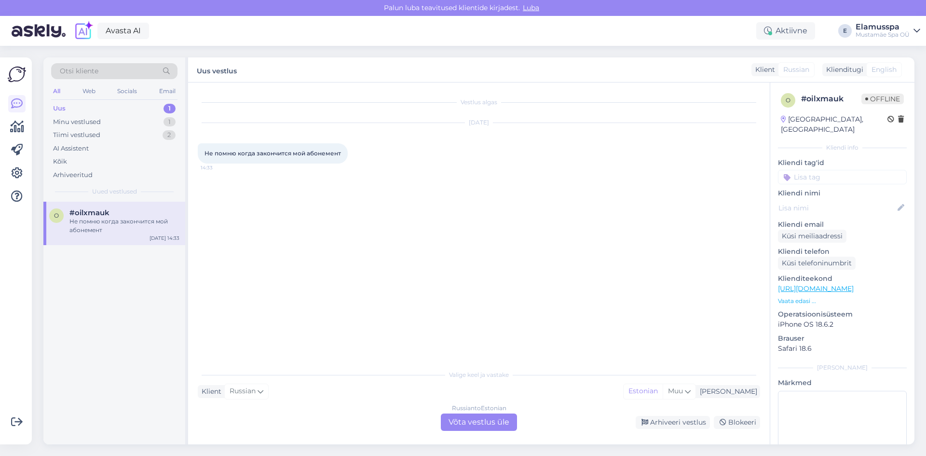
scroll to position [0, 0]
click at [465, 415] on div "Russian to Estonian Võta vestlus üle" at bounding box center [479, 421] width 76 height 17
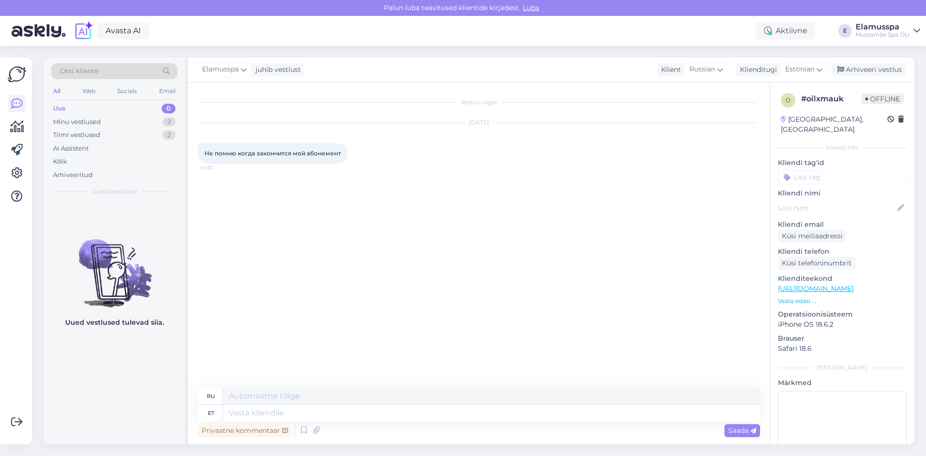
drag, startPoint x: 204, startPoint y: 153, endPoint x: 364, endPoint y: 163, distance: 159.9
click at [364, 163] on div "[DATE] Не помню когда закончится мой абонемент 14:33" at bounding box center [479, 143] width 562 height 62
copy span "Не помню когда закончится мой абонемент"
click at [384, 408] on textarea at bounding box center [491, 413] width 537 height 16
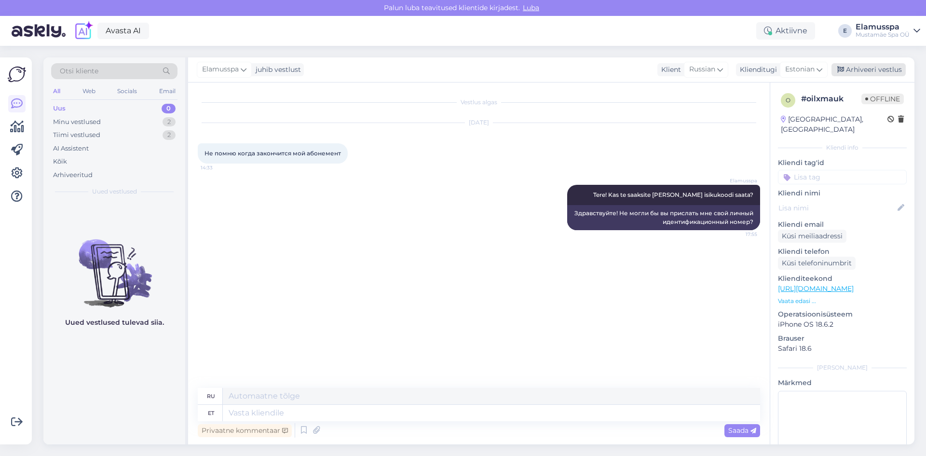
click at [873, 65] on div "Arhiveeri vestlus" at bounding box center [868, 69] width 74 height 13
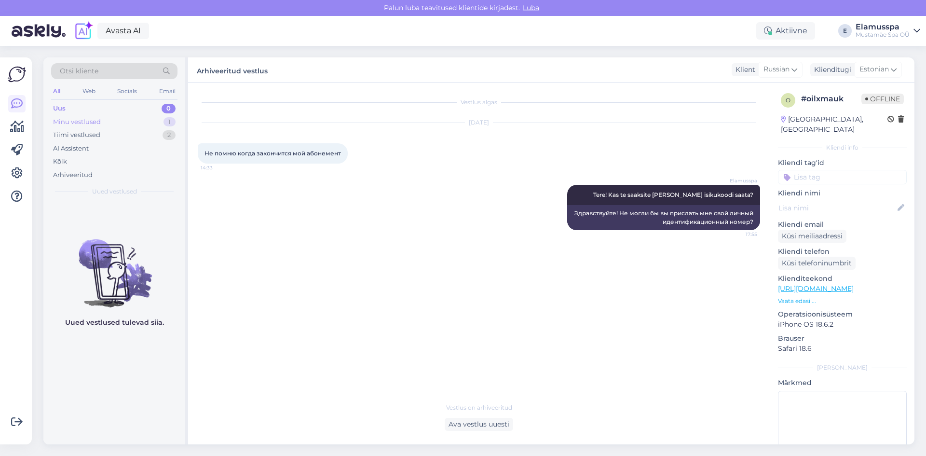
click at [136, 119] on div "Minu vestlused 1" at bounding box center [114, 122] width 126 height 14
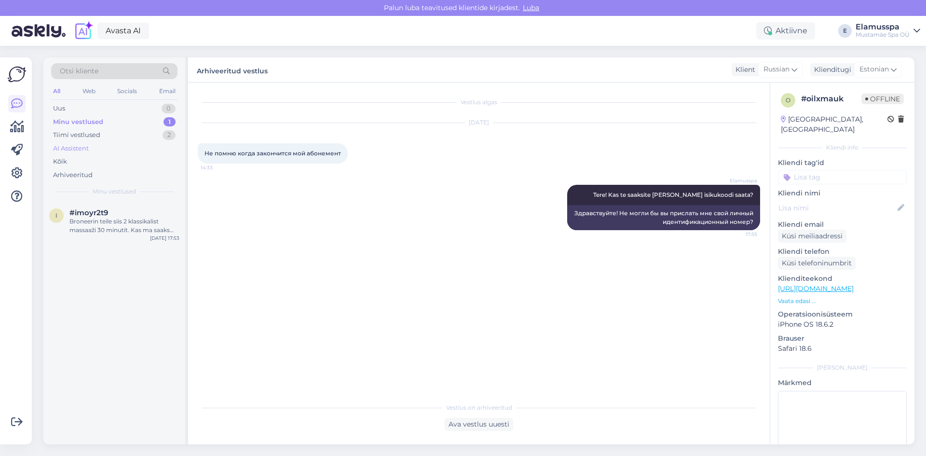
click at [148, 143] on div "AI Assistent" at bounding box center [114, 149] width 126 height 14
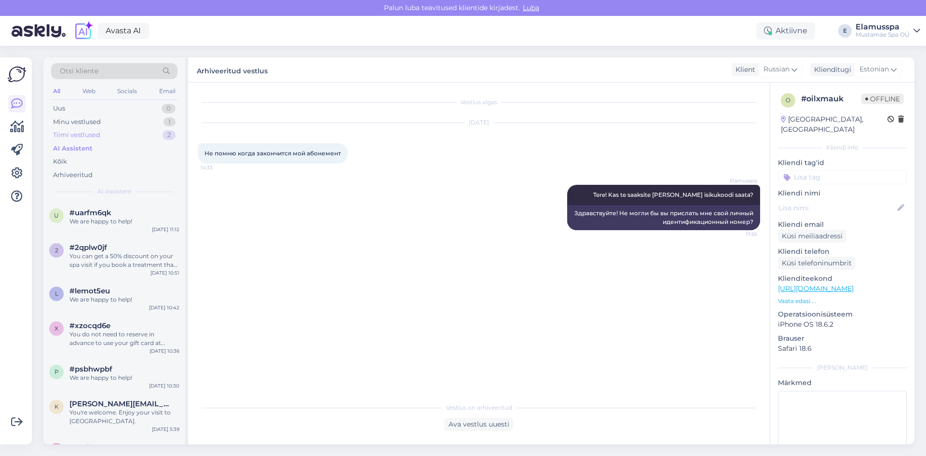
click at [152, 128] on div "Tiimi vestlused 2" at bounding box center [114, 135] width 126 height 14
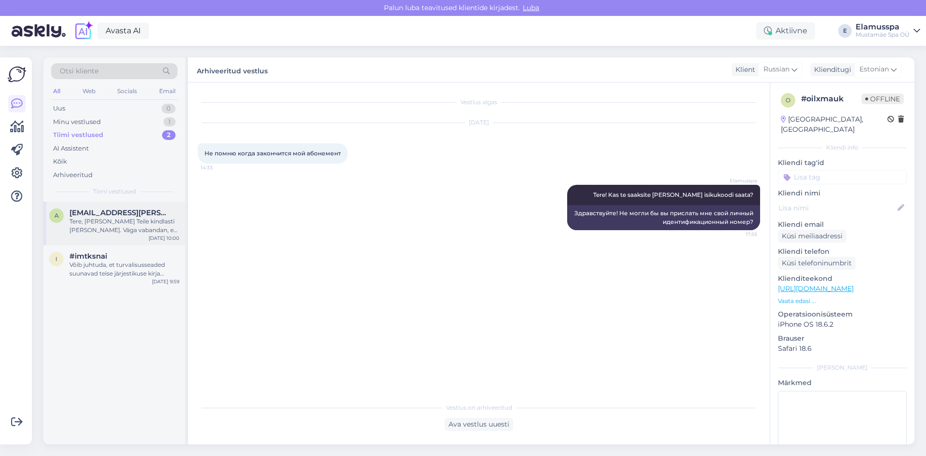
click at [123, 223] on div "Tere, [PERSON_NAME] Teile kindlasti [PERSON_NAME]. Väga vabandan, et ei ole jõu…" at bounding box center [124, 225] width 110 height 17
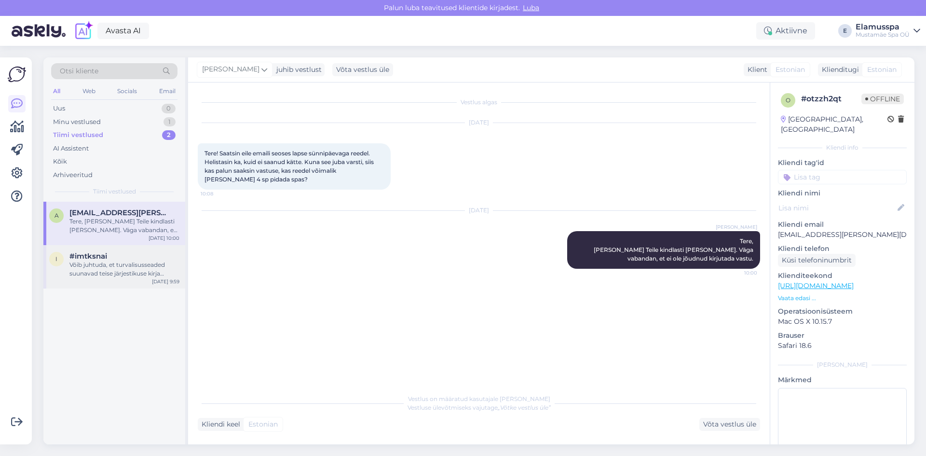
click at [125, 270] on div "Võib juhtuda, et turvalisusseaded suunavad teise järjestikuse kirja spämmi alla…" at bounding box center [124, 268] width 110 height 17
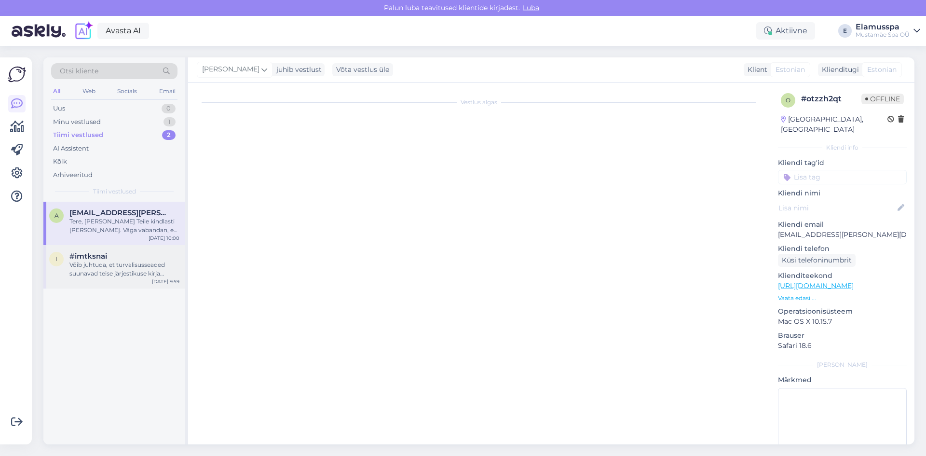
scroll to position [10, 0]
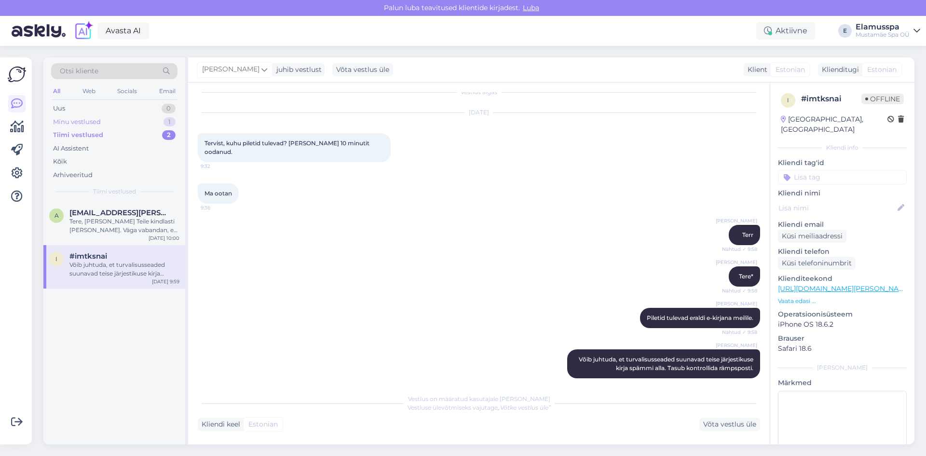
click at [149, 119] on div "Minu vestlused 1" at bounding box center [114, 122] width 126 height 14
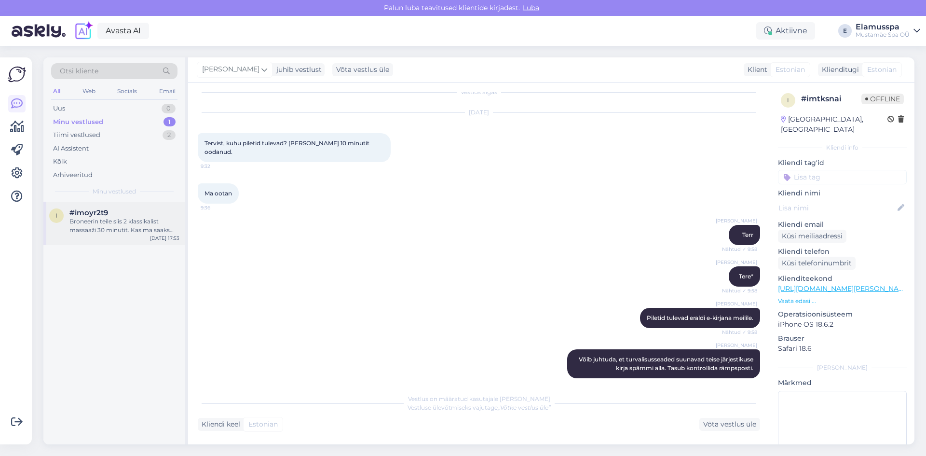
click at [145, 230] on div "Broneerin teile siis 2 klassikalist massaaži 30 minutit. Kas ma saaks [PERSON_N…" at bounding box center [124, 225] width 110 height 17
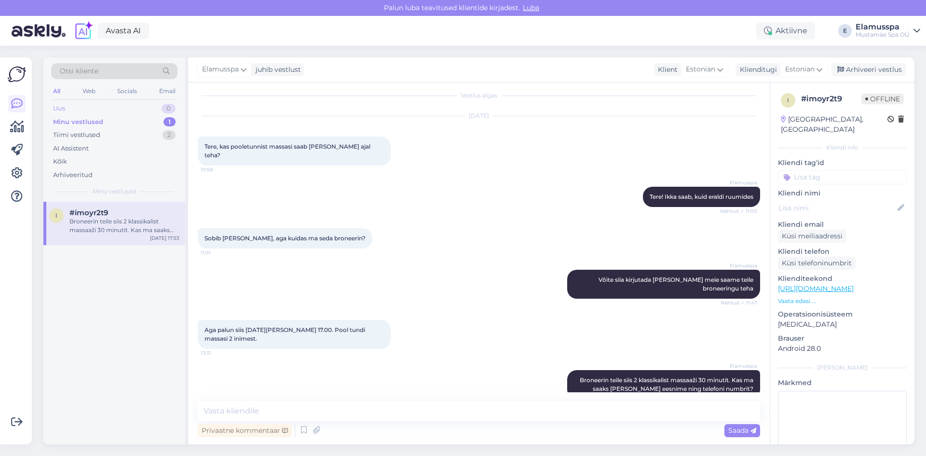
click at [143, 105] on div "Uus 0" at bounding box center [114, 109] width 126 height 14
